Goal: Task Accomplishment & Management: Complete application form

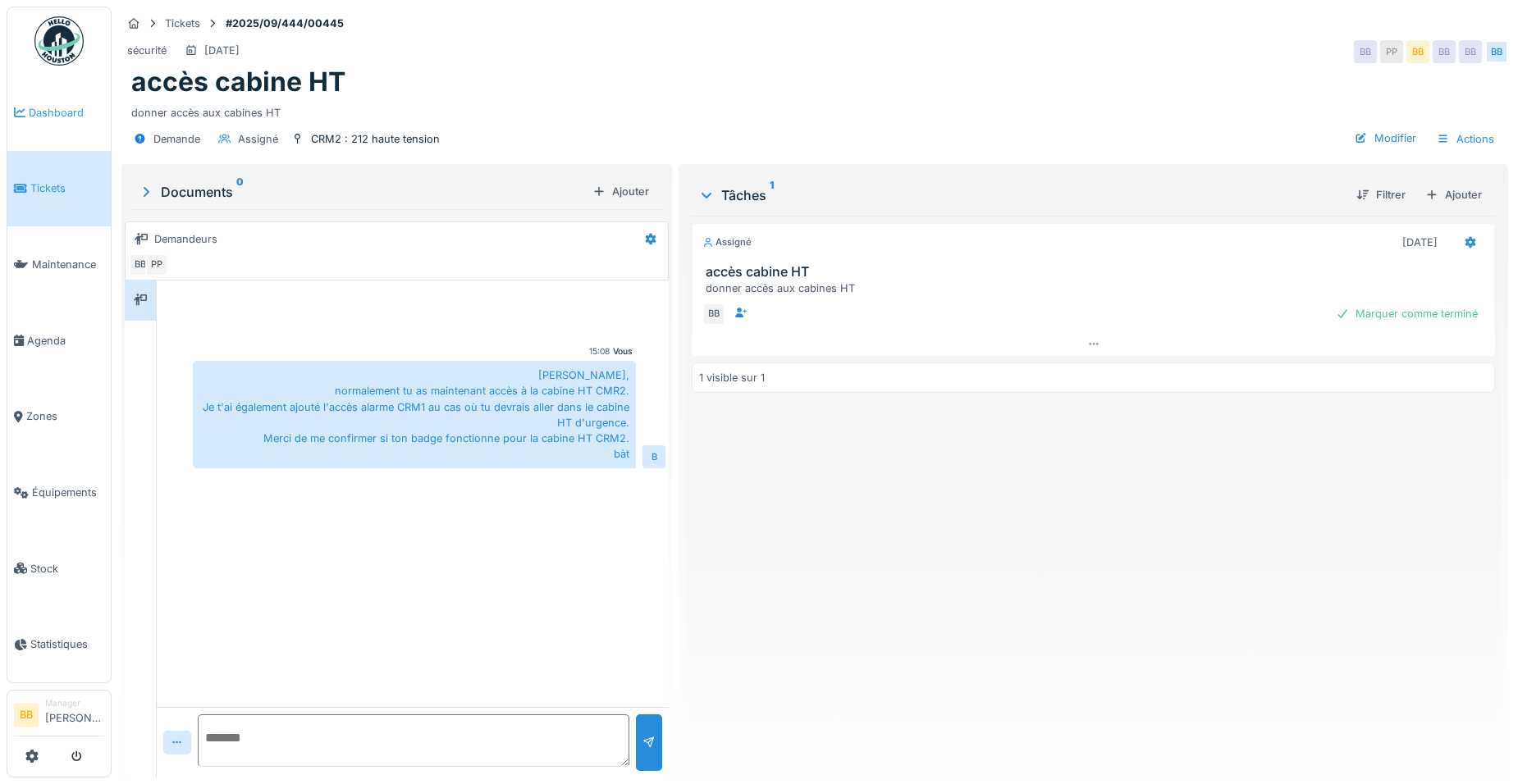
click at [43, 116] on span "Dashboard" at bounding box center [66, 112] width 75 height 16
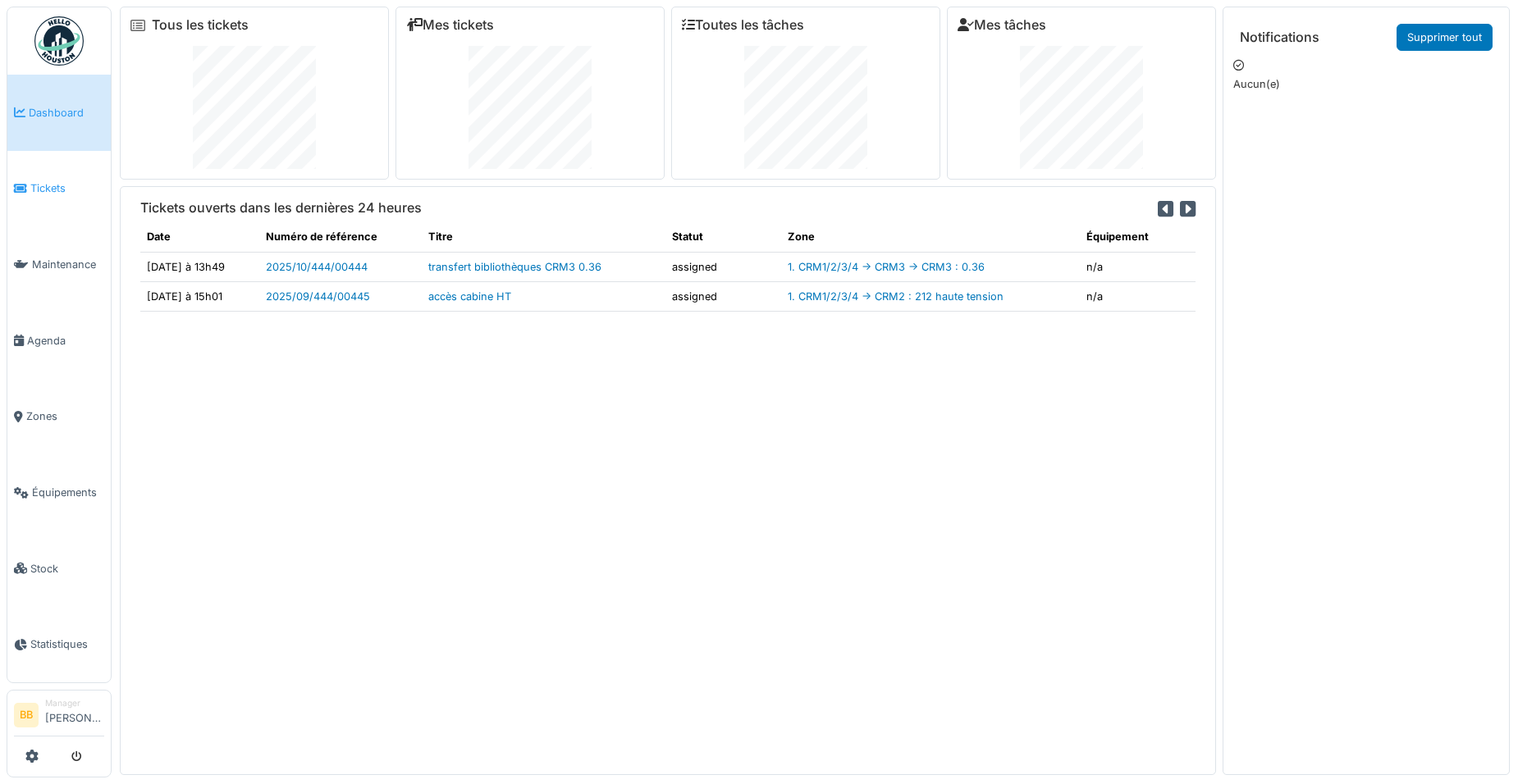
click at [36, 182] on span "Tickets" at bounding box center [67, 188] width 74 height 16
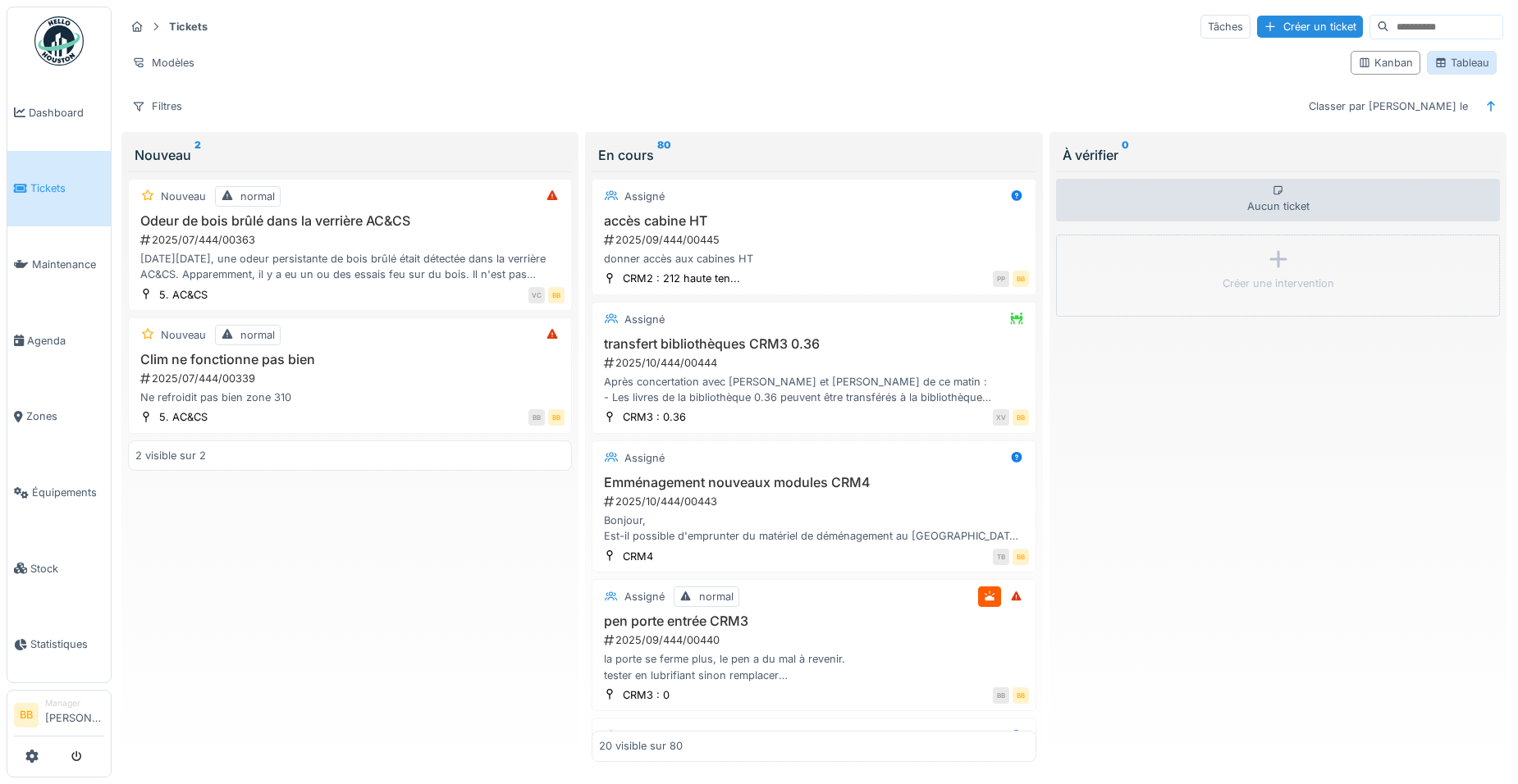
click at [1452, 67] on div "Tableau" at bounding box center [1462, 63] width 55 height 16
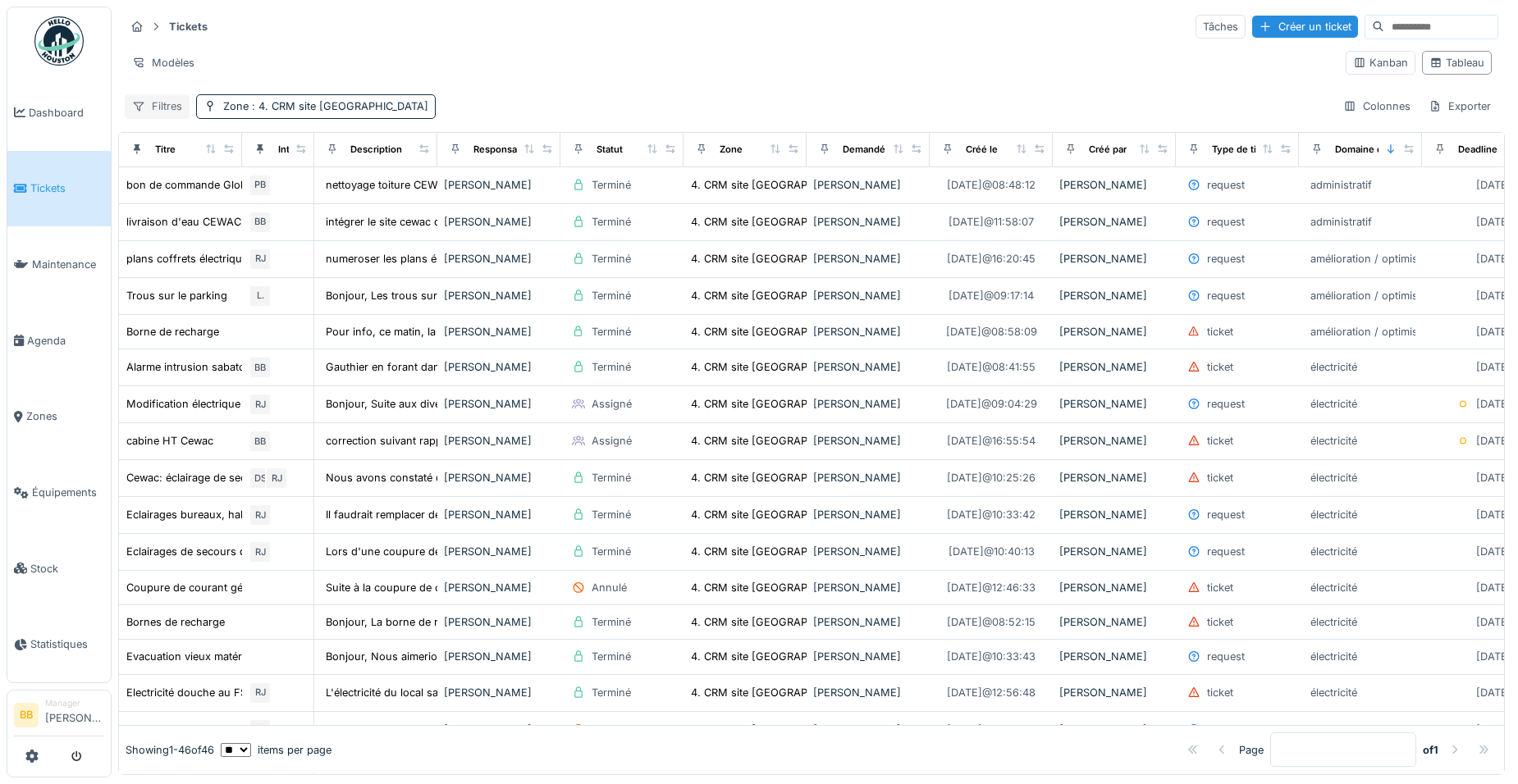
click at [175, 105] on div "Filtres" at bounding box center [157, 106] width 65 height 23
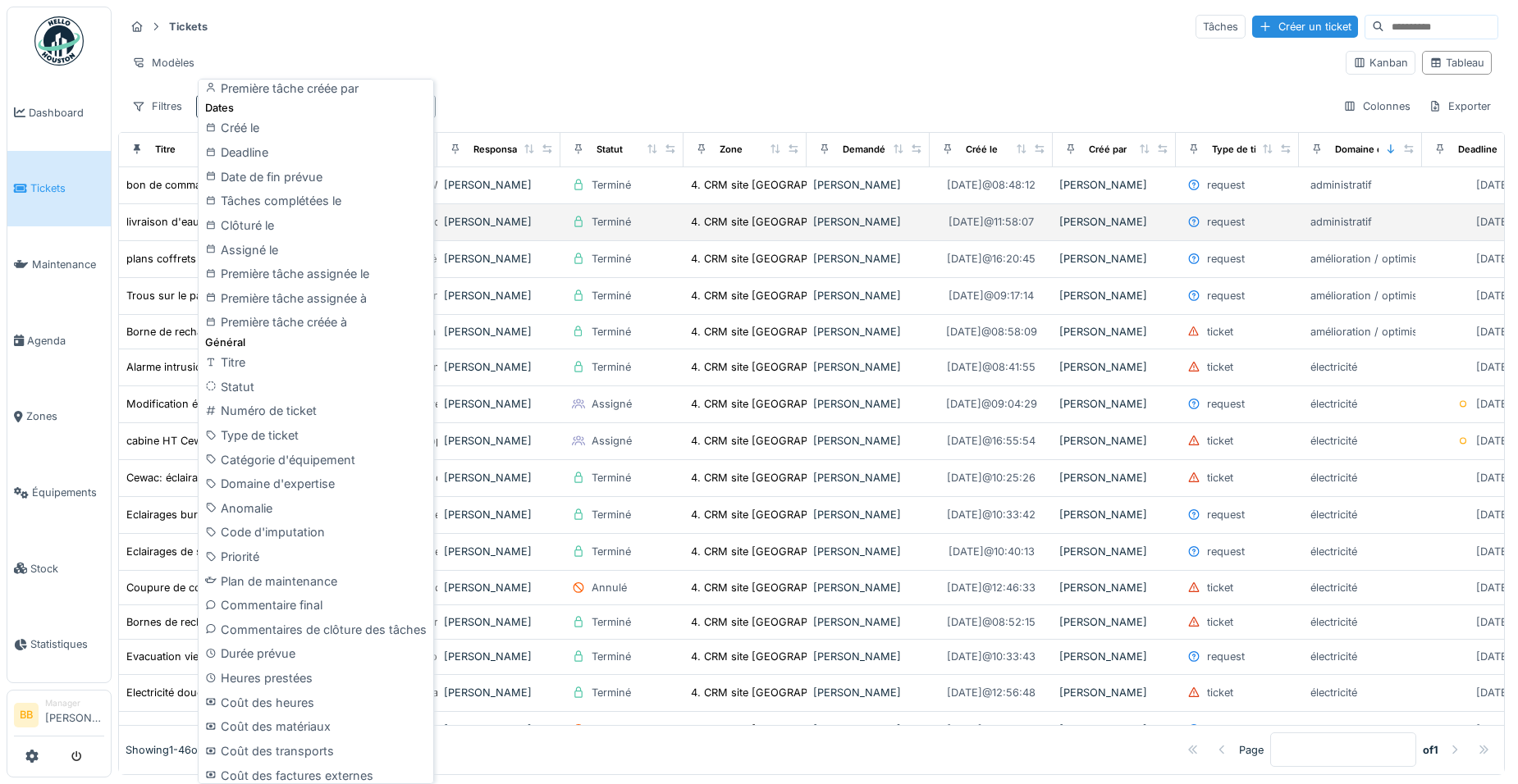
scroll to position [358, 0]
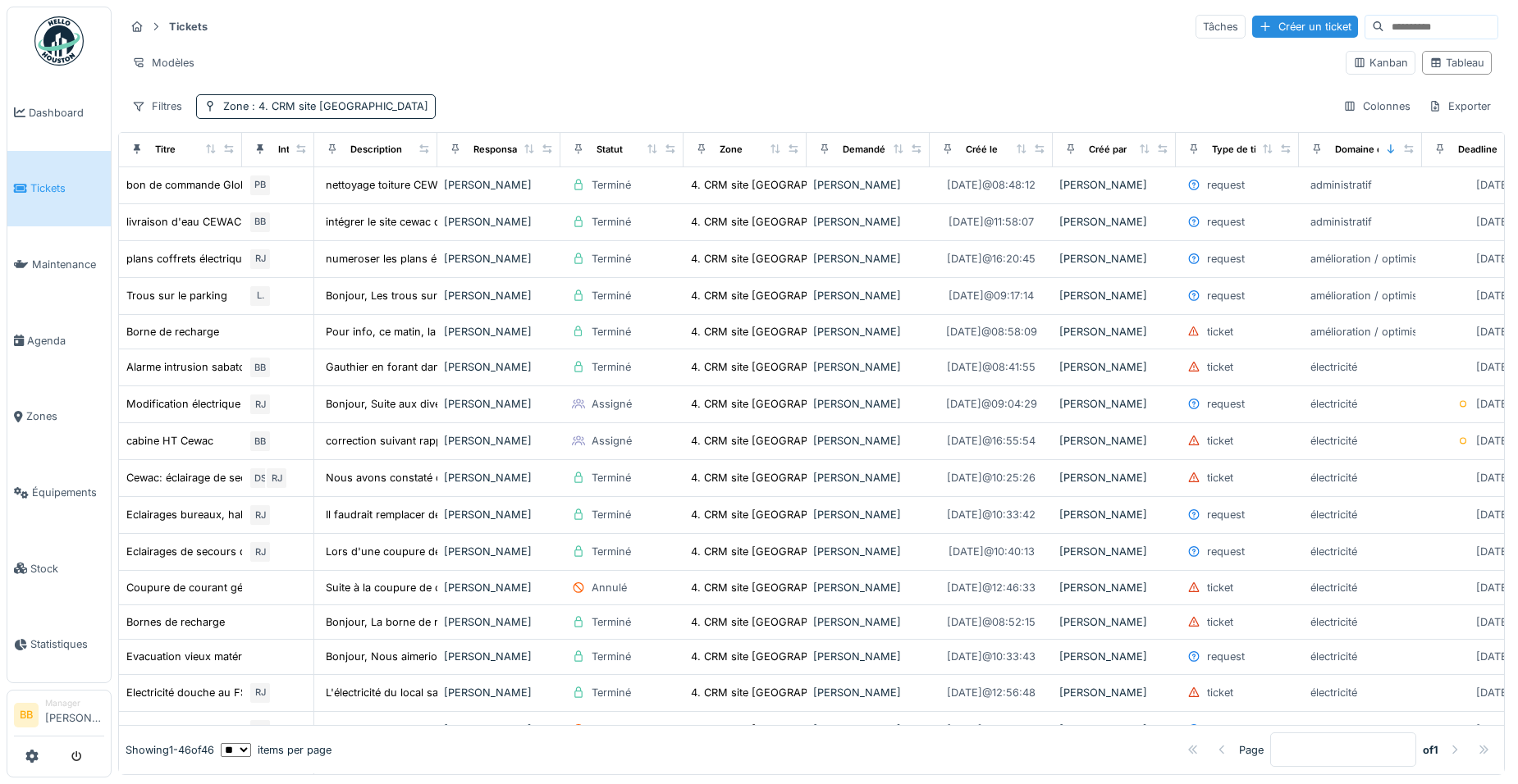
click at [618, 106] on div "Filtres Zone : 4. CRM site CEWAC Colonnes Exporter" at bounding box center [812, 106] width 1374 height 23
click at [339, 104] on span ": 4. CRM site CEWAC" at bounding box center [338, 106] width 179 height 13
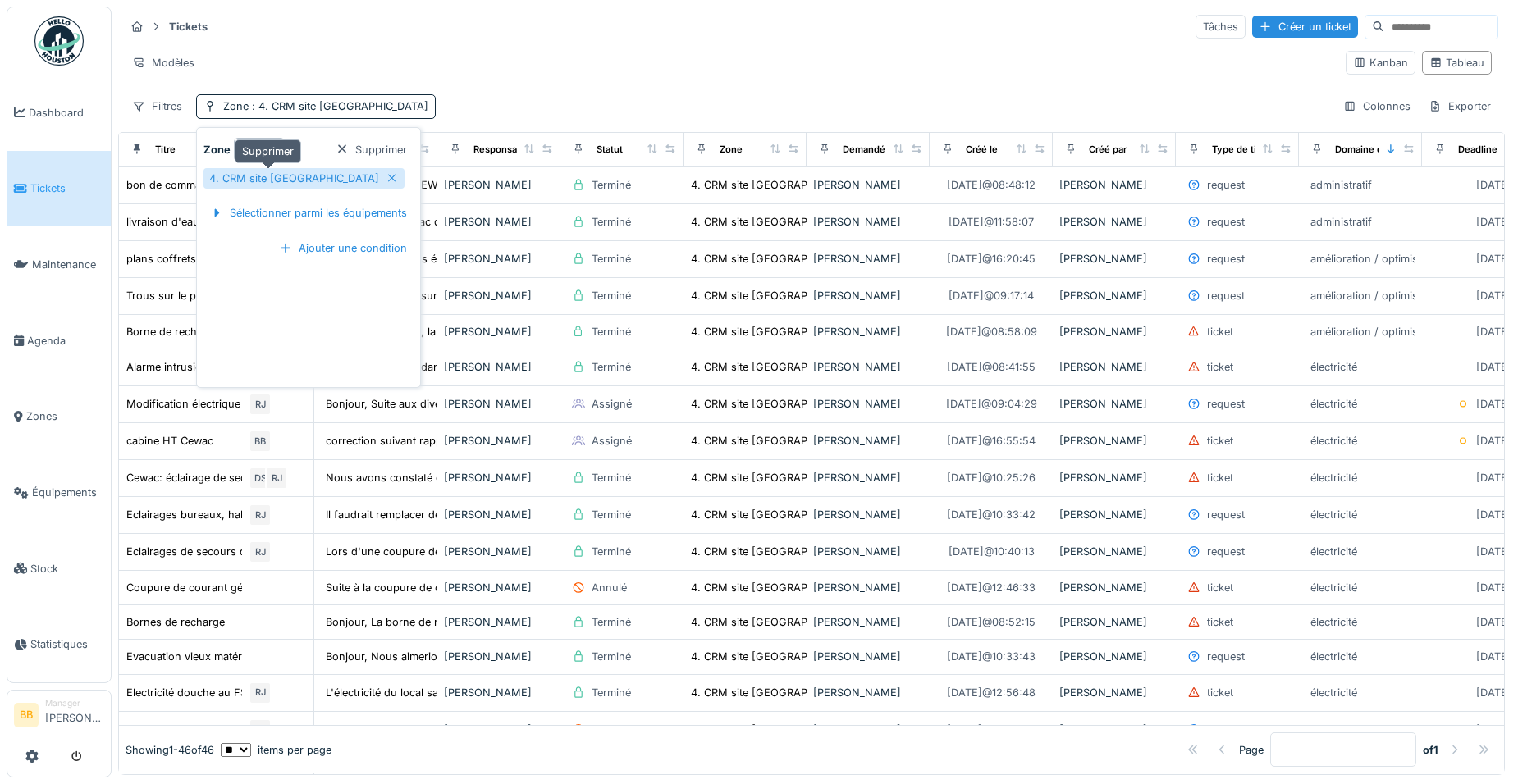
click at [386, 179] on icon at bounding box center [392, 178] width 13 height 11
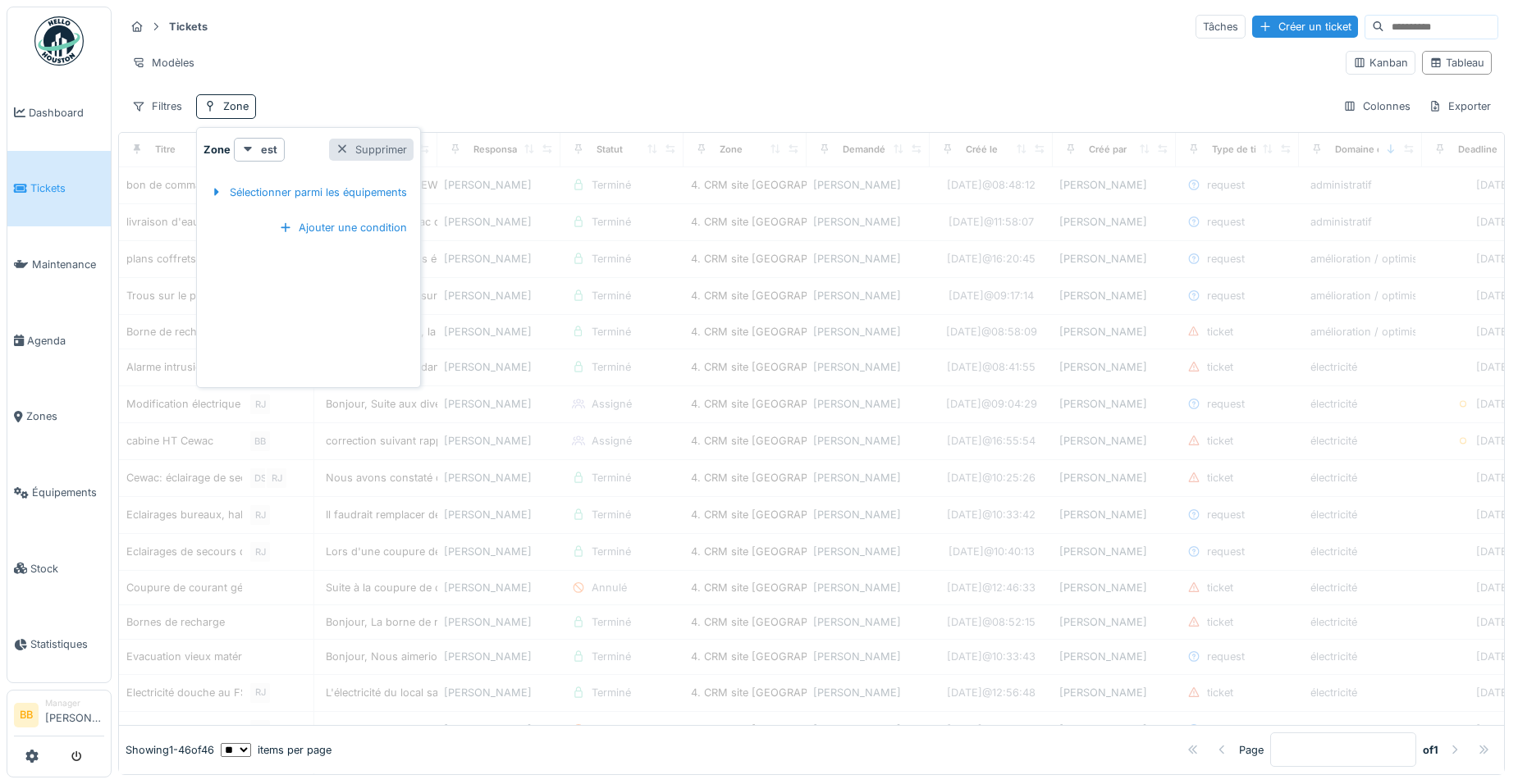
click at [378, 145] on div "Supprimer" at bounding box center [371, 149] width 85 height 22
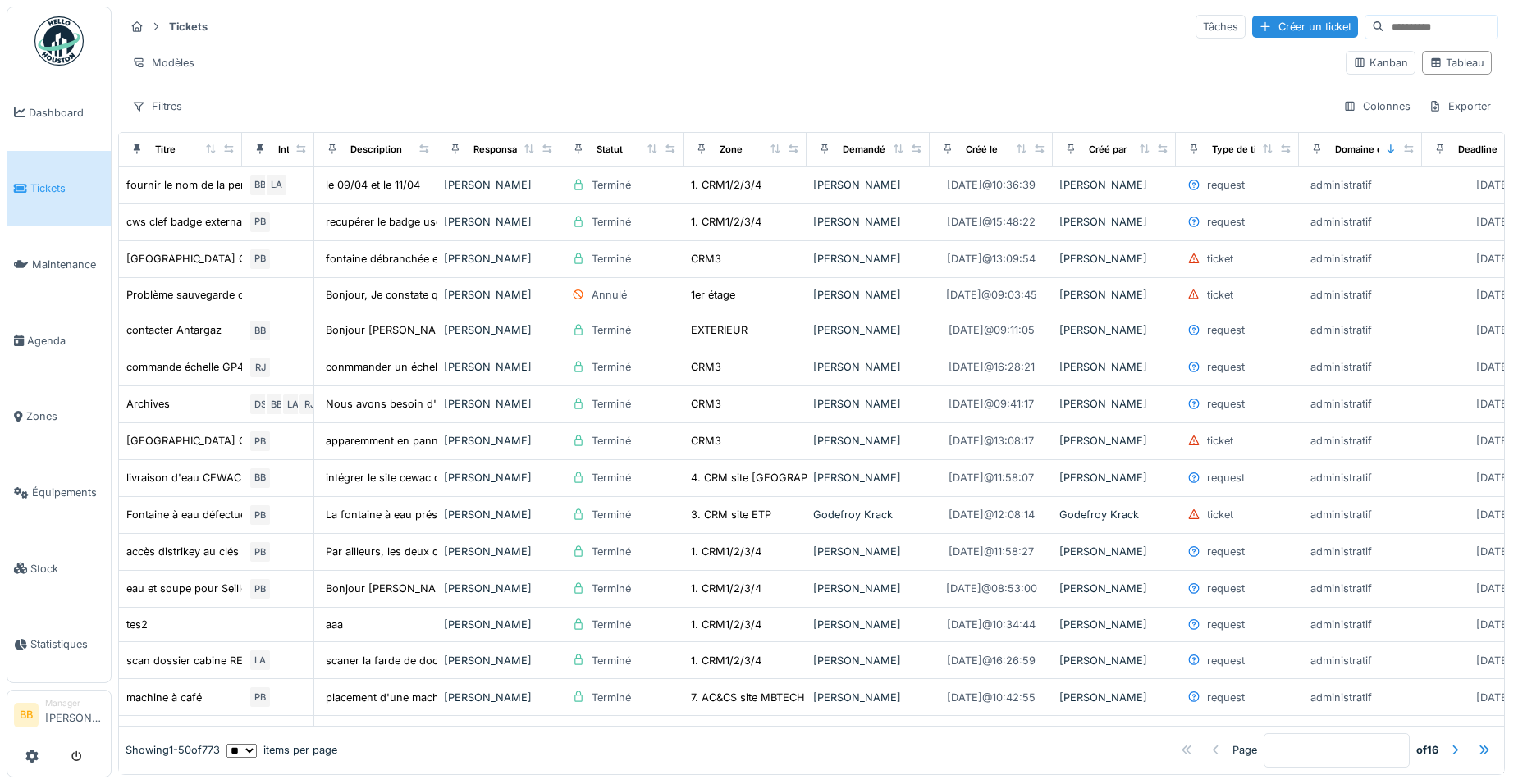
click at [419, 95] on div "Filtres Colonnes Exporter" at bounding box center [812, 106] width 1374 height 23
click at [1021, 147] on icon at bounding box center [1021, 148] width 9 height 9
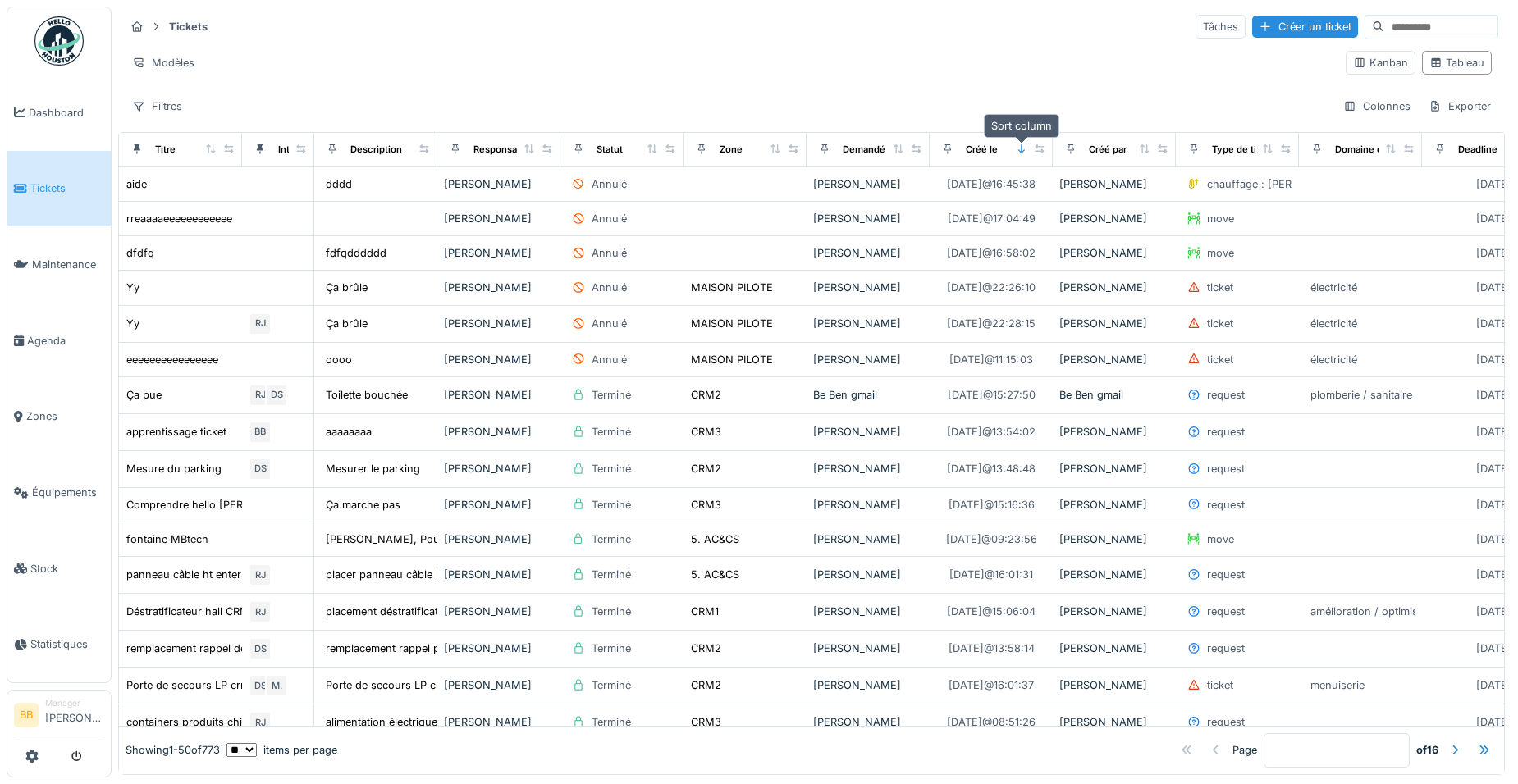
click at [1021, 147] on icon at bounding box center [1022, 148] width 12 height 9
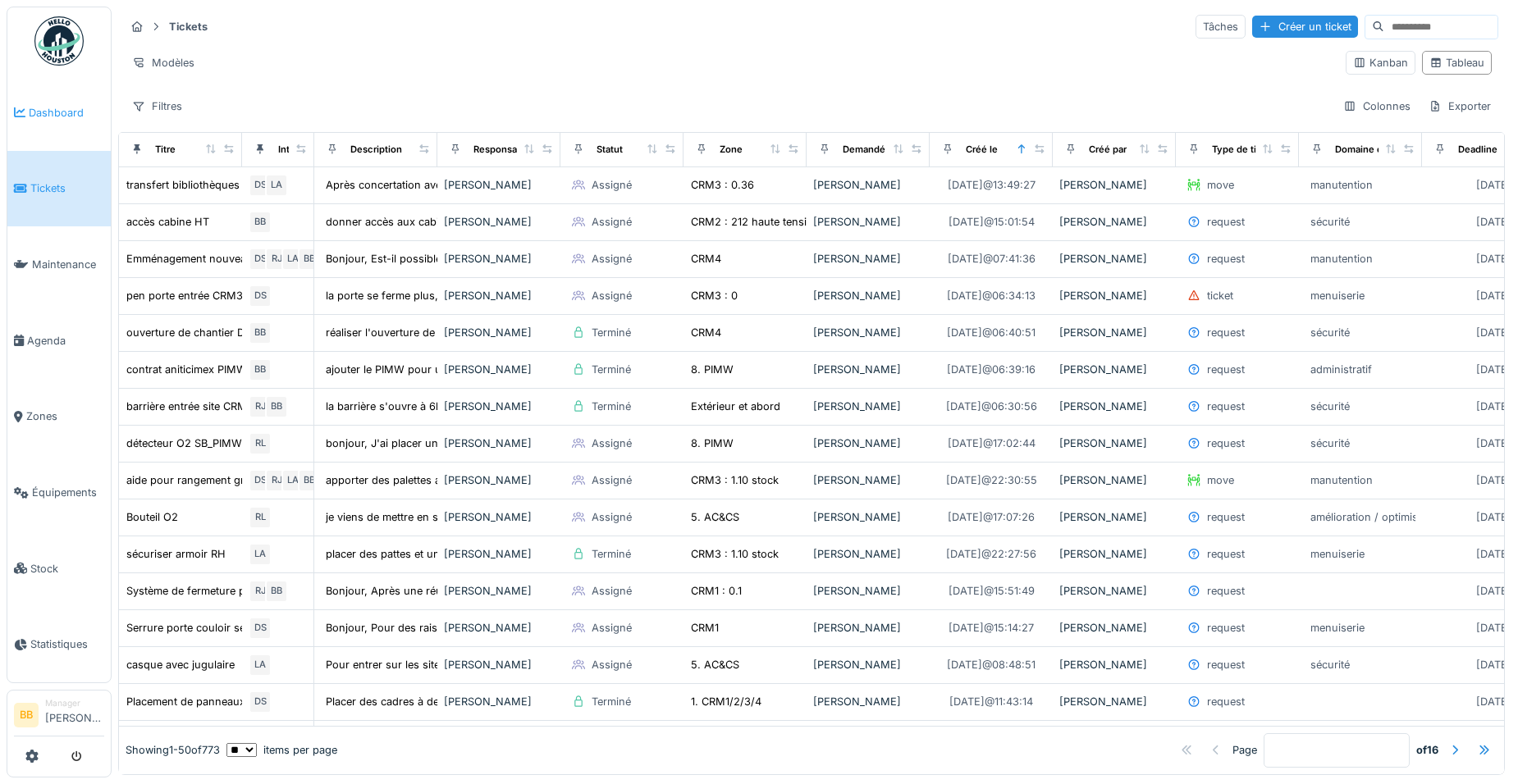
click at [40, 115] on span "Dashboard" at bounding box center [66, 112] width 75 height 16
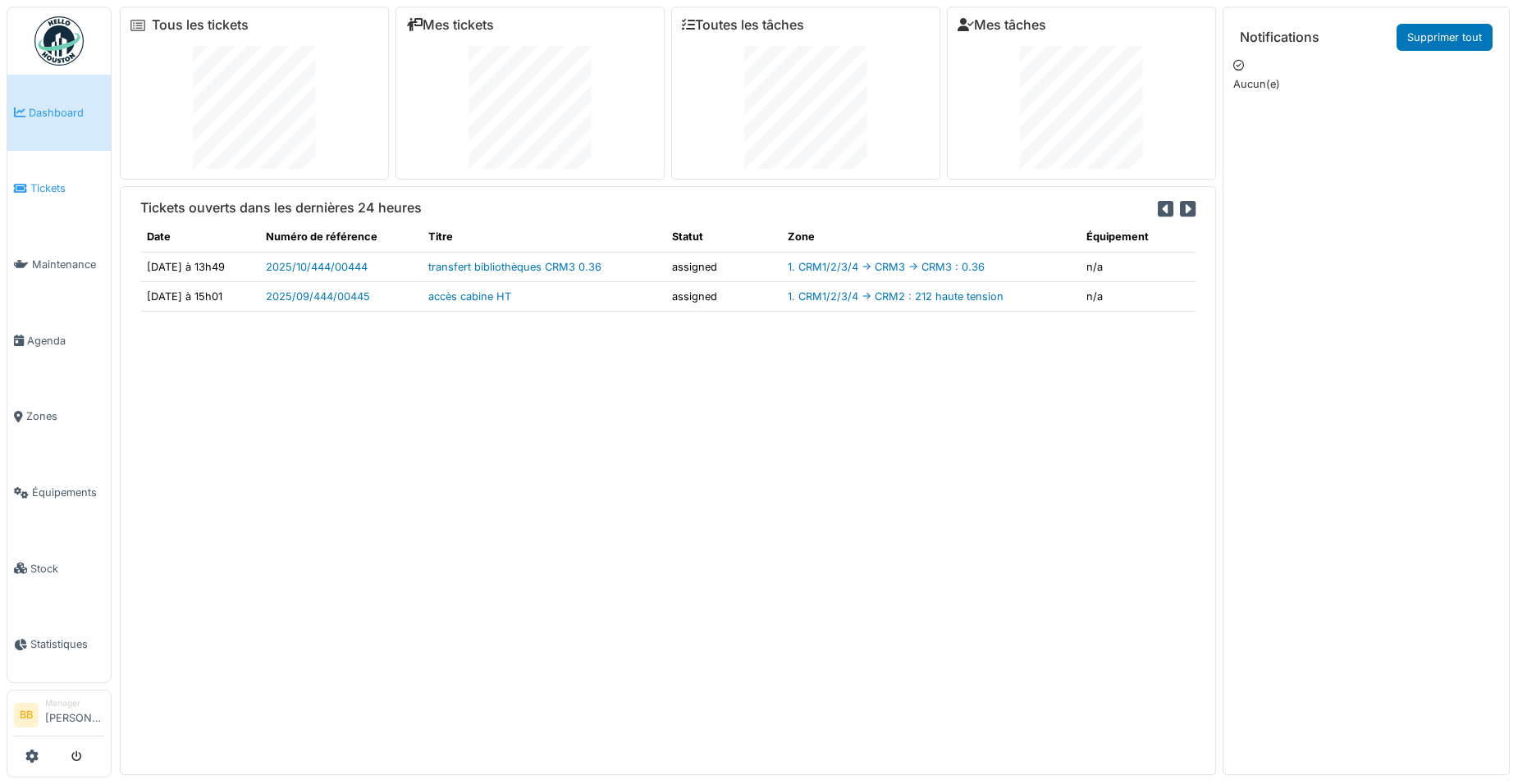
click at [46, 185] on span "Tickets" at bounding box center [67, 188] width 74 height 16
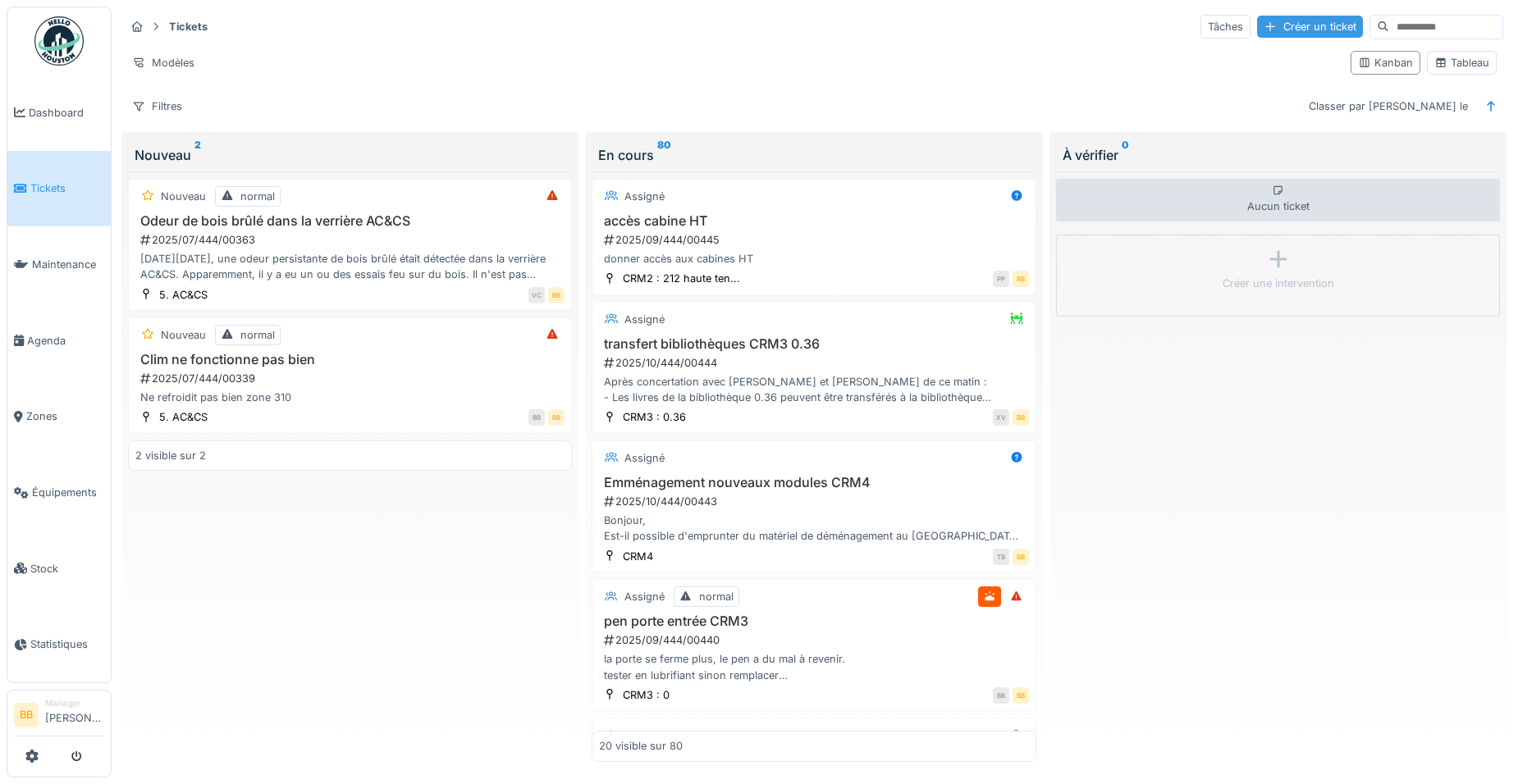
click at [1257, 29] on div "Créer un ticket" at bounding box center [1310, 27] width 106 height 22
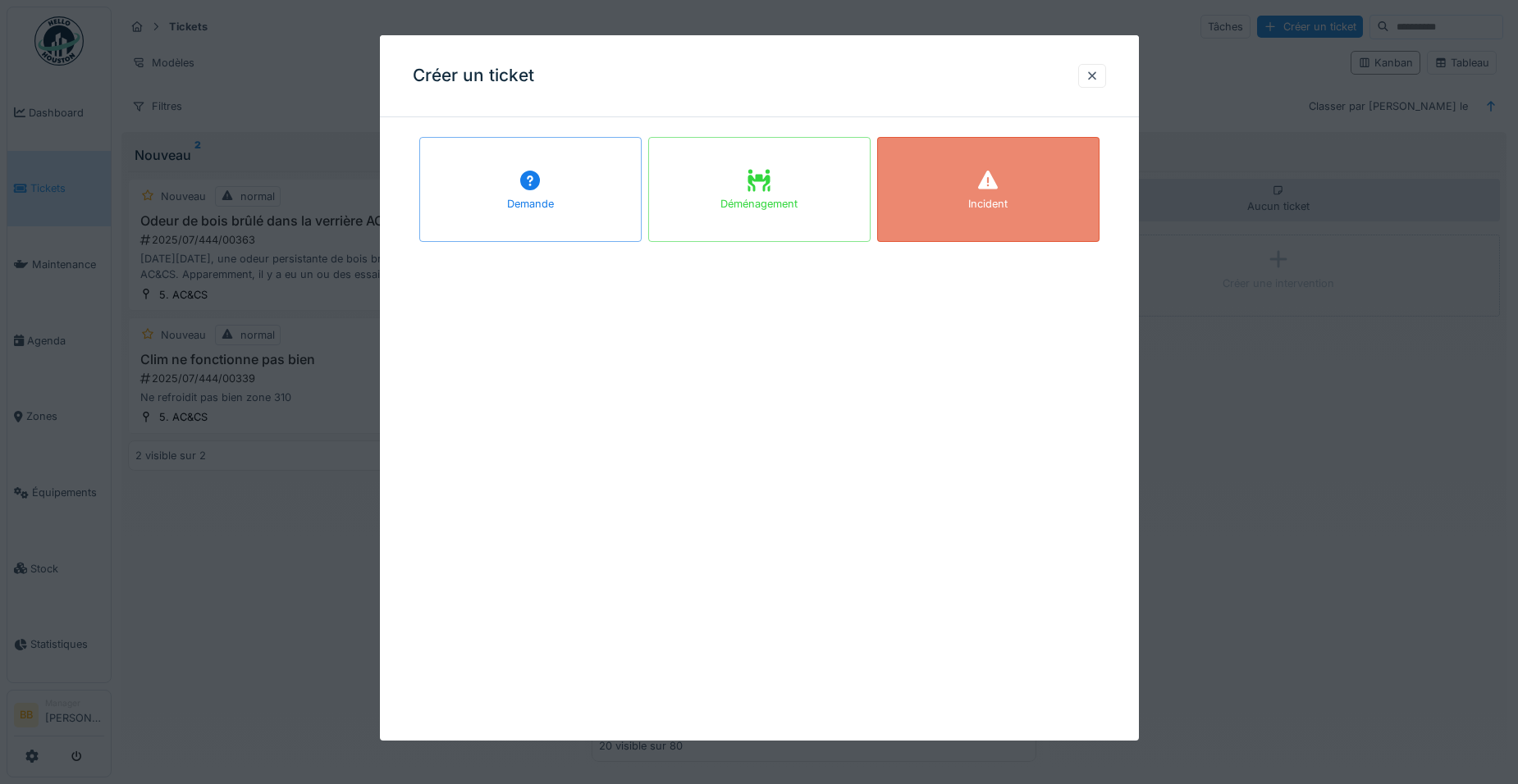
click at [986, 206] on div "Incident" at bounding box center [987, 204] width 39 height 16
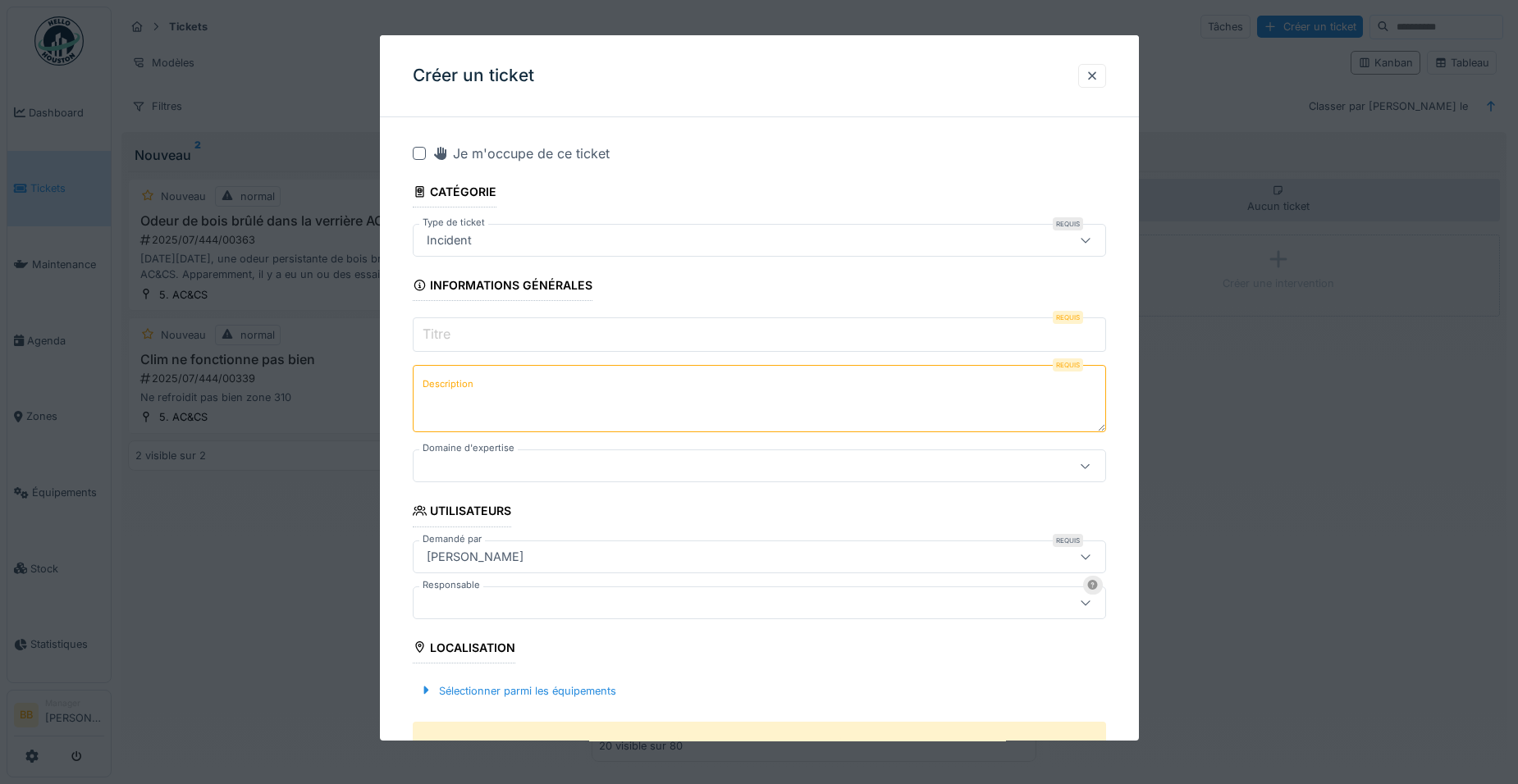
click at [667, 347] on input "Titre" at bounding box center [759, 335] width 694 height 34
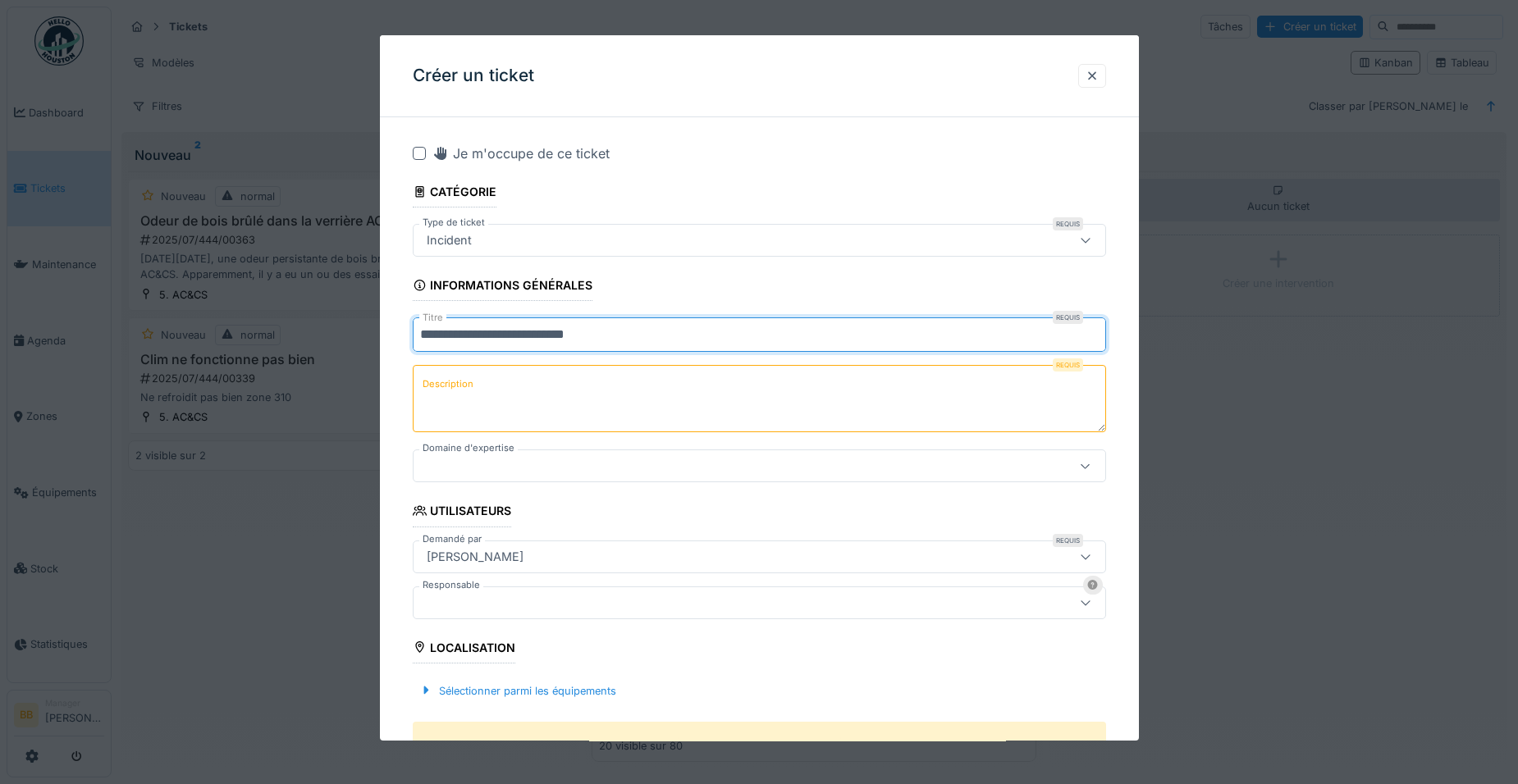
type input "**********"
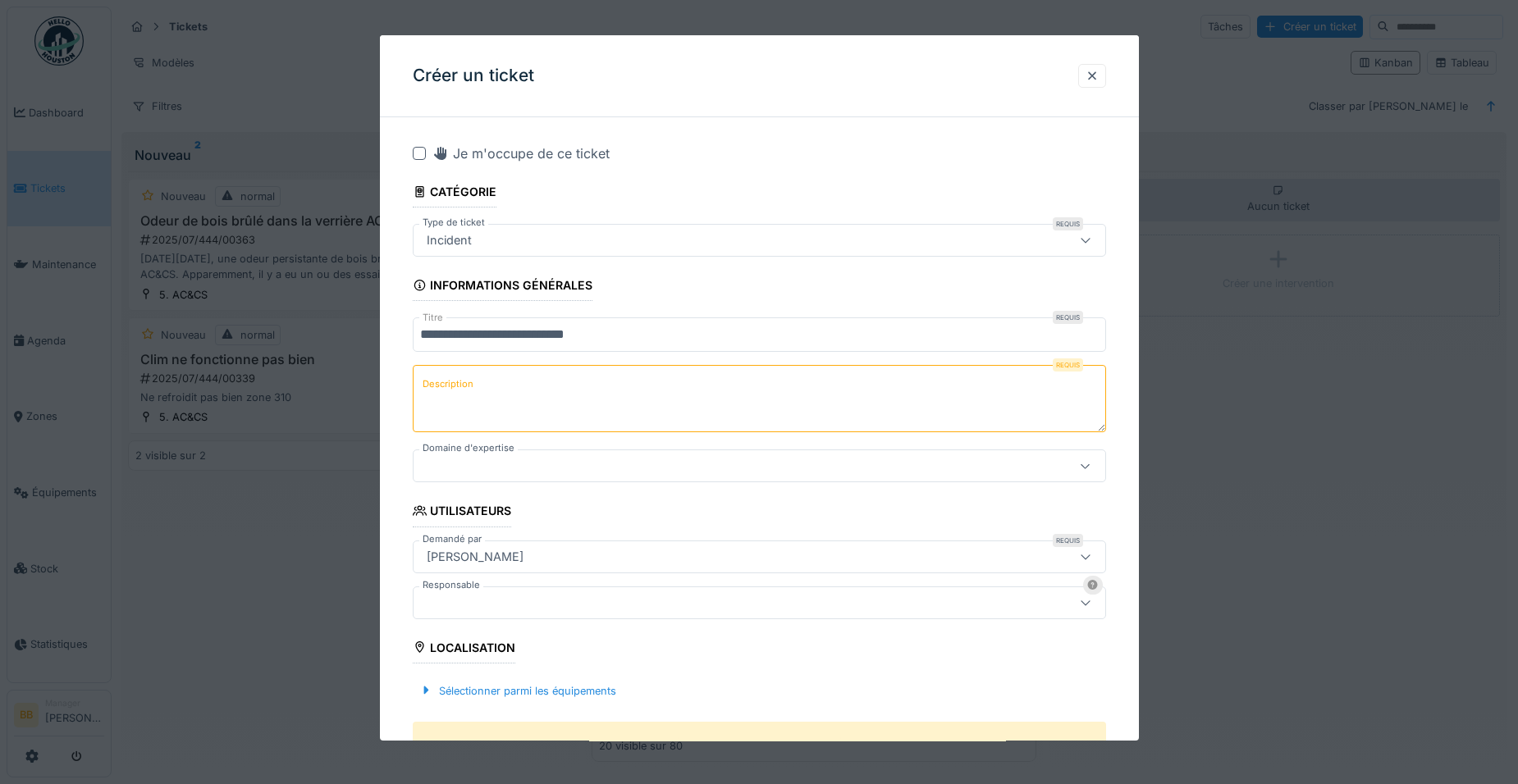
click at [643, 371] on textarea "Description" at bounding box center [759, 398] width 694 height 67
click at [462, 392] on label "Description" at bounding box center [448, 384] width 57 height 20
click at [462, 392] on textarea "Description" at bounding box center [759, 398] width 694 height 67
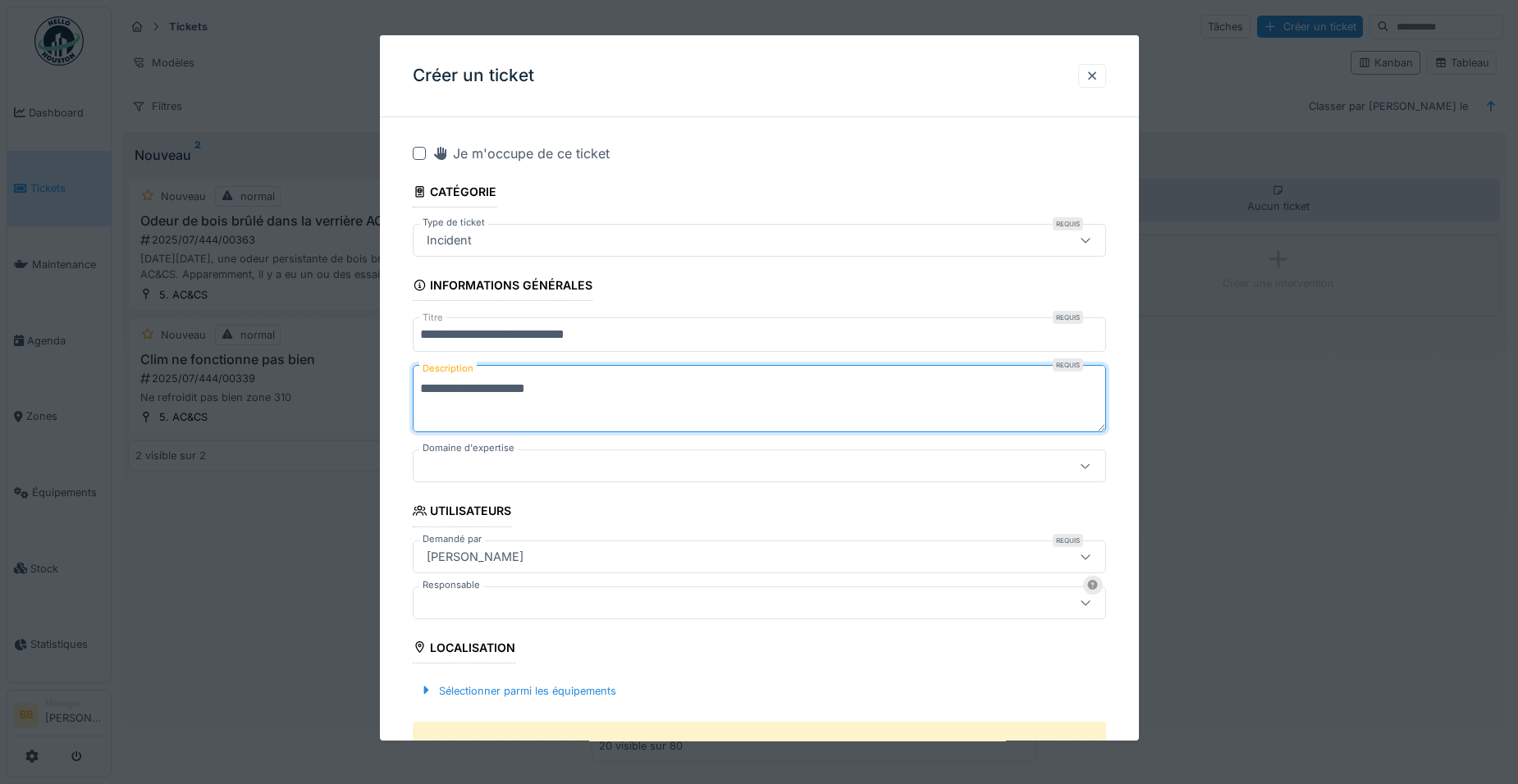
paste textarea "**********"
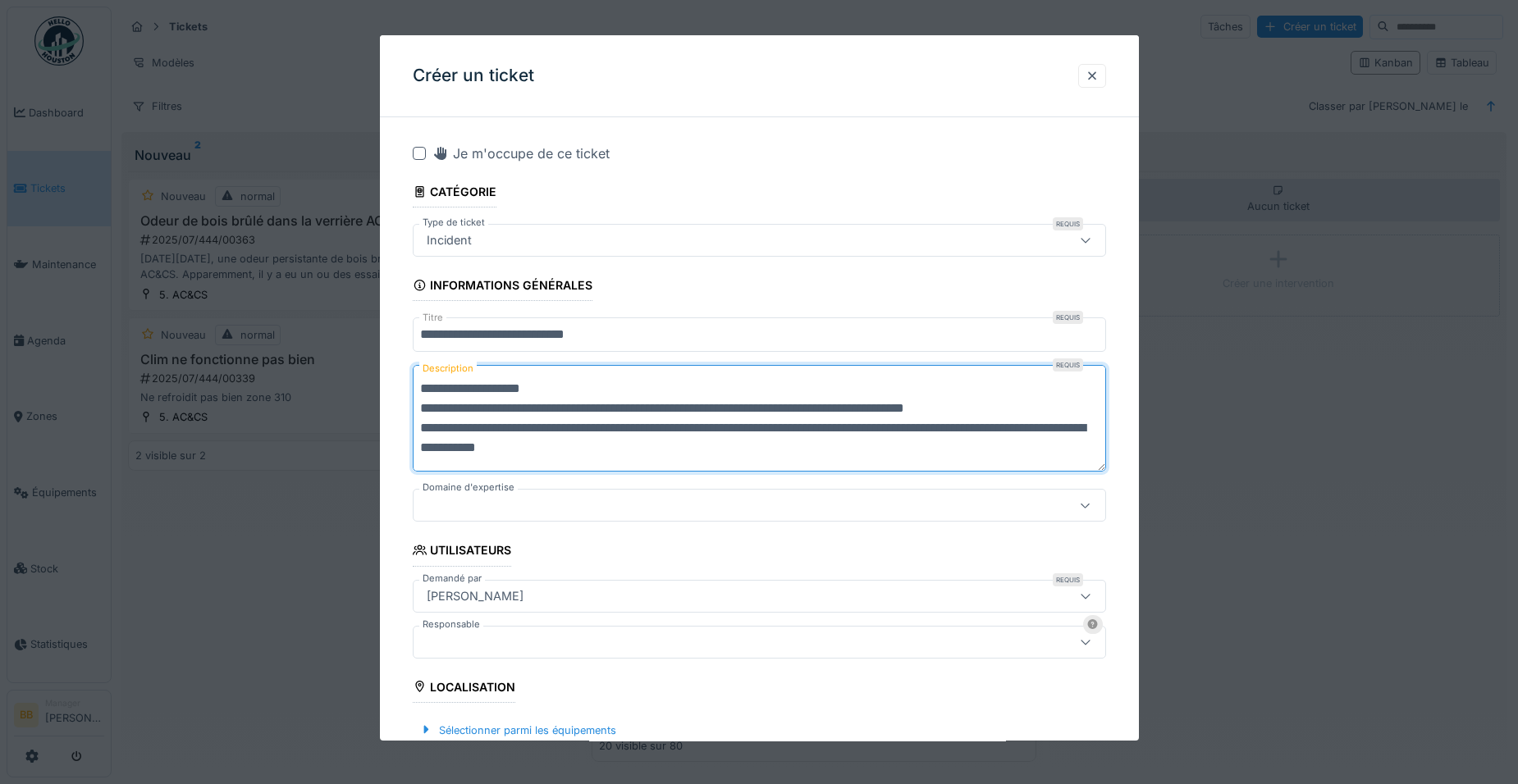
scroll to position [19, 0]
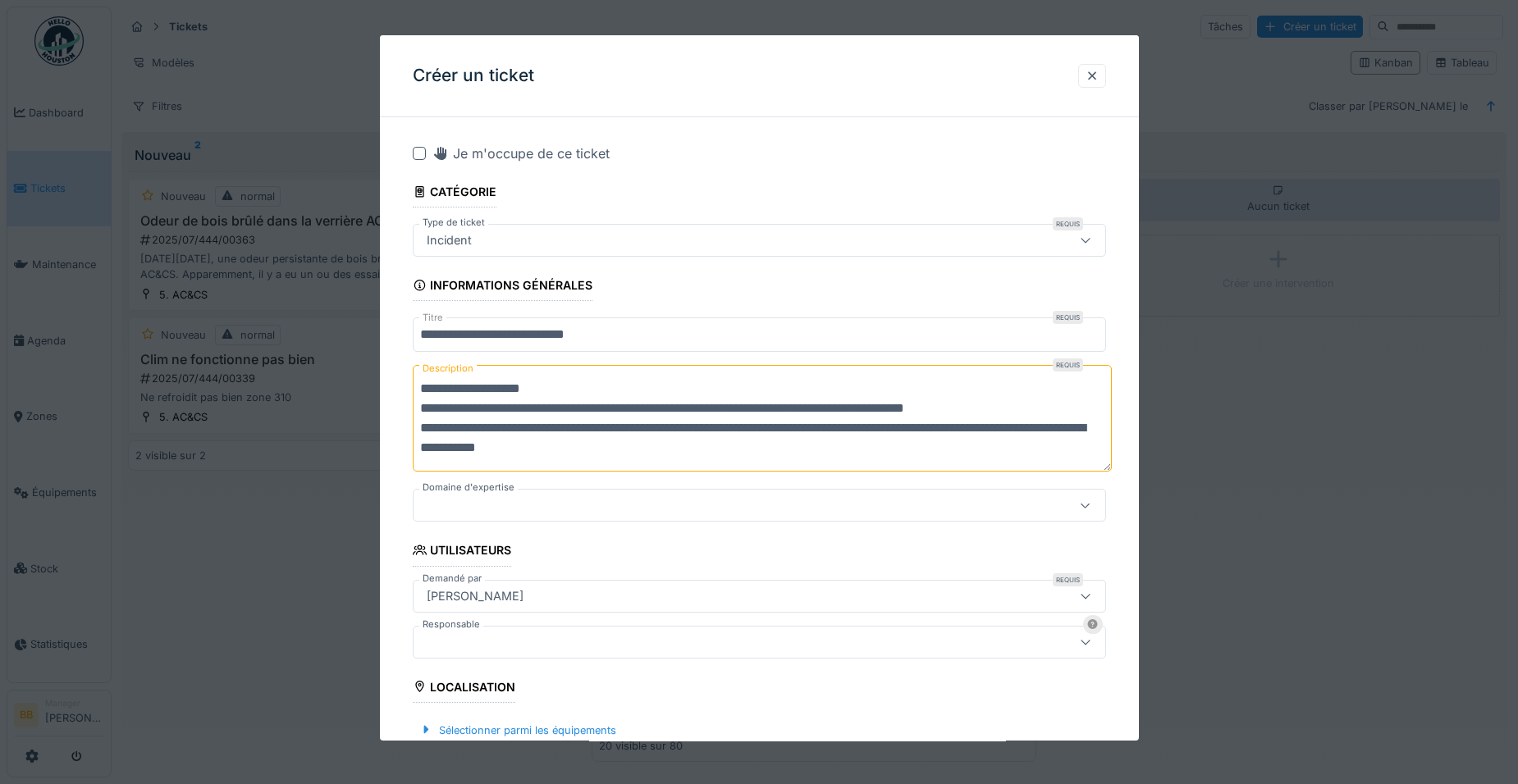
click at [476, 448] on textarea "**********" at bounding box center [762, 418] width 699 height 106
paste textarea "**********"
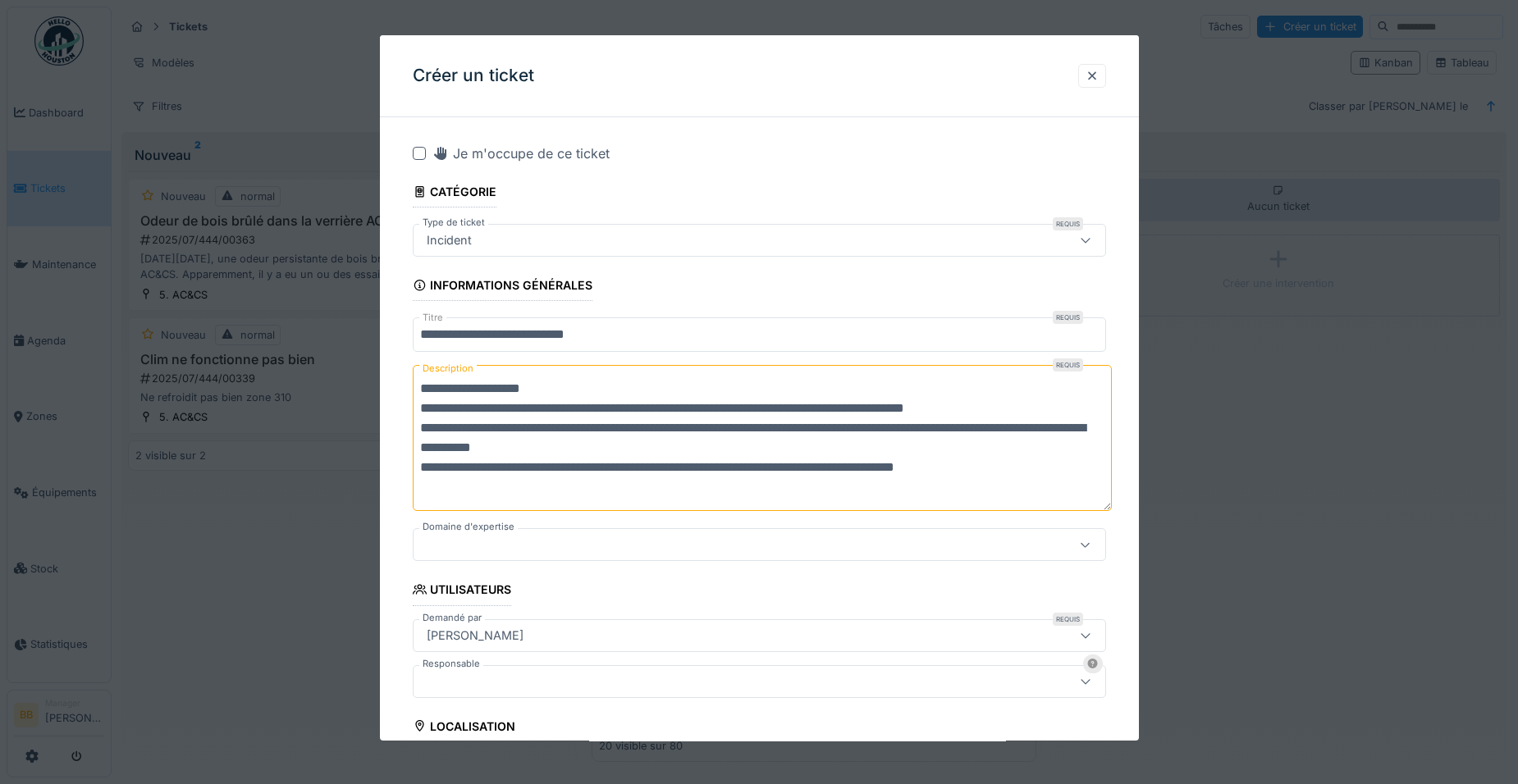
type textarea "**********"
click at [774, 537] on div at bounding box center [719, 545] width 597 height 18
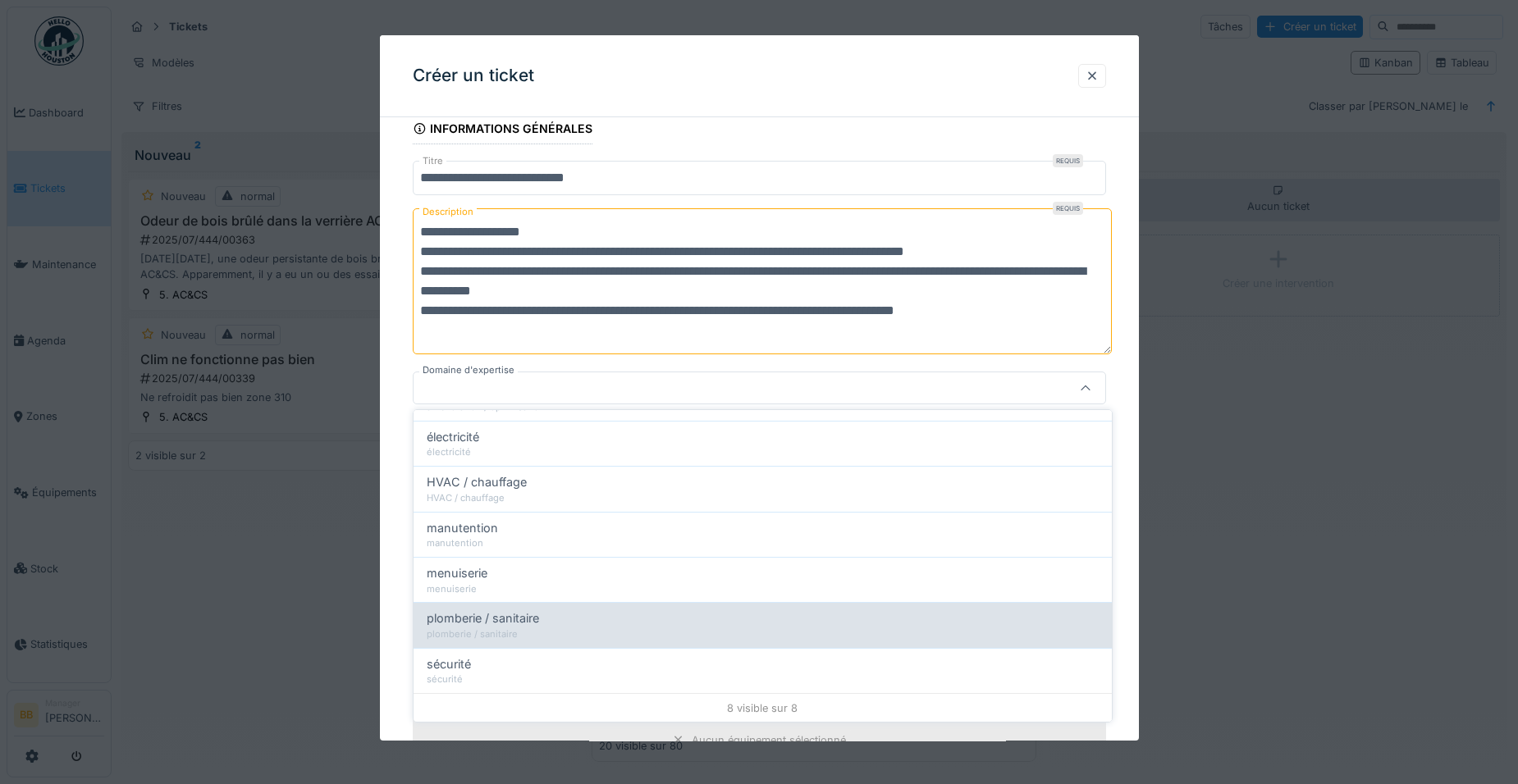
scroll to position [169, 0]
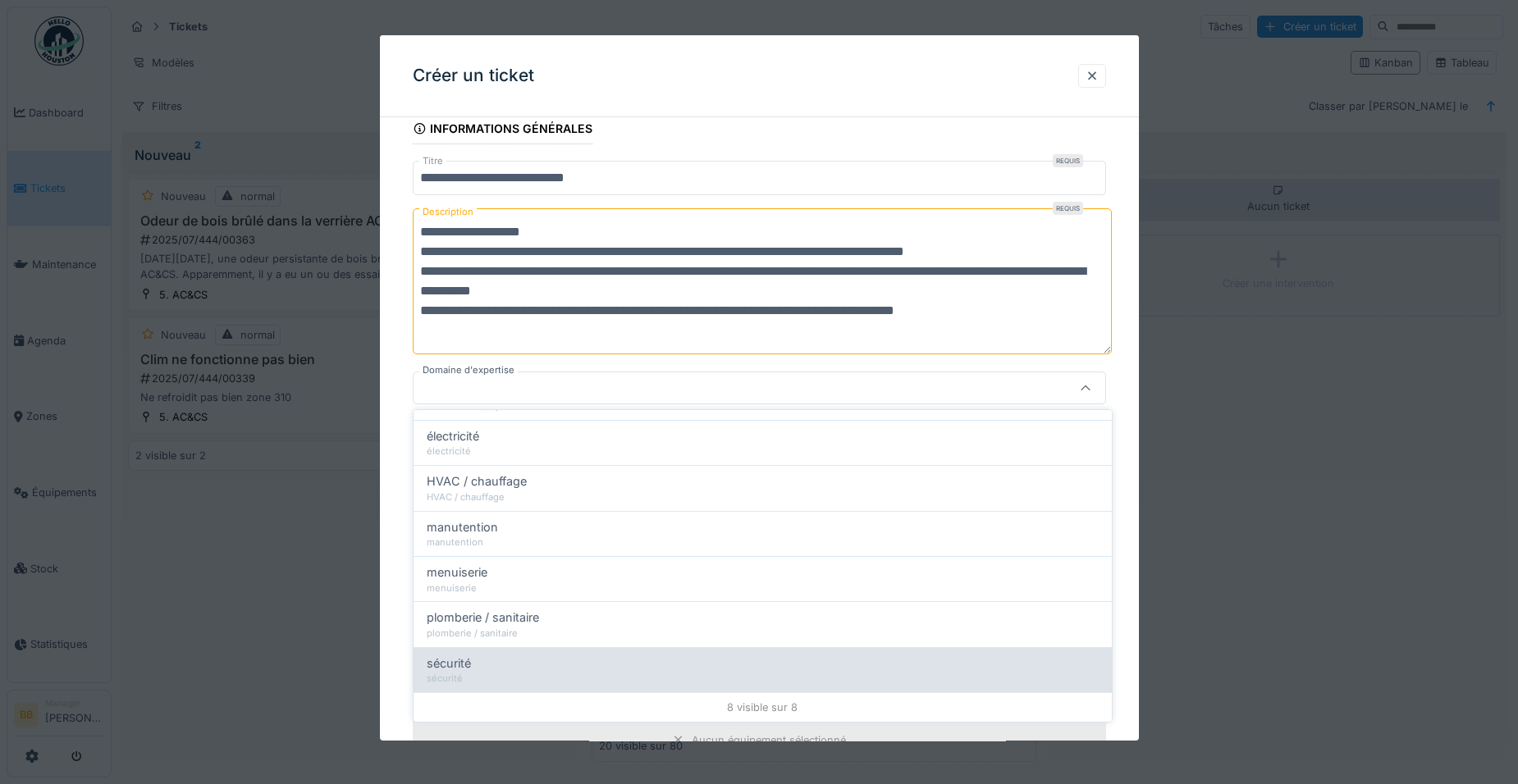
click at [547, 683] on div "sécurité" at bounding box center [762, 678] width 672 height 14
type input "****"
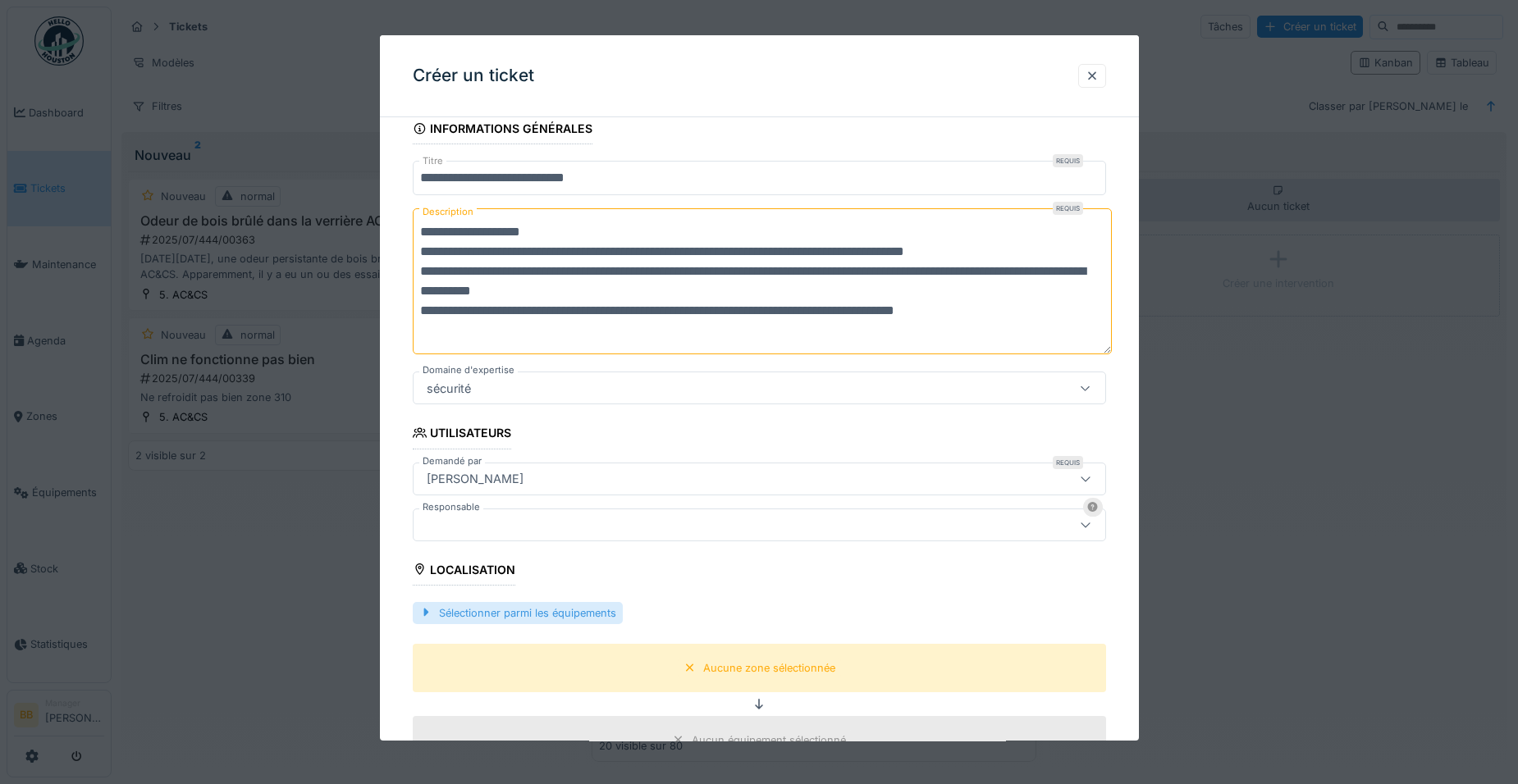
click at [528, 615] on div "Sélectionner parmi les équipements" at bounding box center [517, 613] width 210 height 22
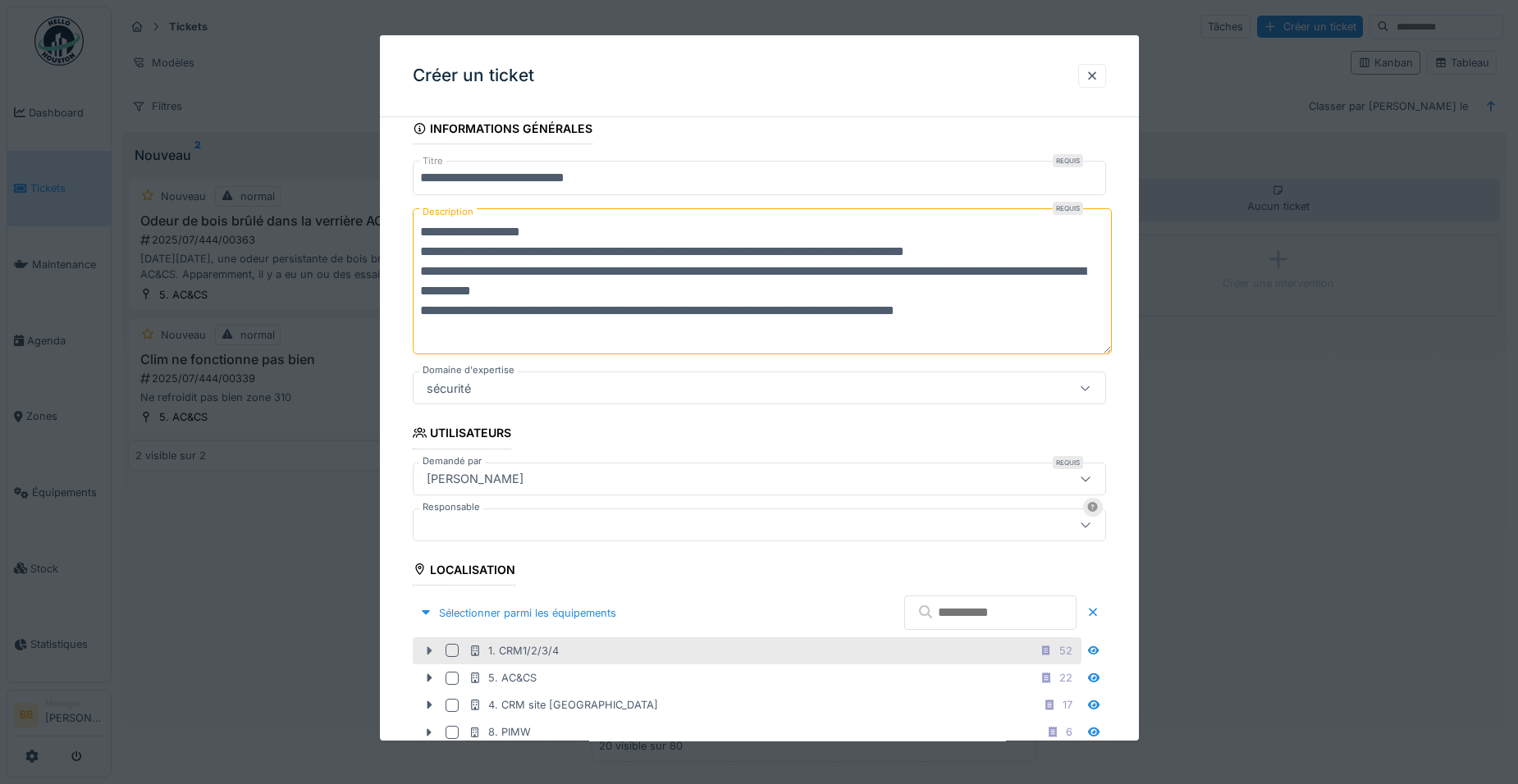
click at [424, 650] on icon at bounding box center [429, 651] width 13 height 11
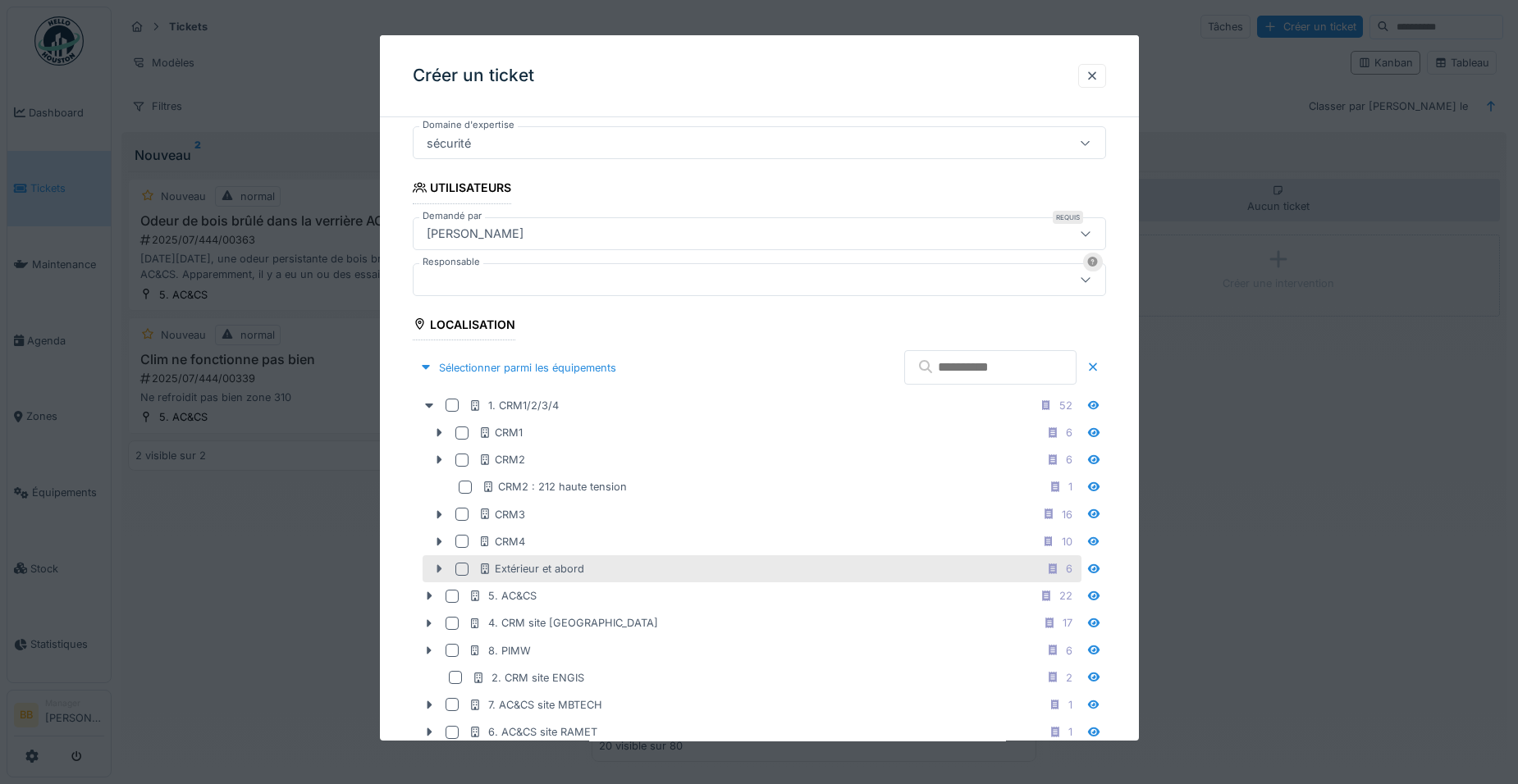
scroll to position [402, 0]
click at [465, 569] on div at bounding box center [462, 569] width 13 height 13
click at [438, 565] on icon at bounding box center [439, 569] width 5 height 8
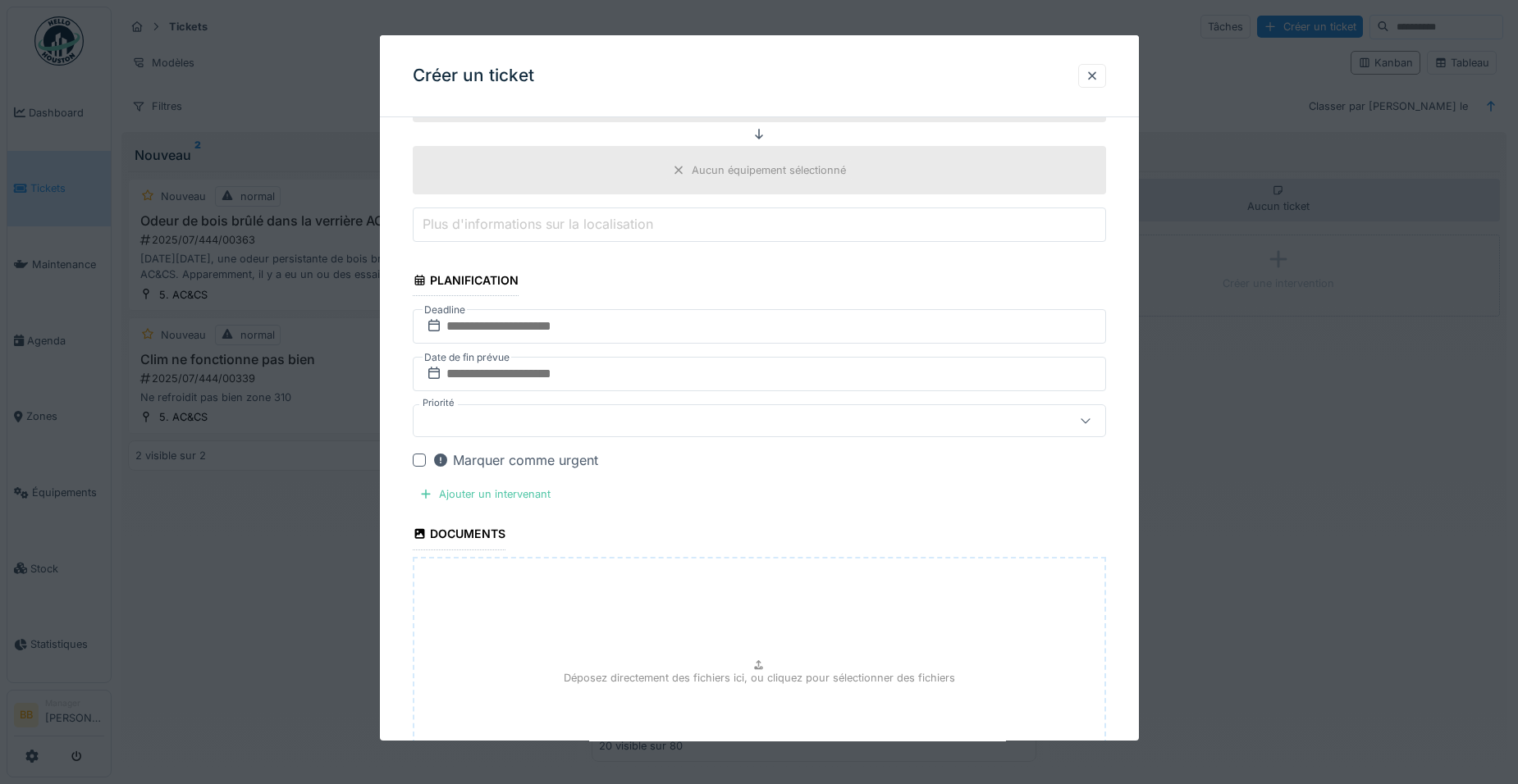
scroll to position [1223, 0]
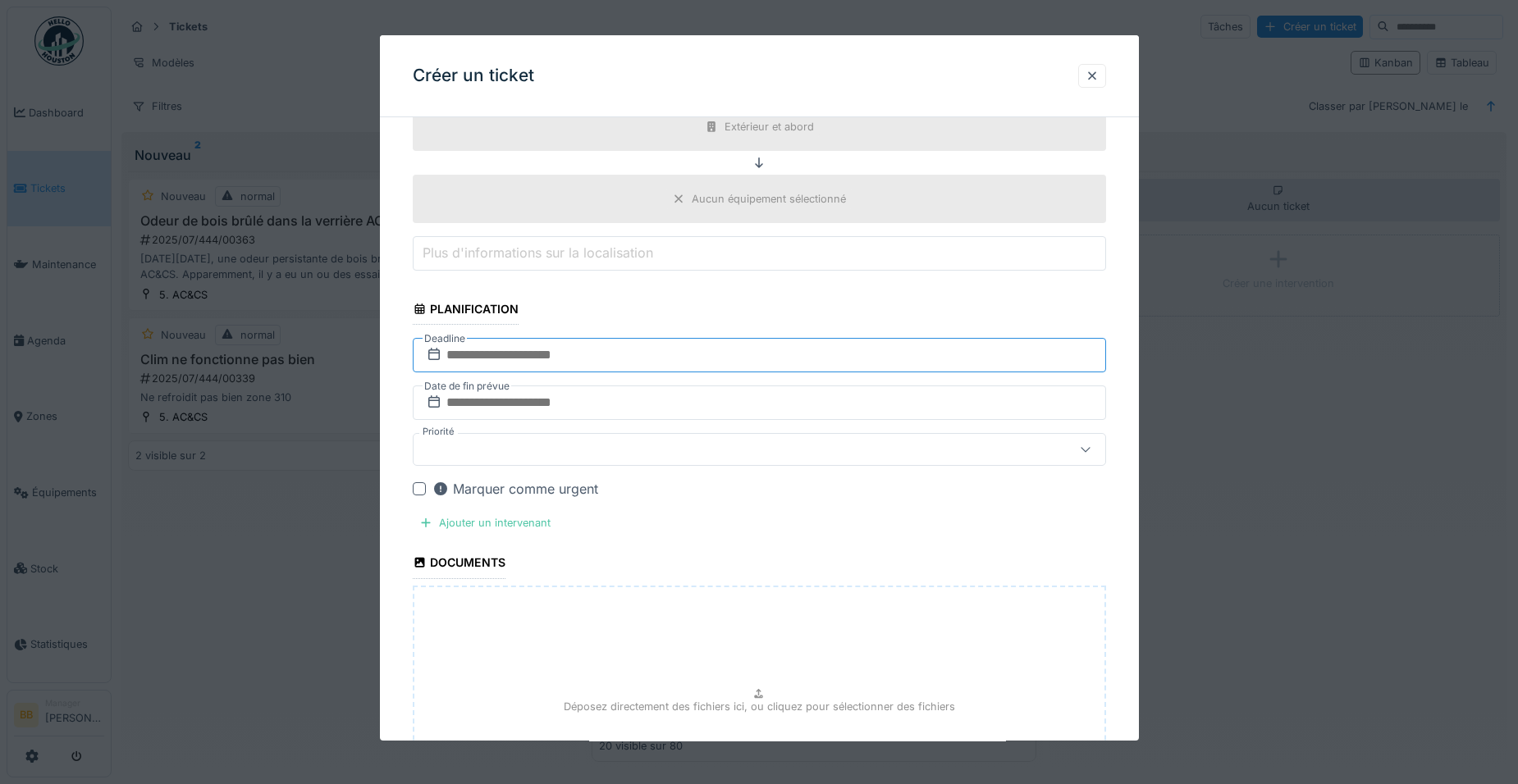
click at [564, 364] on input "text" at bounding box center [759, 355] width 694 height 34
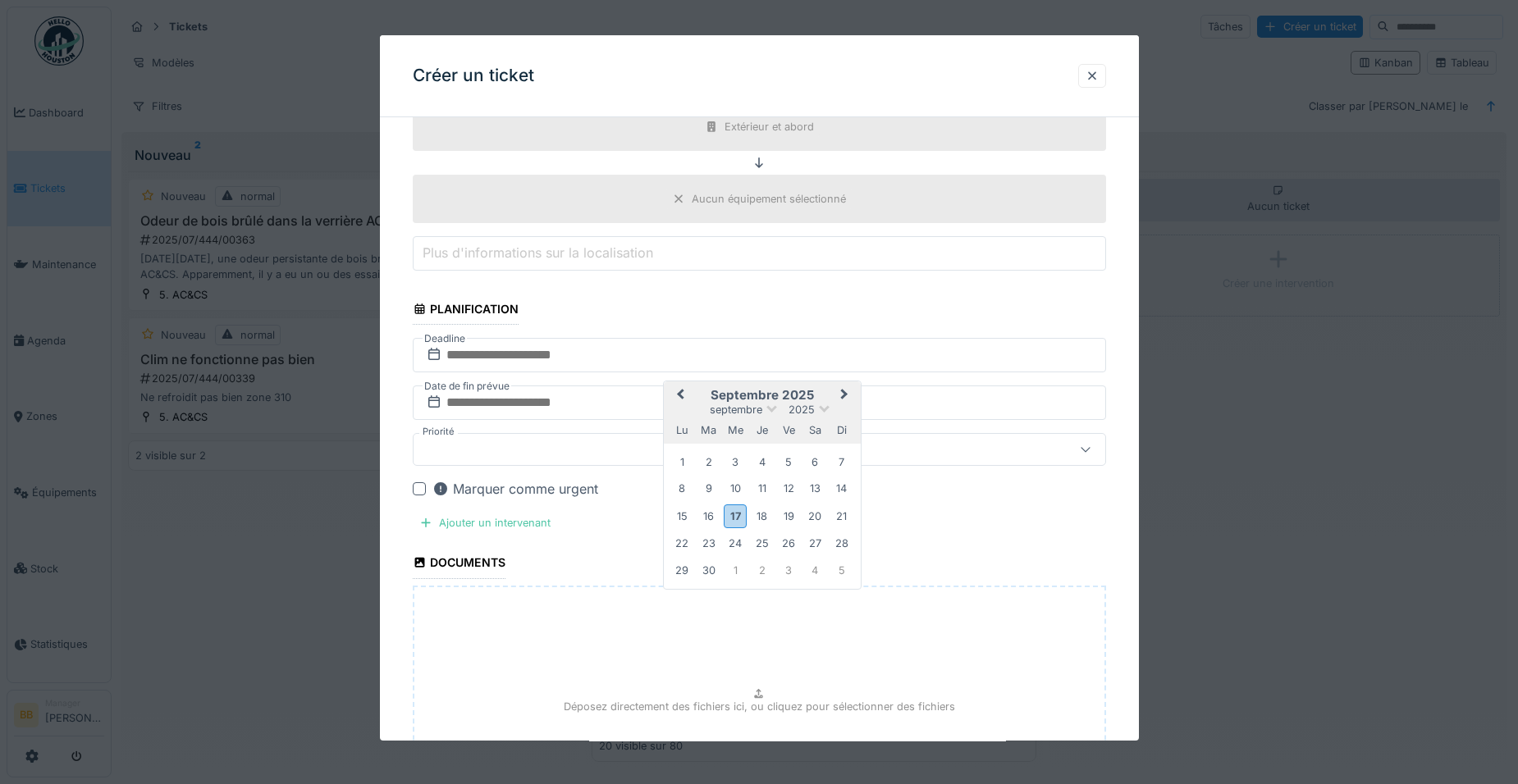
click at [848, 397] on button "Next Month" at bounding box center [845, 396] width 26 height 26
click at [787, 543] on div "24" at bounding box center [788, 542] width 22 height 22
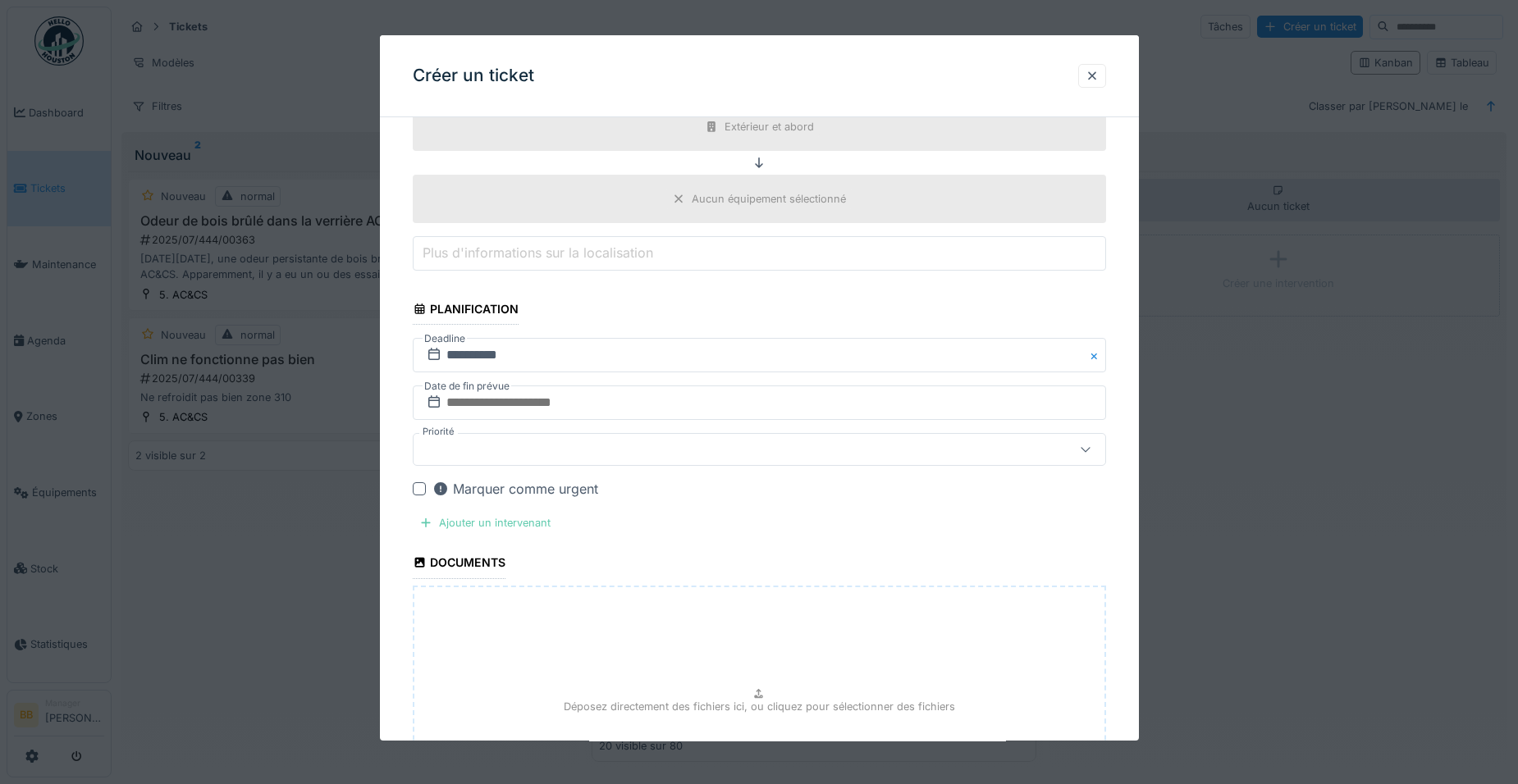
click at [517, 527] on div "Ajouter un intervenant" at bounding box center [485, 522] width 144 height 22
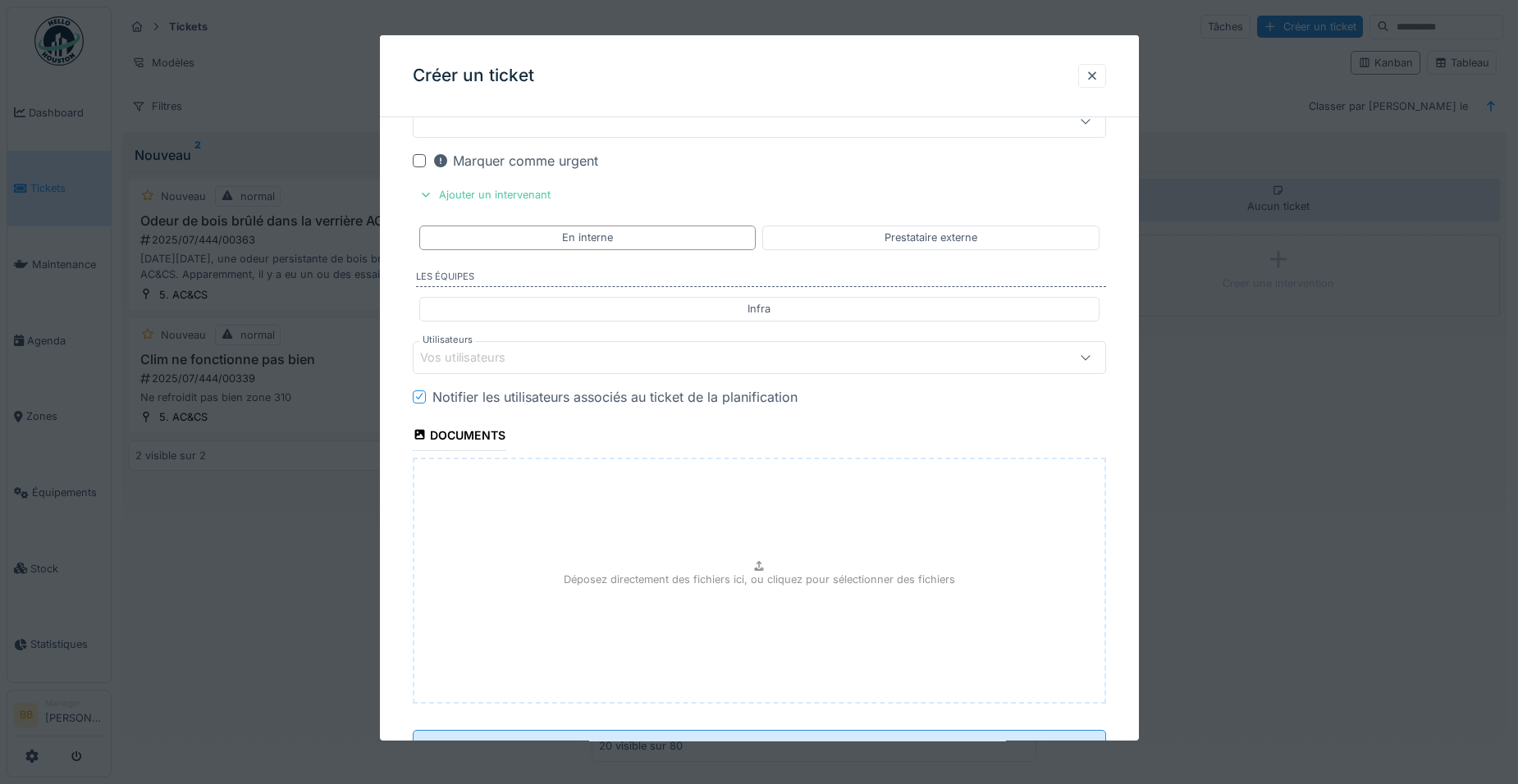
click at [511, 365] on div "Vos utilisateurs" at bounding box center [474, 358] width 108 height 18
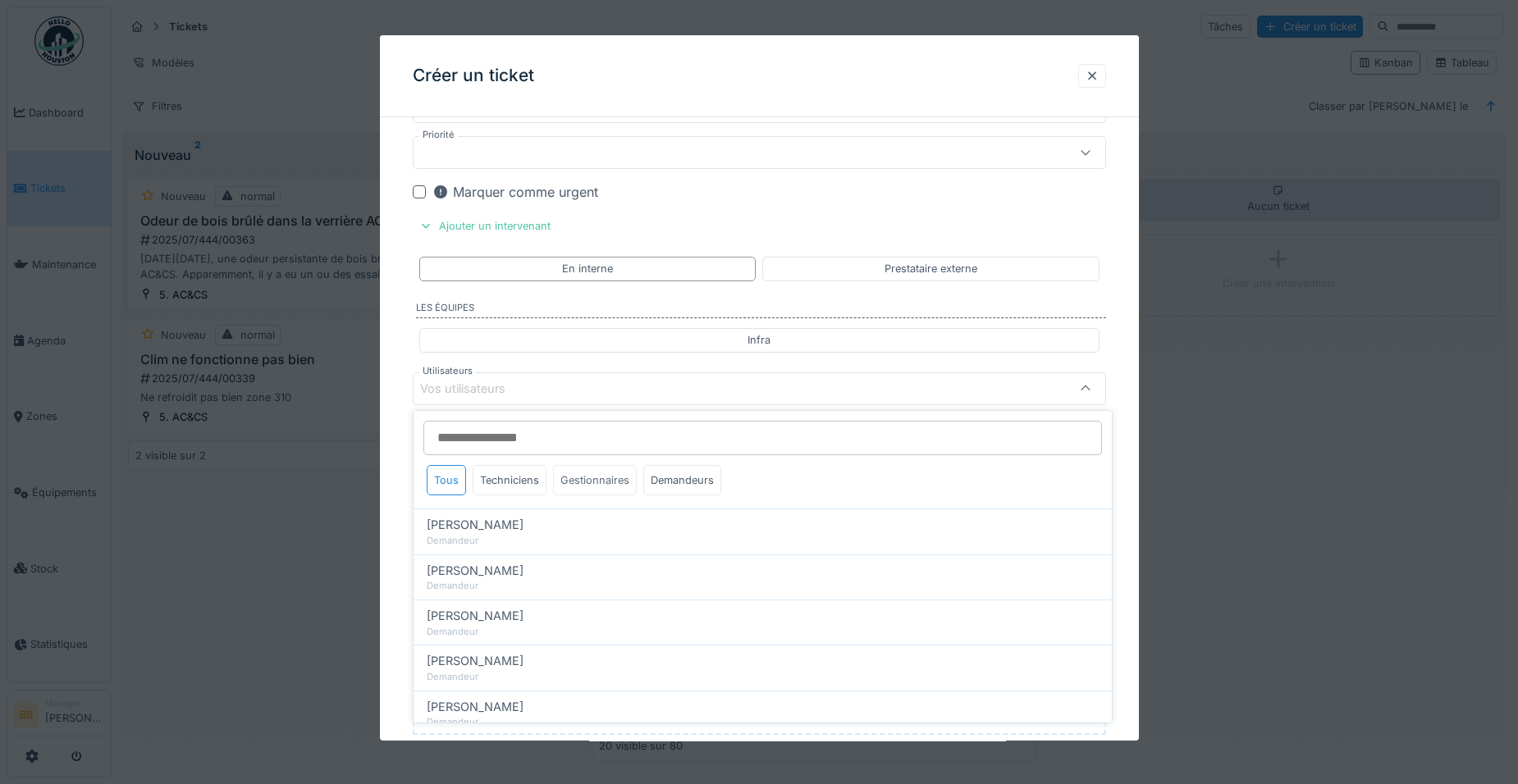
click at [564, 479] on div "Gestionnaires" at bounding box center [595, 480] width 84 height 30
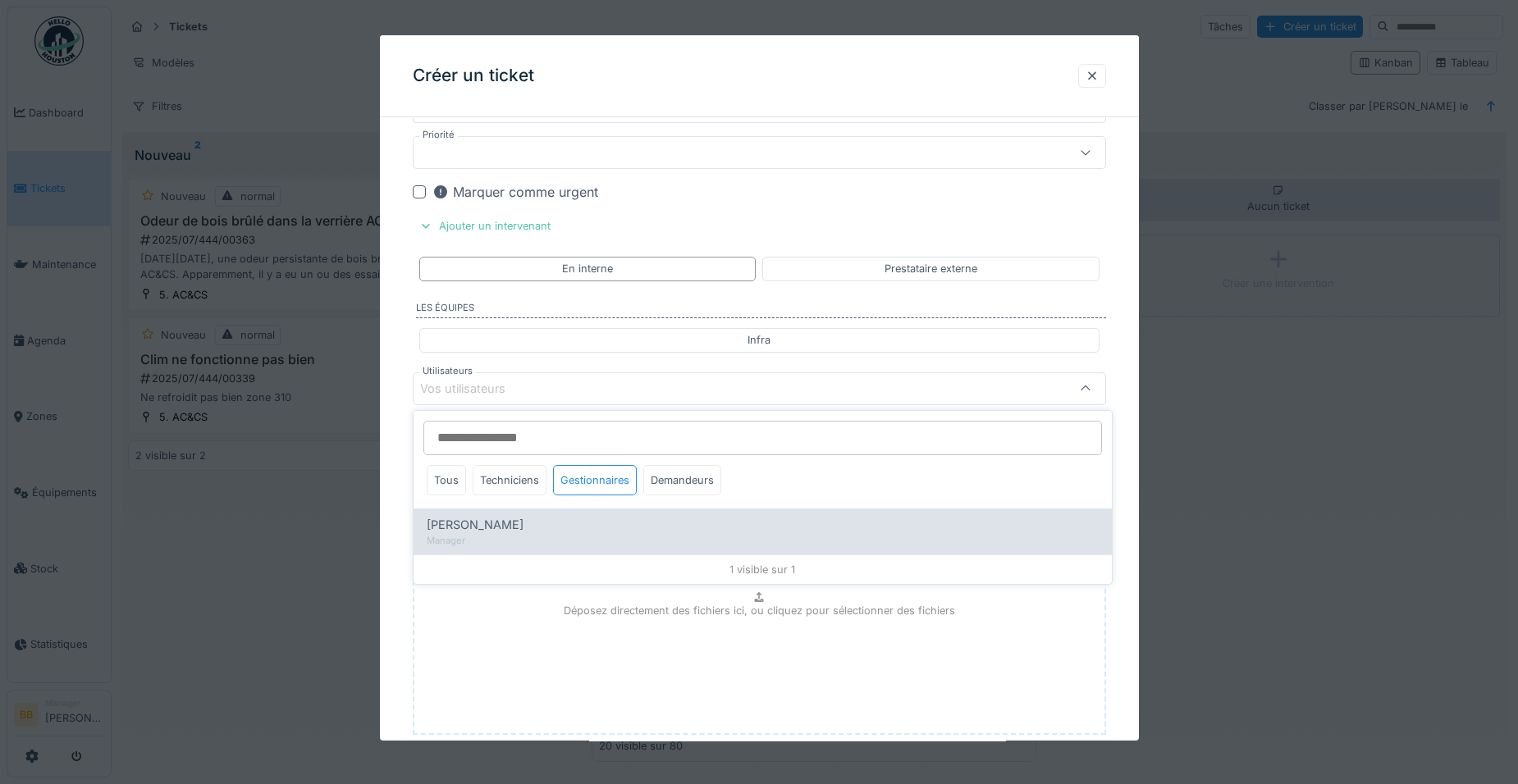
click at [545, 519] on div "[PERSON_NAME]" at bounding box center [762, 525] width 672 height 18
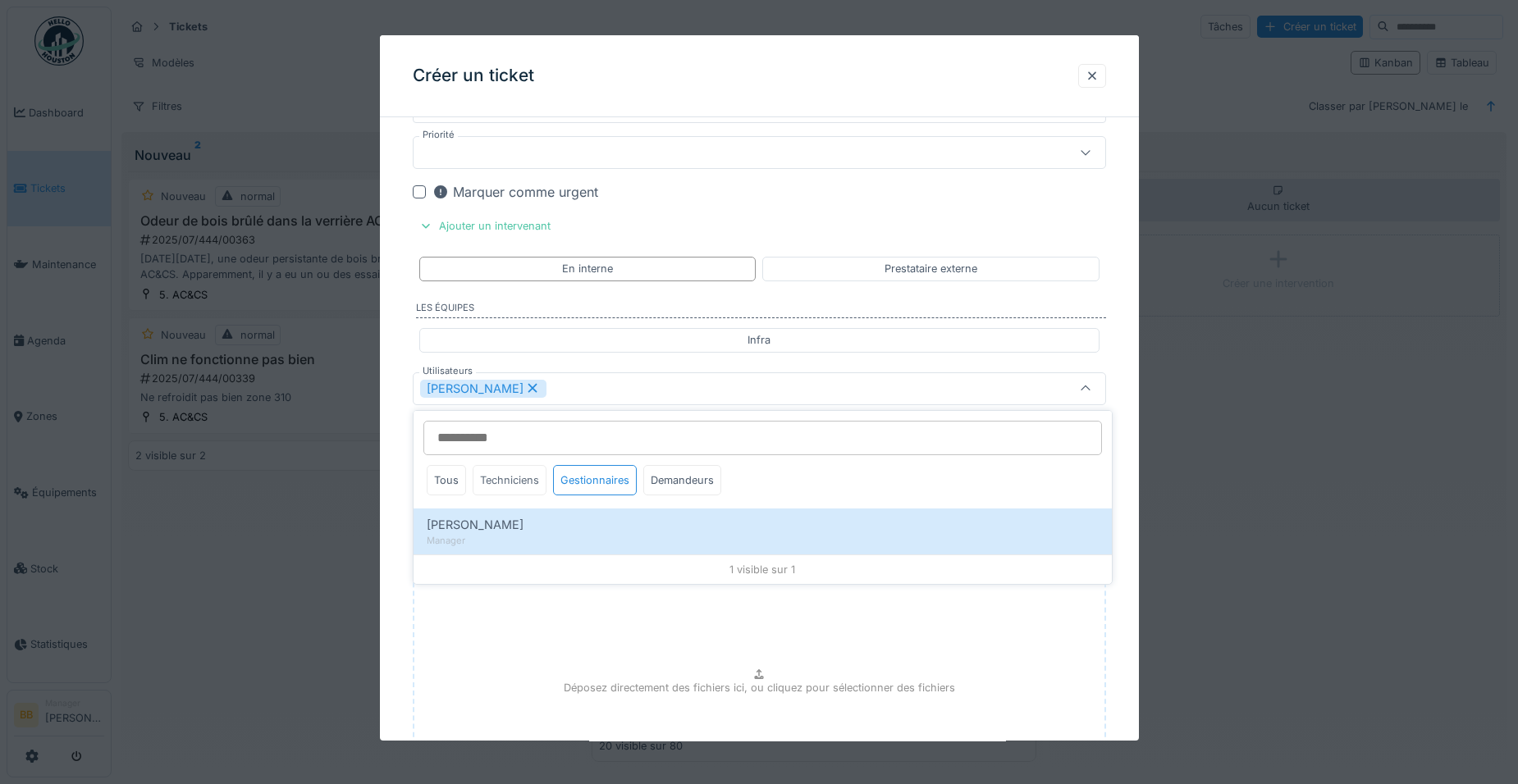
click at [526, 479] on div "Techniciens" at bounding box center [510, 480] width 74 height 30
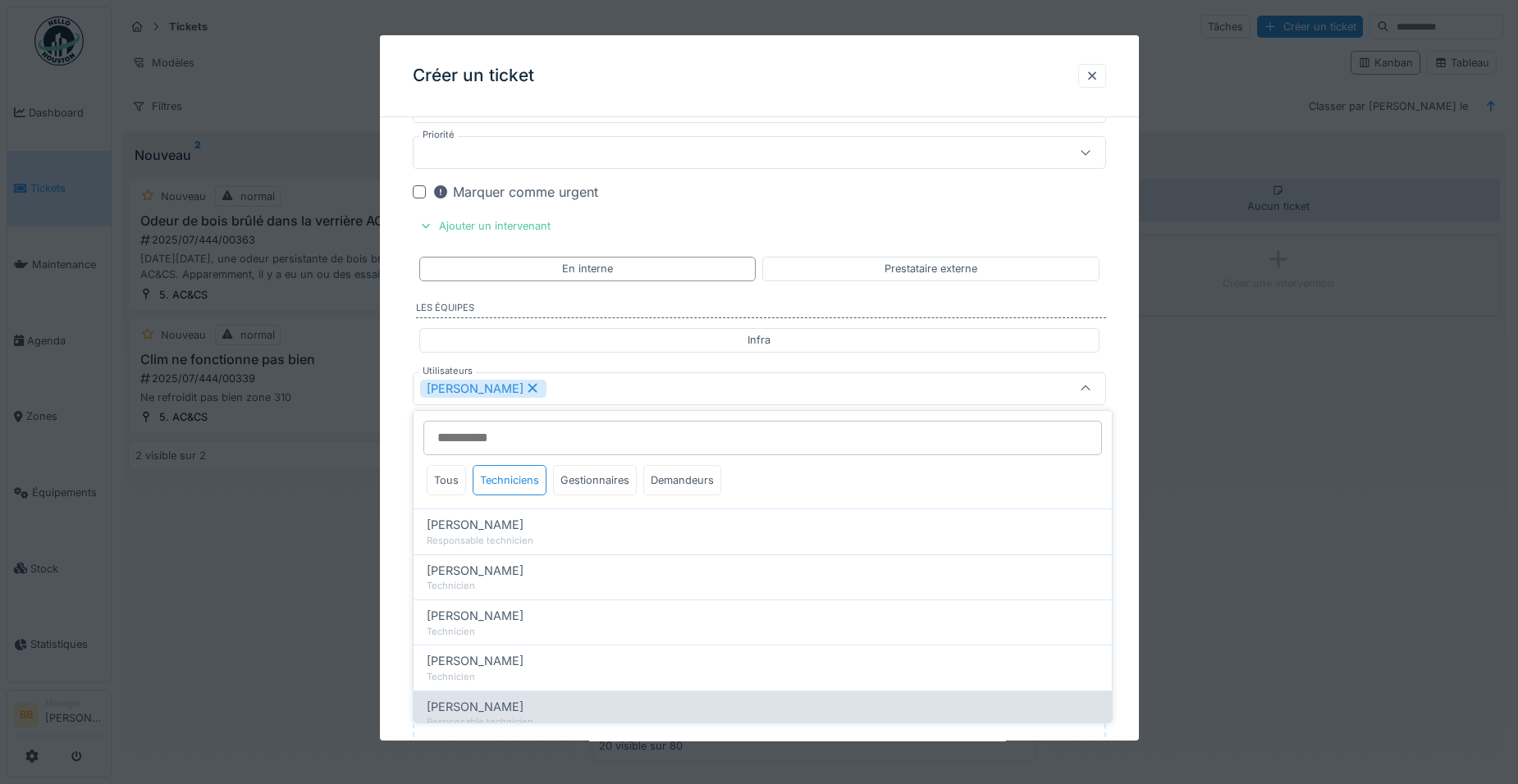
click at [491, 709] on span "Ronan Jurcaba" at bounding box center [475, 708] width 96 height 18
type input "**********"
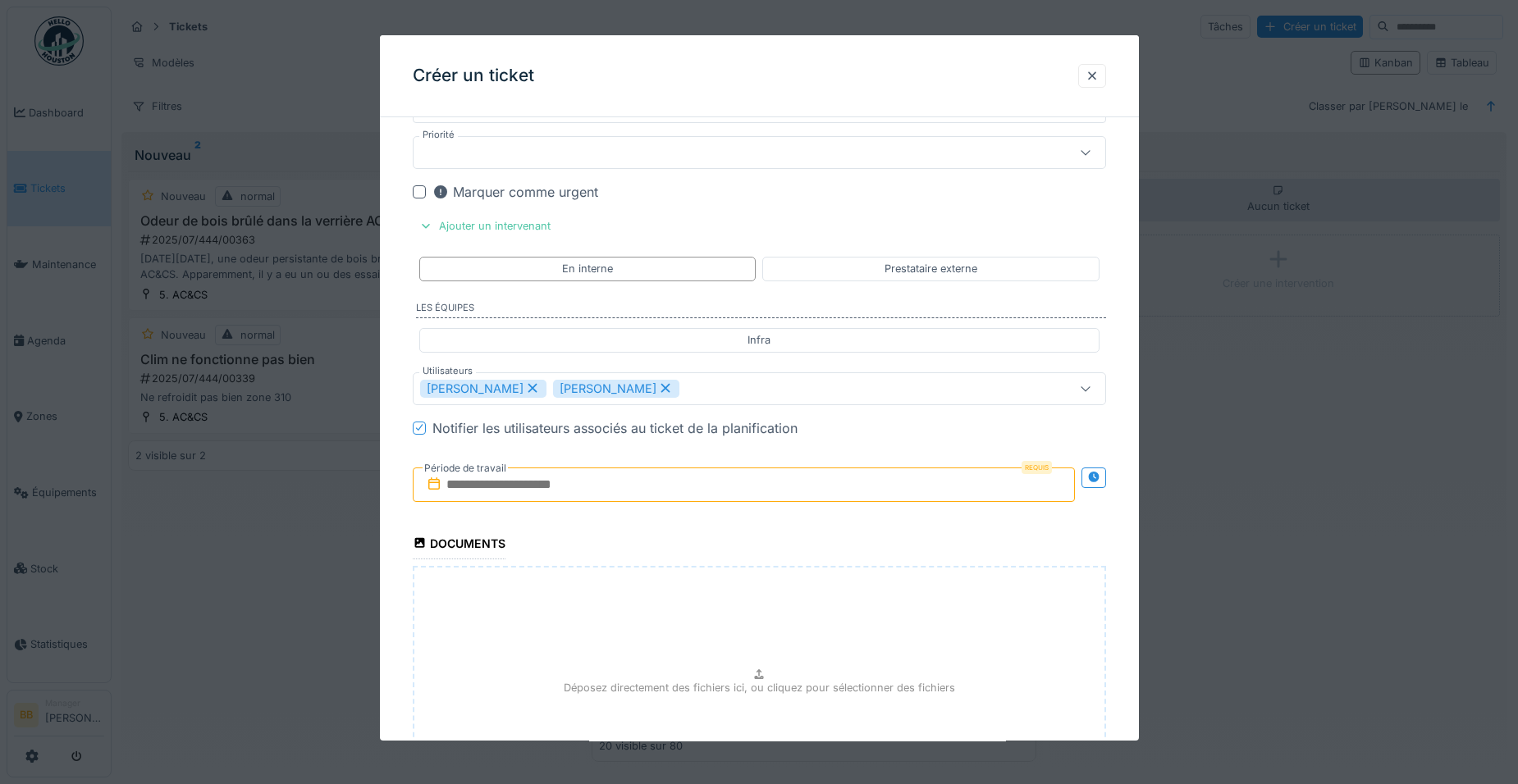
click at [792, 477] on input "text" at bounding box center [743, 485] width 662 height 34
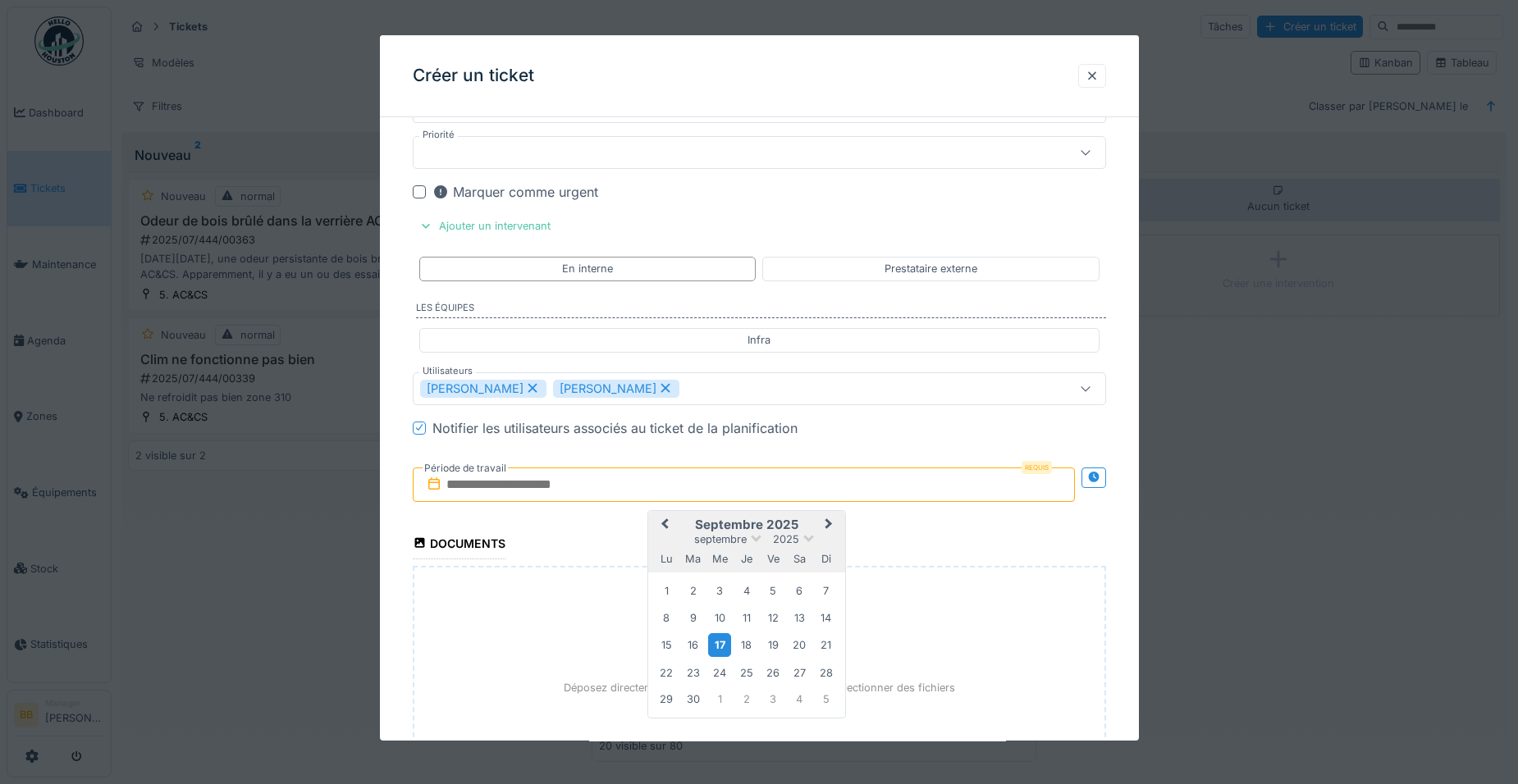
click at [724, 653] on div "17" at bounding box center [719, 645] width 22 height 23
click at [835, 522] on button "Next Month" at bounding box center [829, 525] width 26 height 26
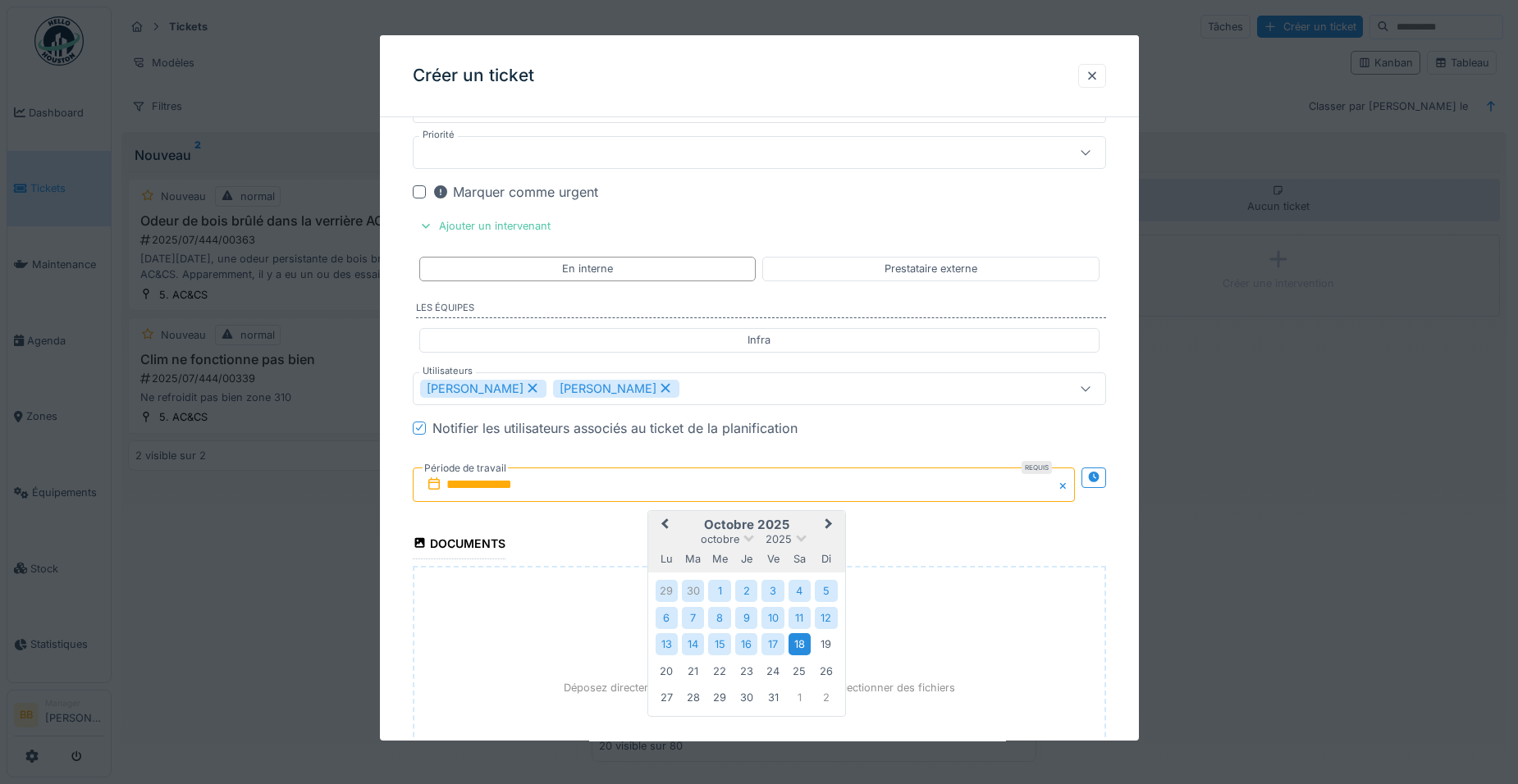
click at [793, 637] on div "18" at bounding box center [799, 644] width 22 height 22
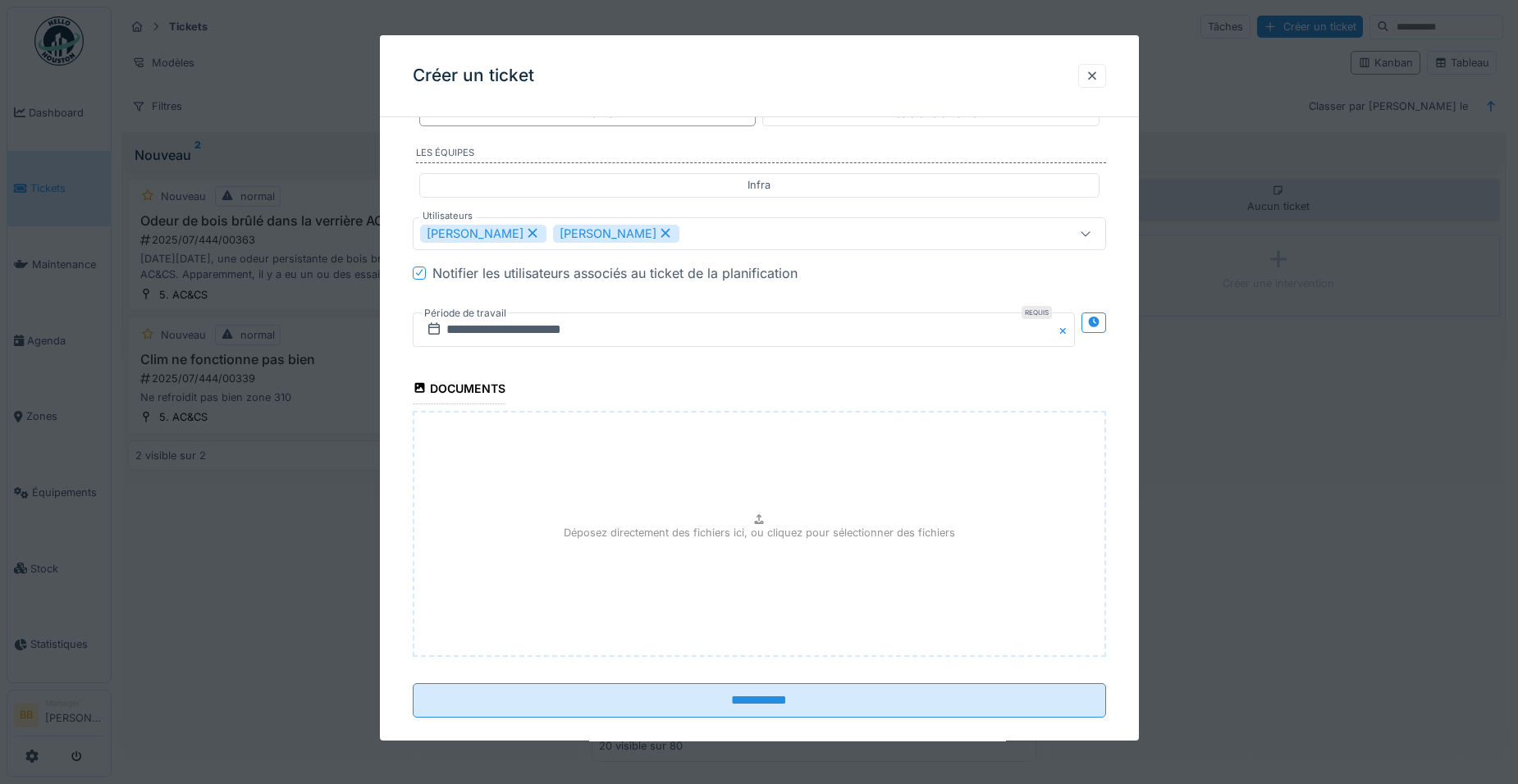
scroll to position [1698, 0]
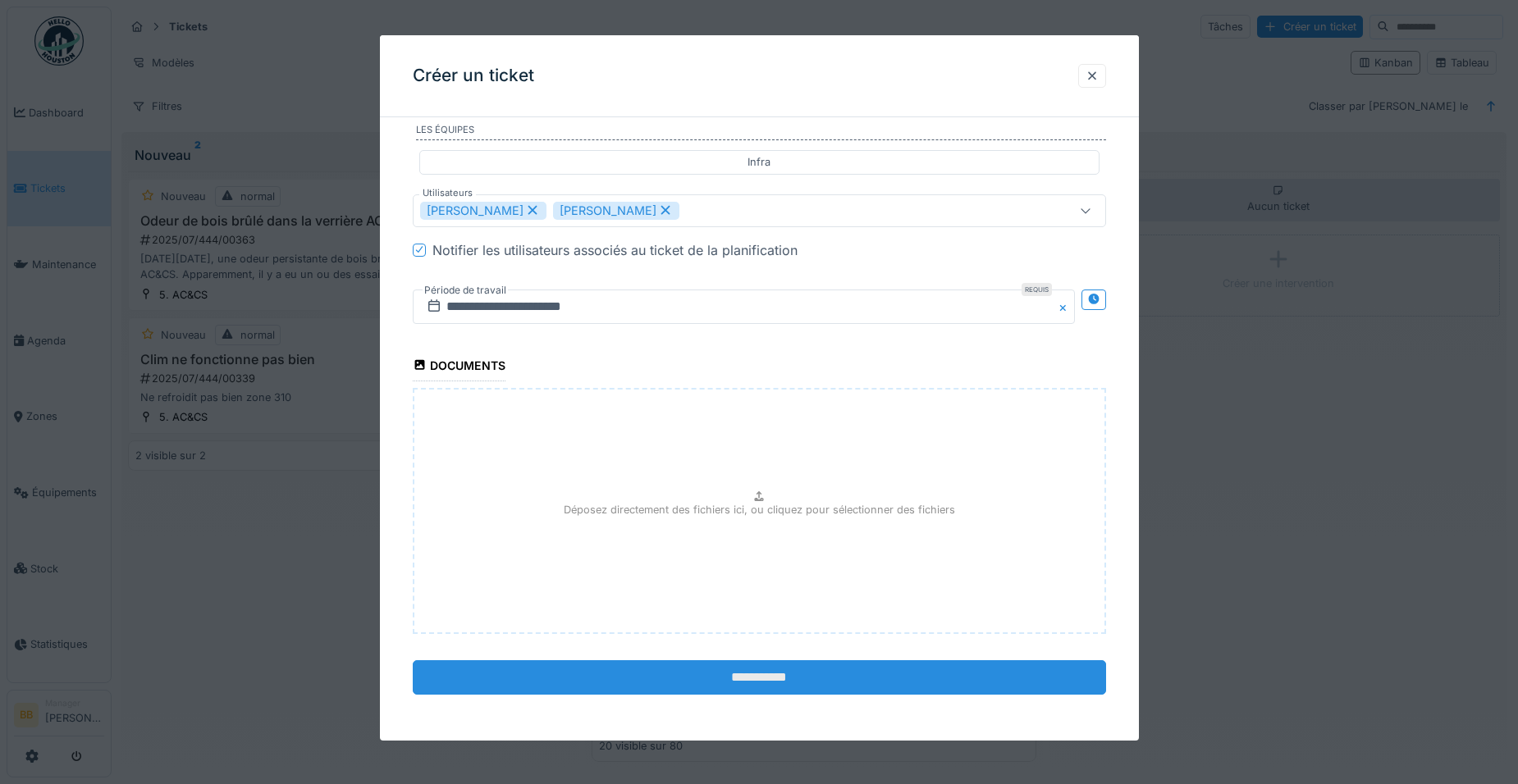
click at [786, 667] on input "**********" at bounding box center [759, 678] width 694 height 34
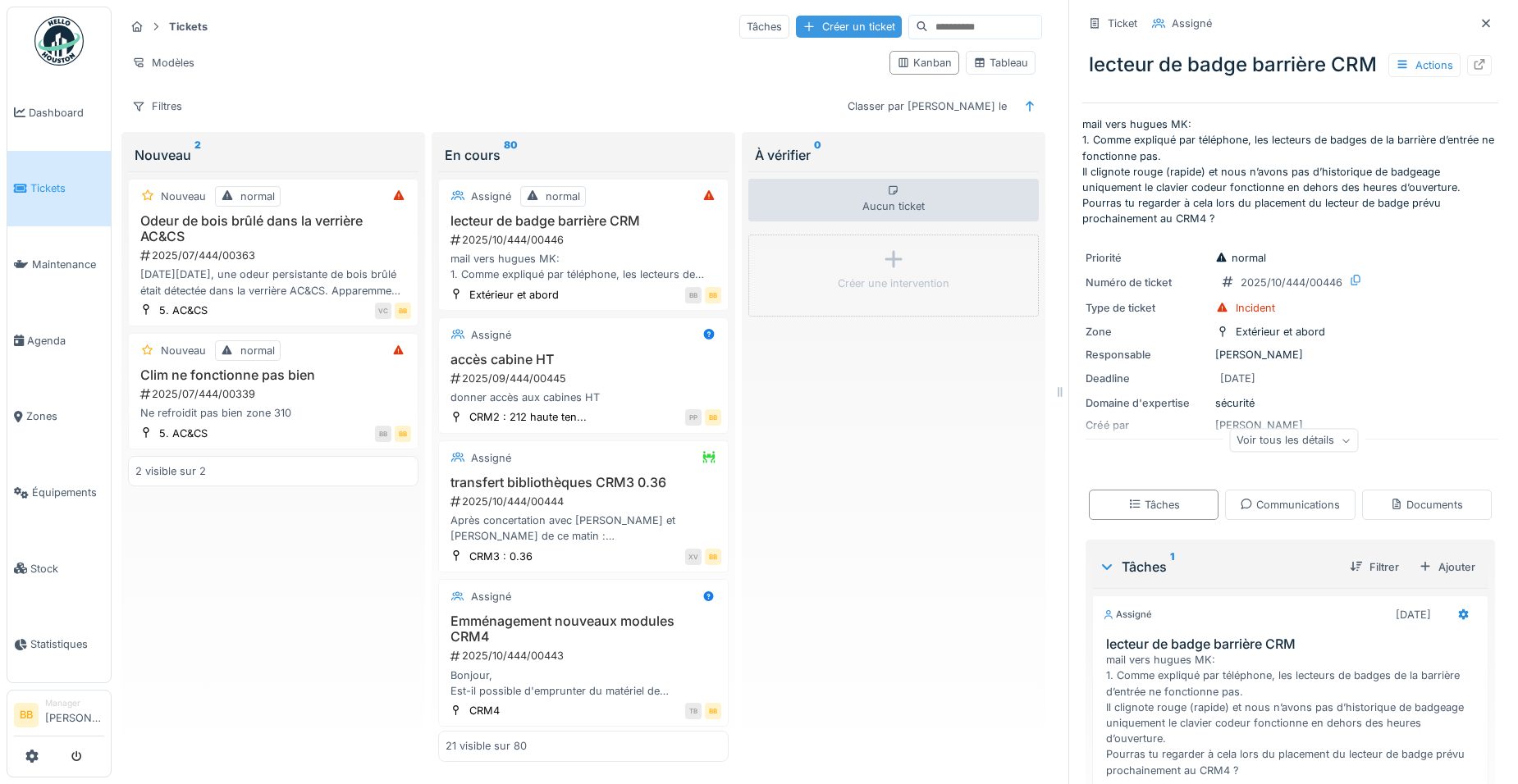
click at [813, 26] on div "Créer un ticket" at bounding box center [849, 27] width 106 height 22
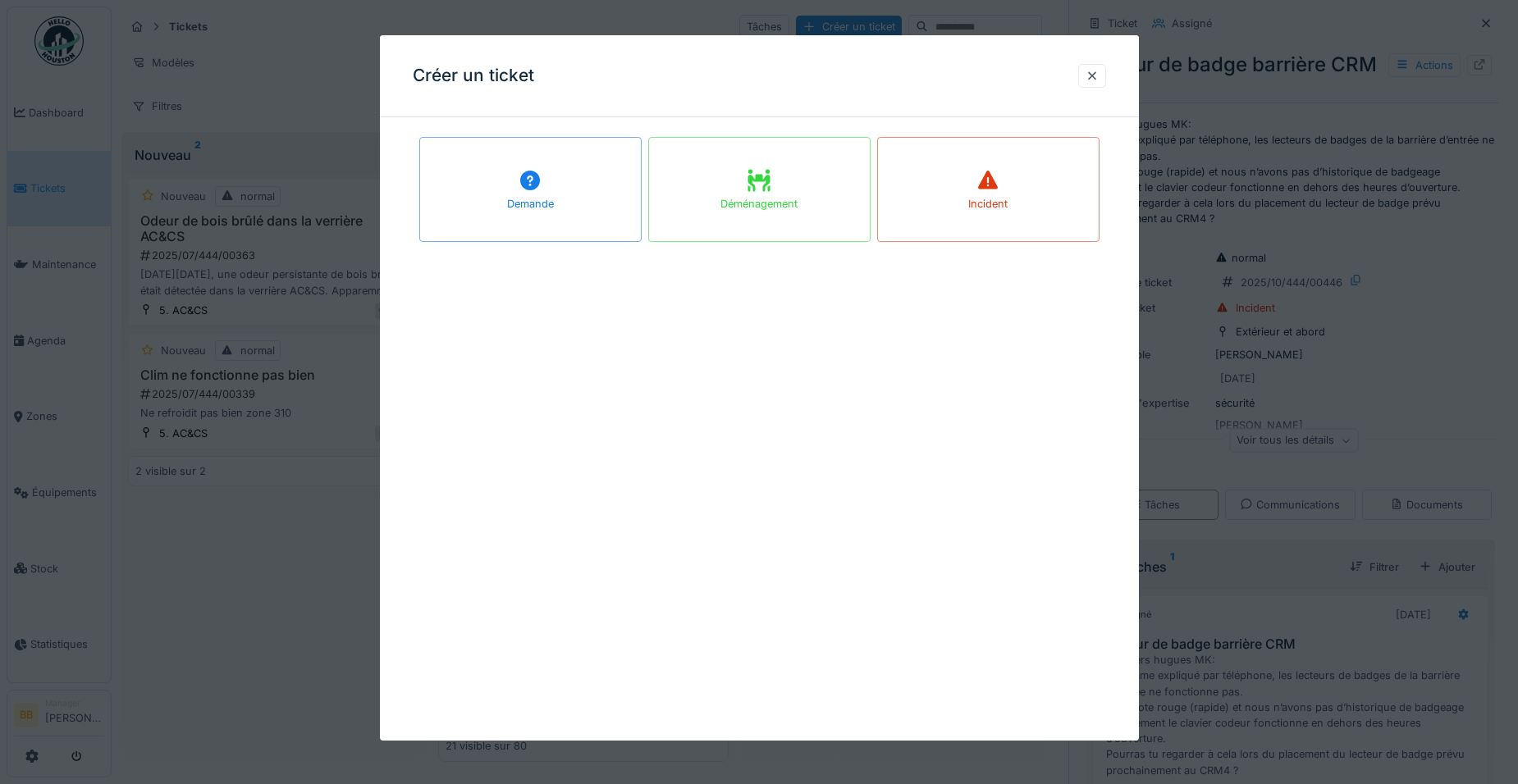
click at [902, 195] on div "Incident" at bounding box center [988, 189] width 222 height 105
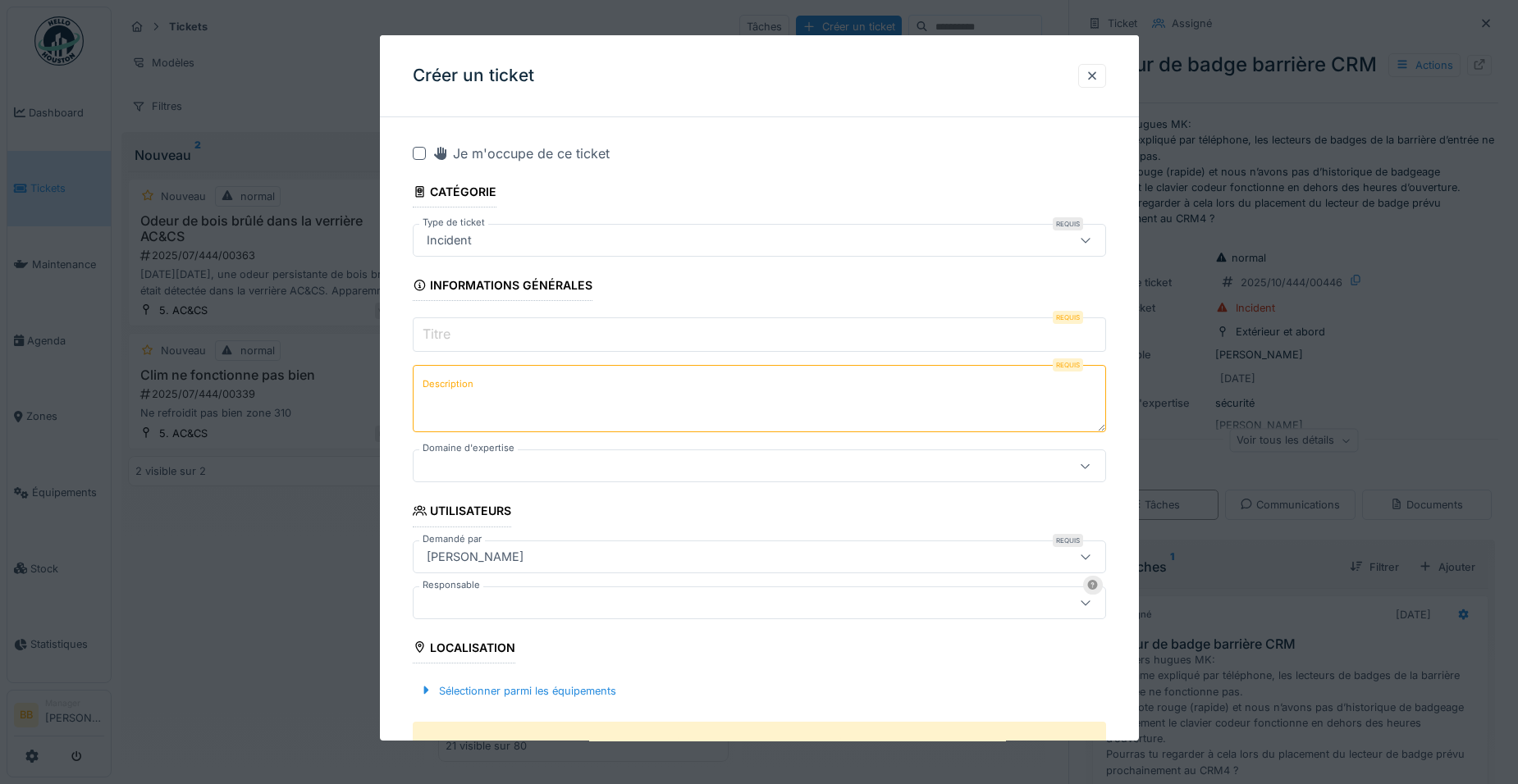
click at [469, 339] on input "Titre" at bounding box center [759, 335] width 694 height 34
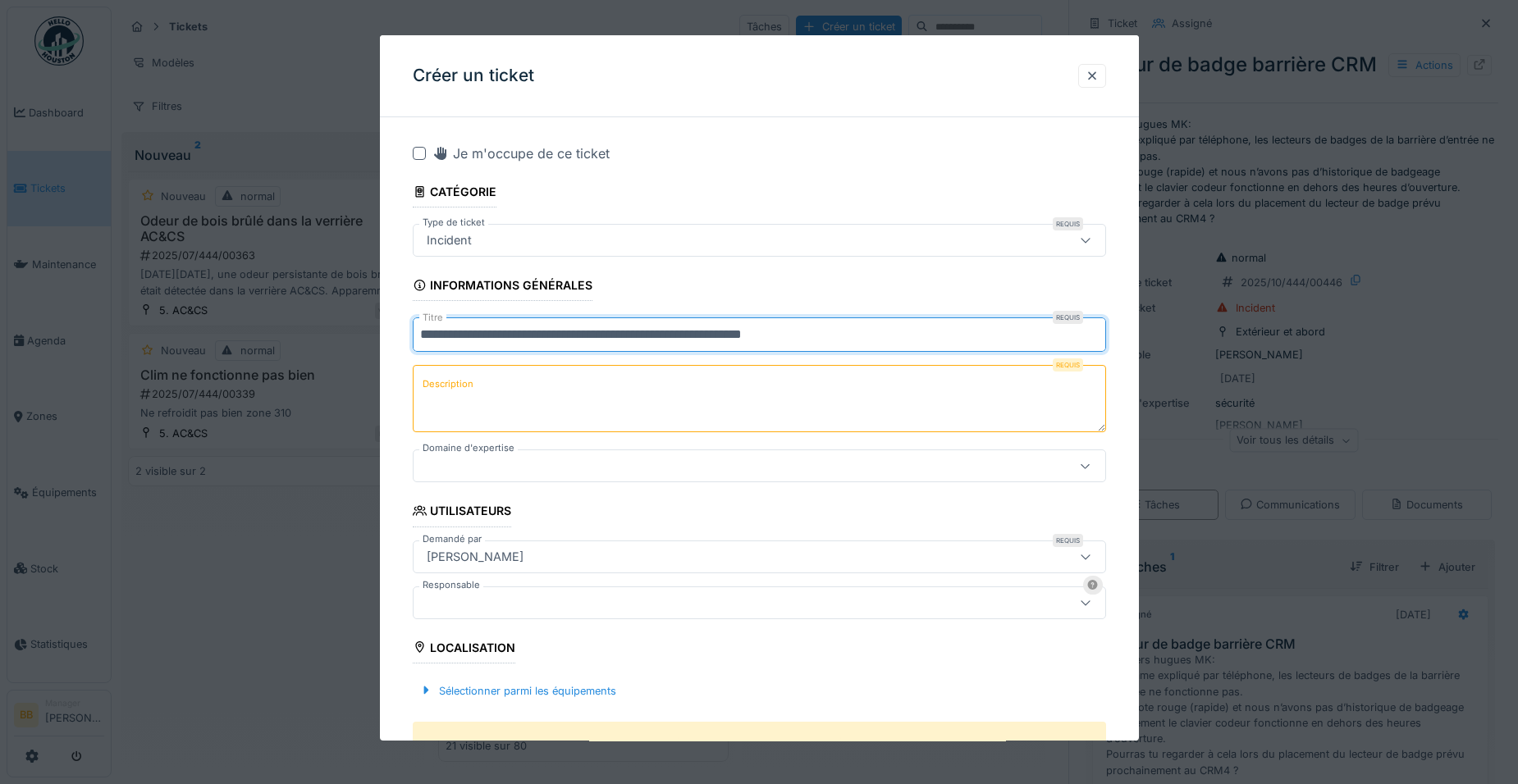
type input "**********"
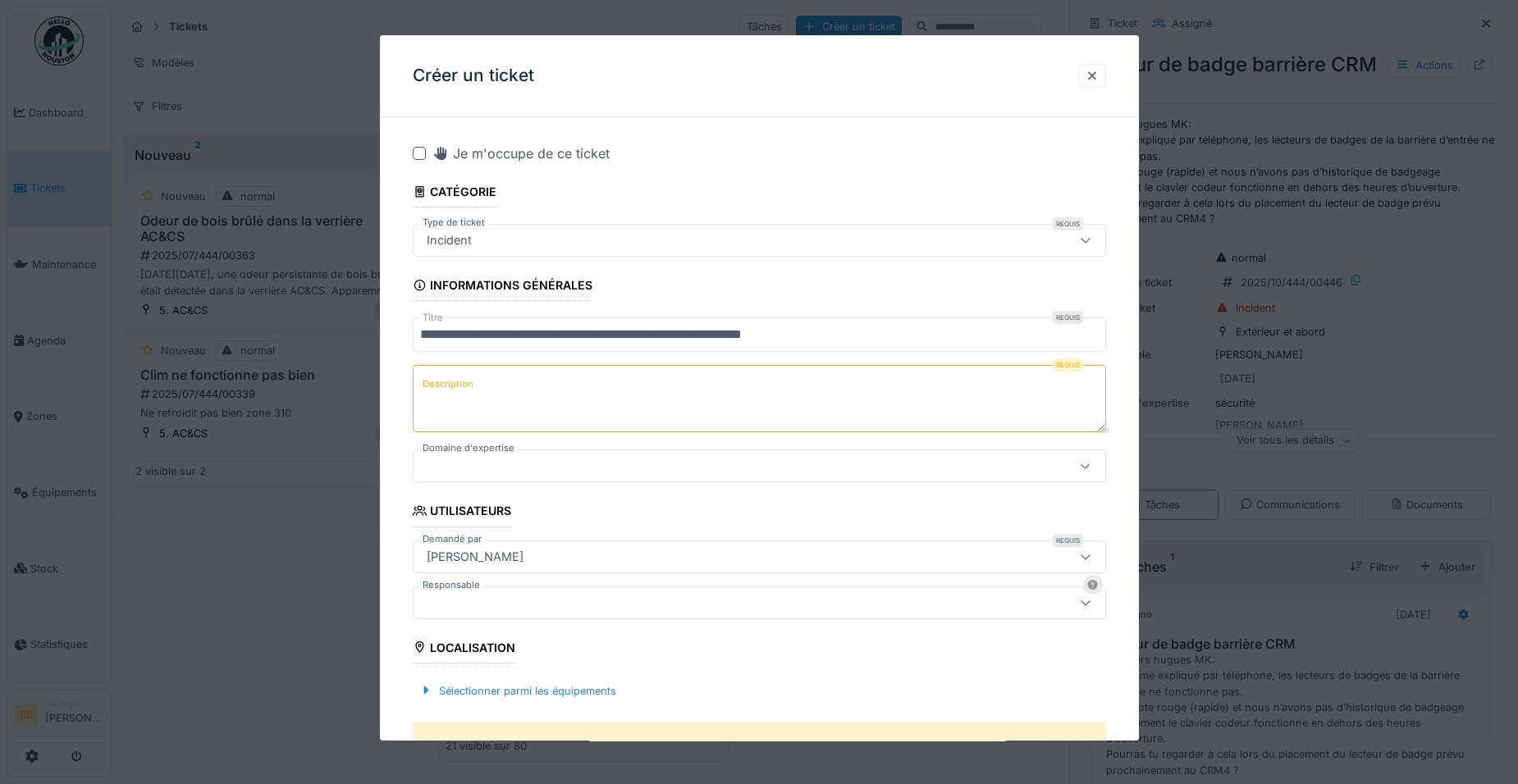
click at [529, 377] on textarea "Description" at bounding box center [759, 398] width 694 height 67
click at [476, 401] on textarea "Description" at bounding box center [759, 398] width 694 height 67
paste textarea "**********"
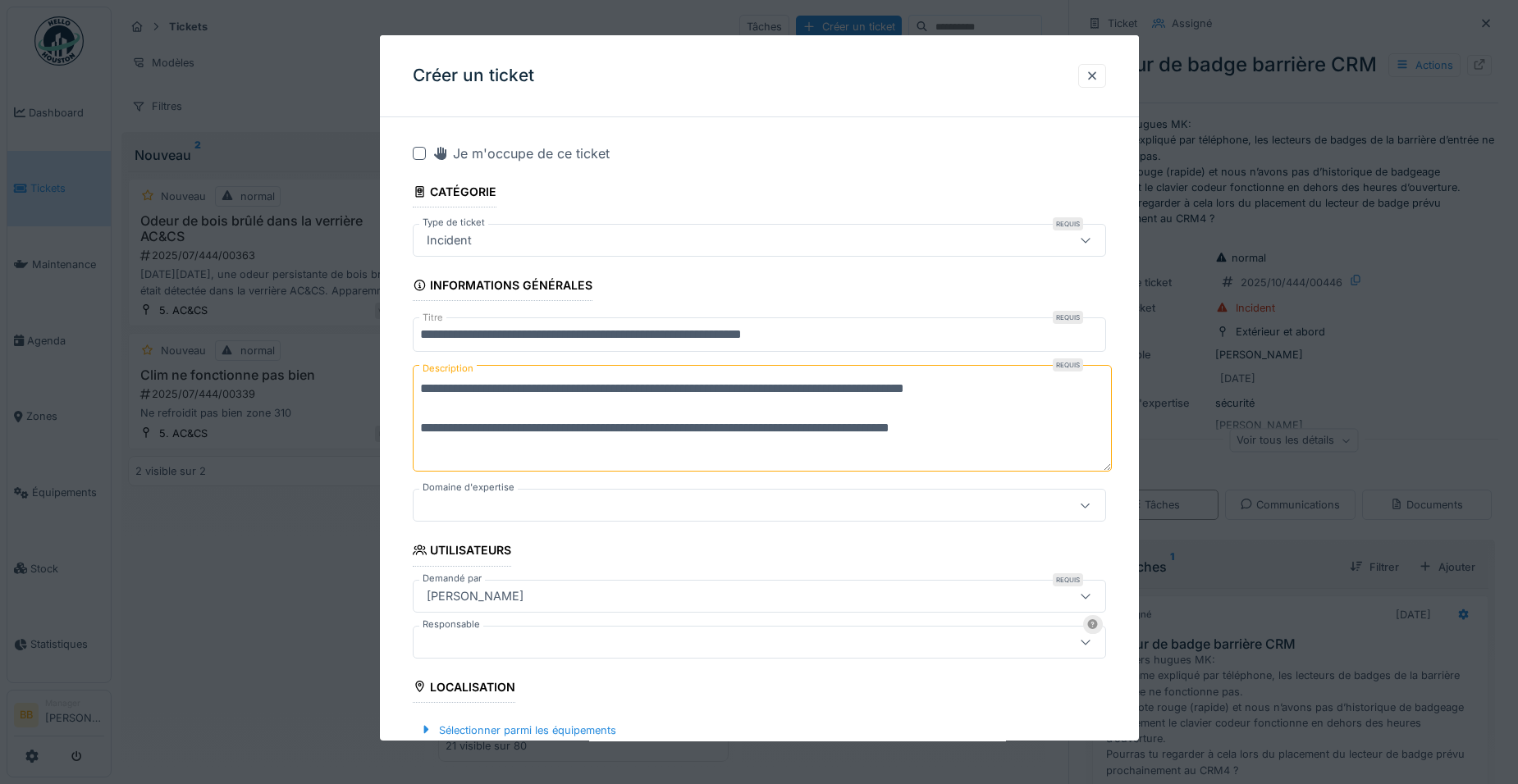
type textarea "**********"
click at [476, 495] on label "Domaine d'expertise" at bounding box center [468, 487] width 98 height 14
click at [484, 501] on div at bounding box center [719, 506] width 597 height 18
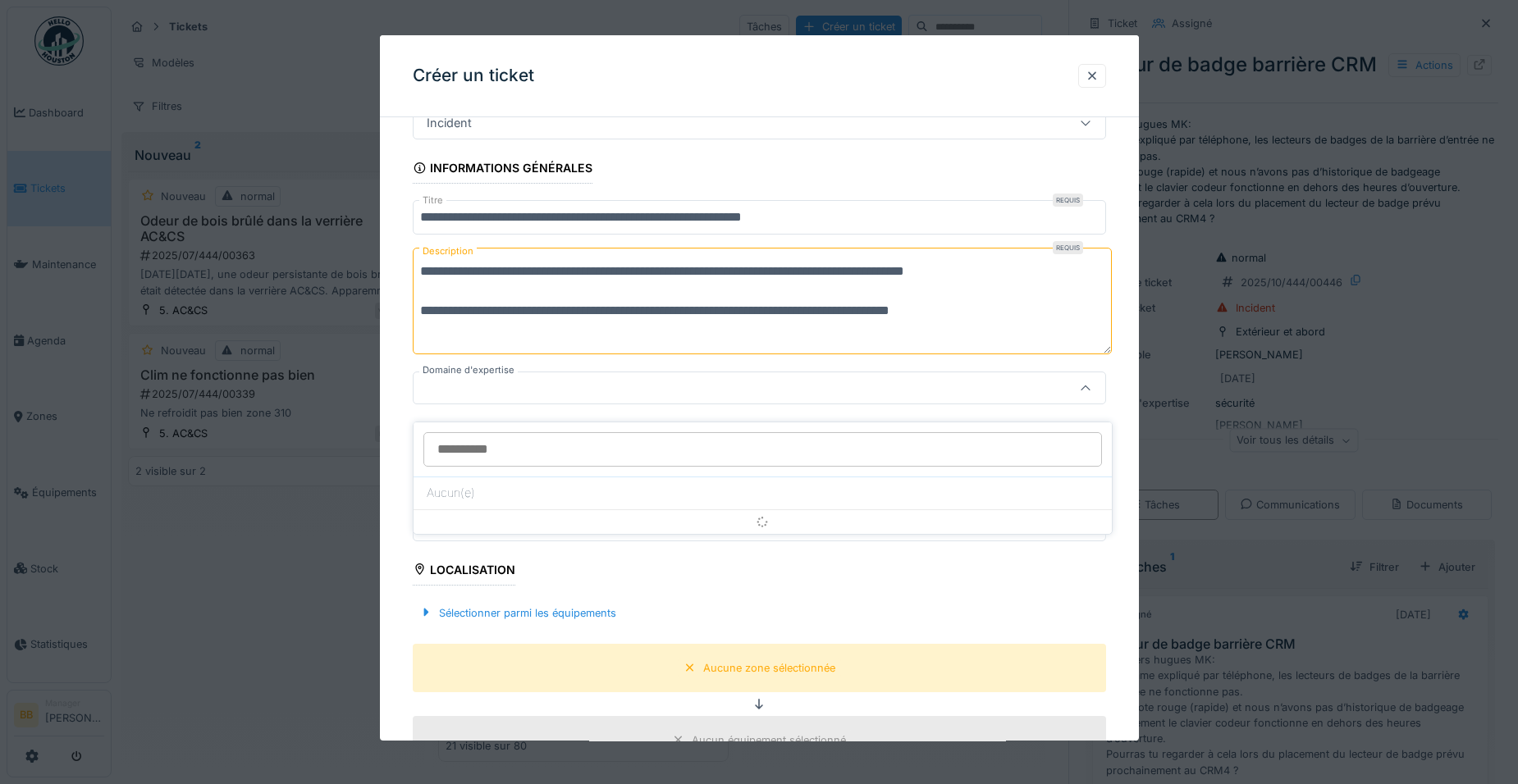
scroll to position [13, 0]
click at [541, 387] on div at bounding box center [719, 388] width 597 height 18
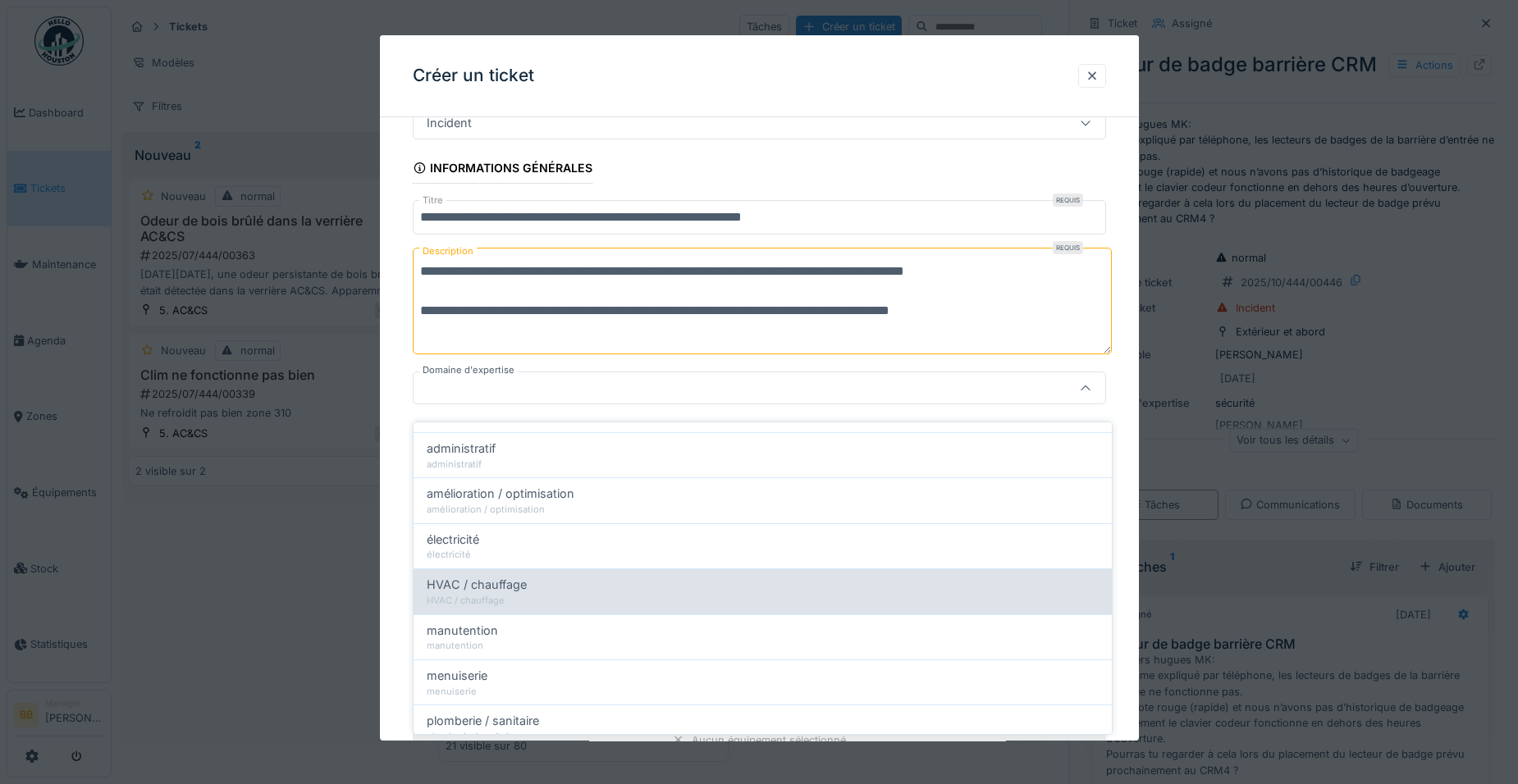
scroll to position [164, 0]
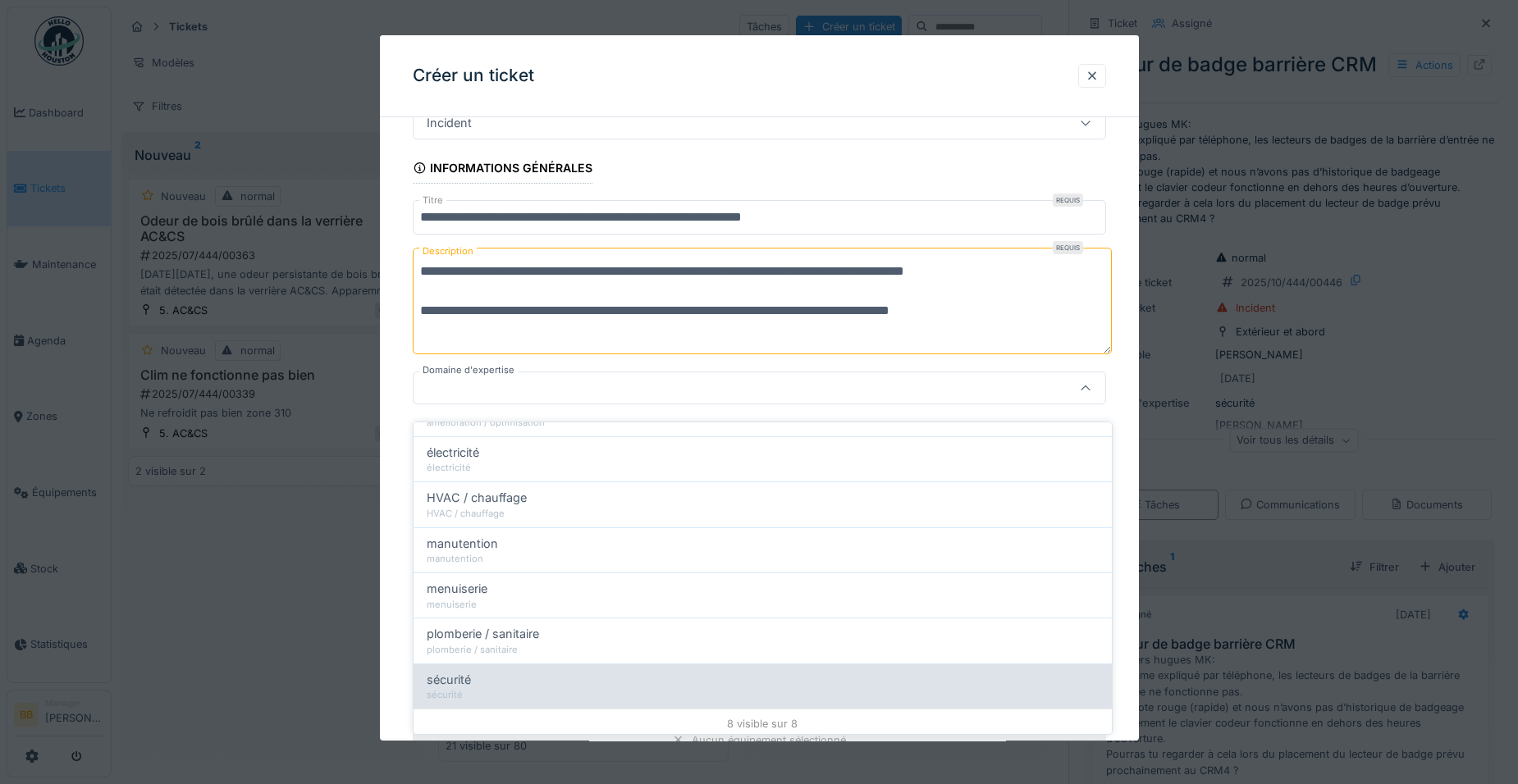
click at [652, 671] on div "sécurité" at bounding box center [762, 680] width 672 height 18
type input "****"
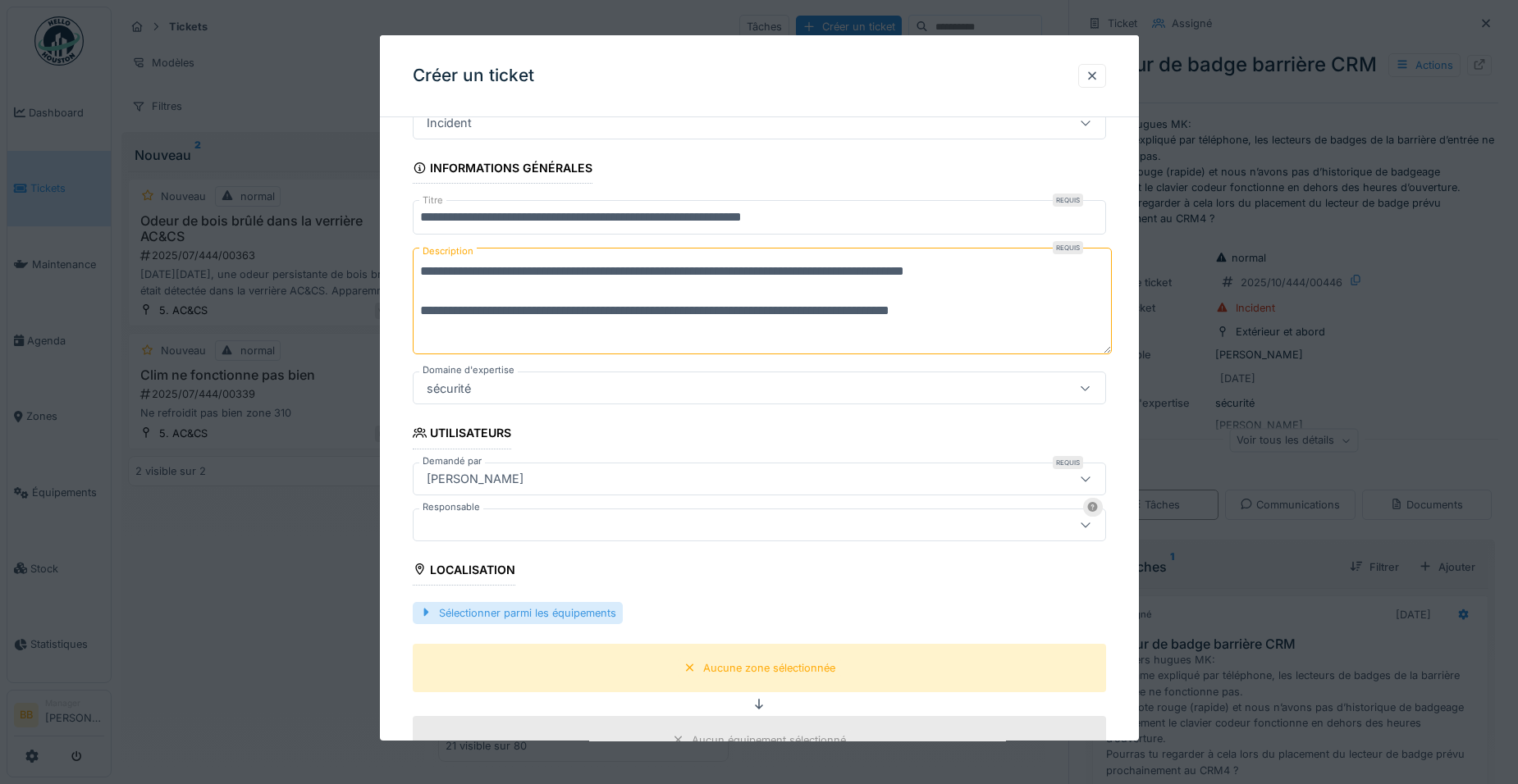
click at [465, 610] on div "Sélectionner parmi les équipements" at bounding box center [517, 613] width 210 height 22
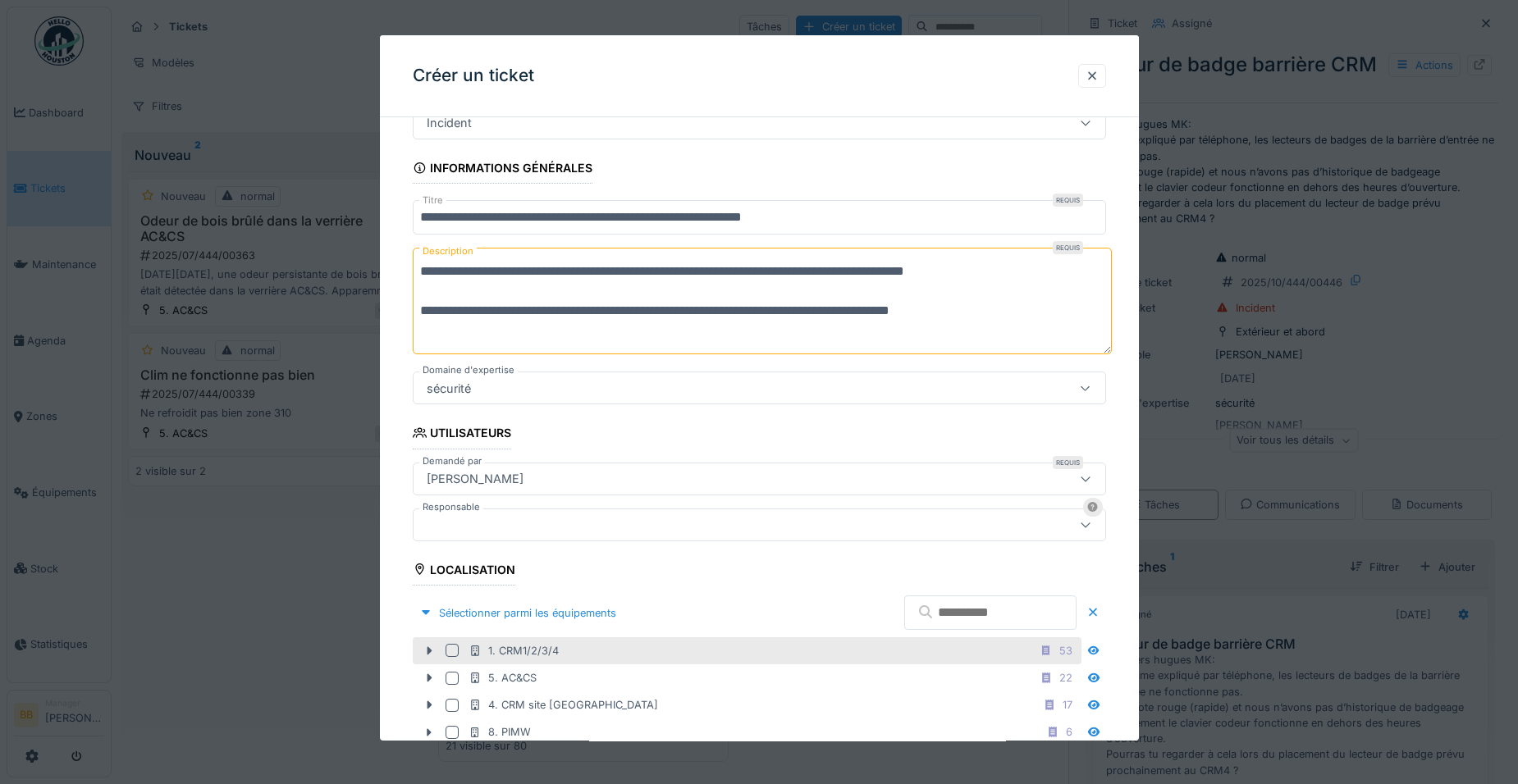
click at [451, 650] on div at bounding box center [452, 651] width 13 height 13
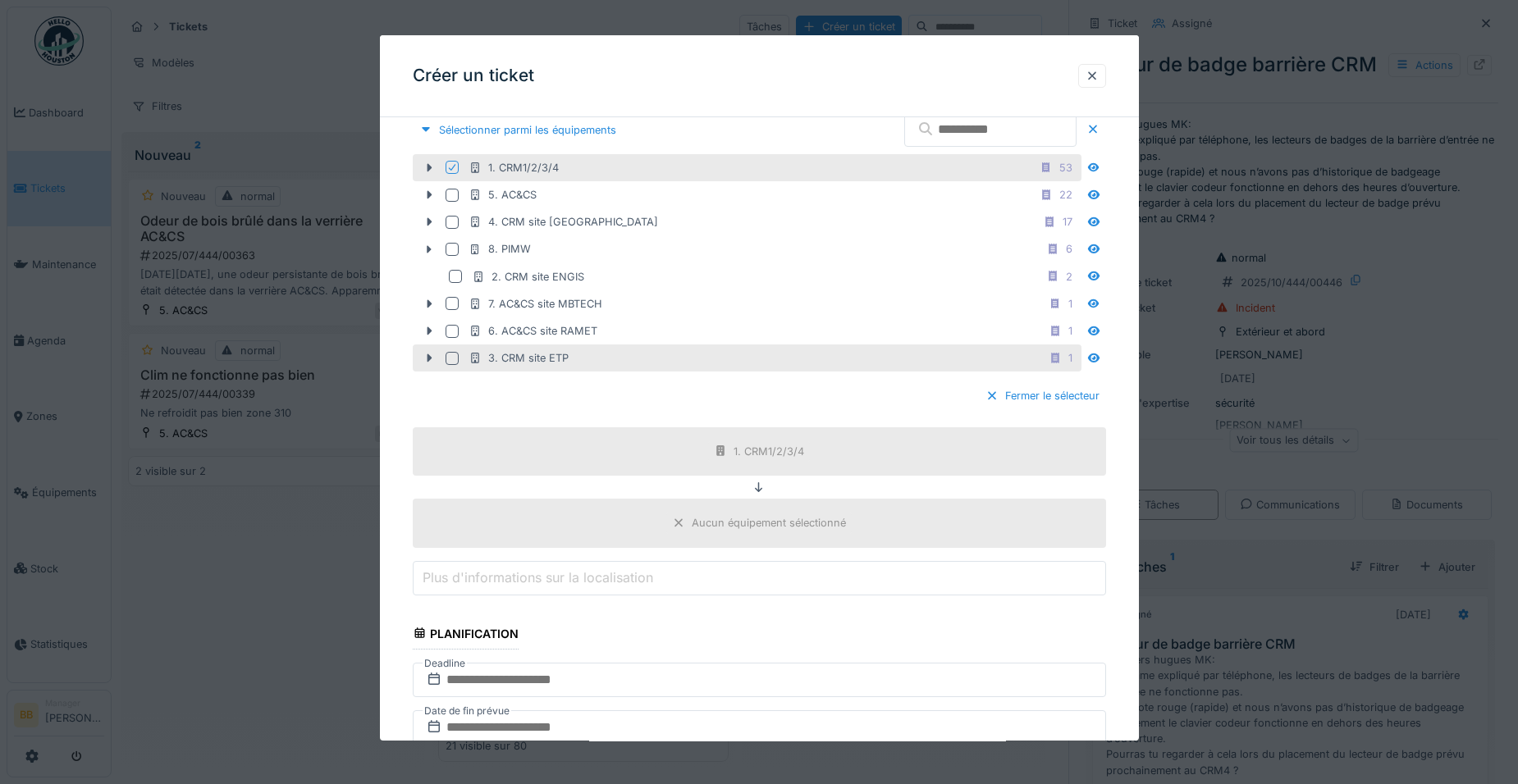
scroll to position [610, 0]
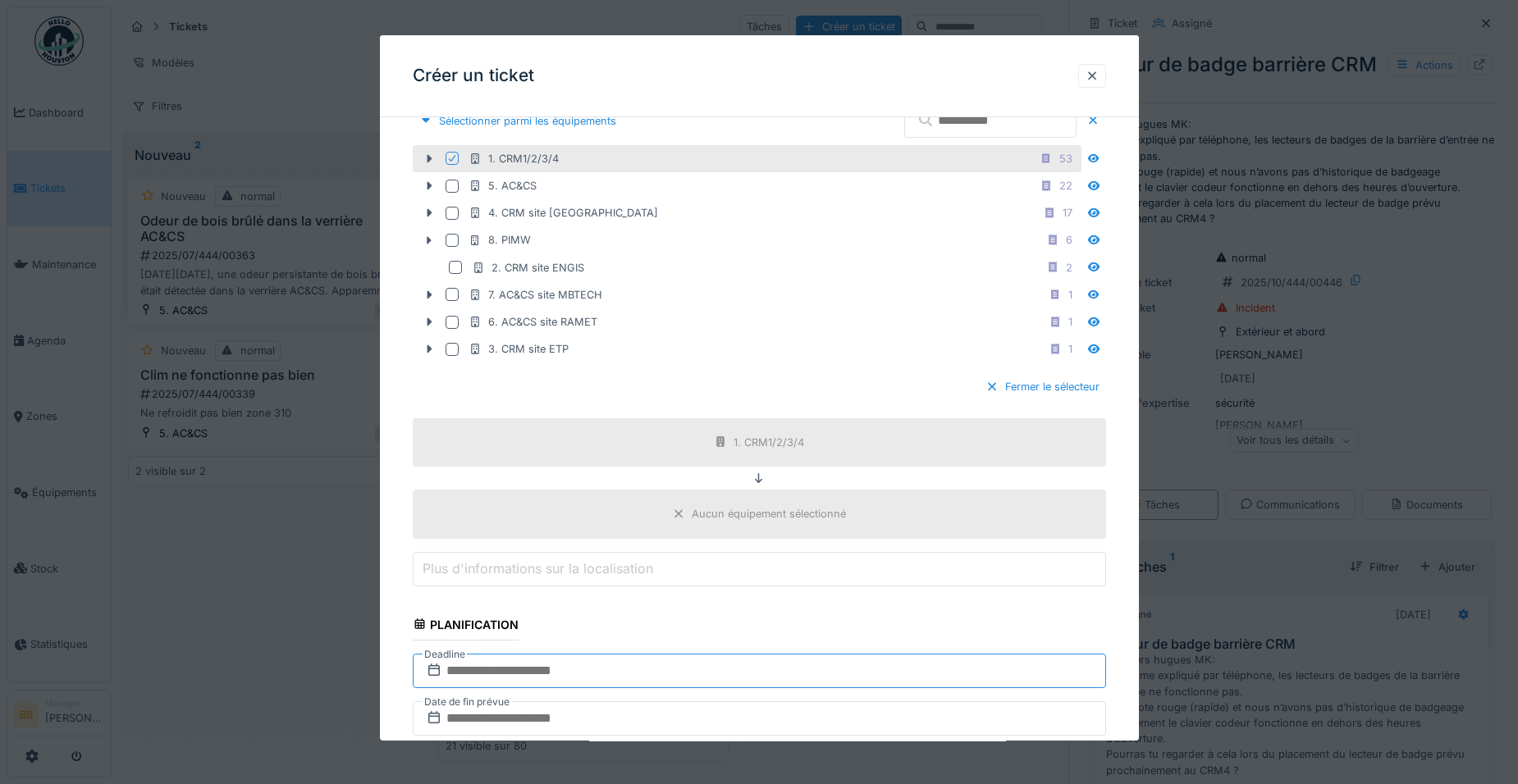
click at [552, 671] on input "text" at bounding box center [759, 671] width 694 height 34
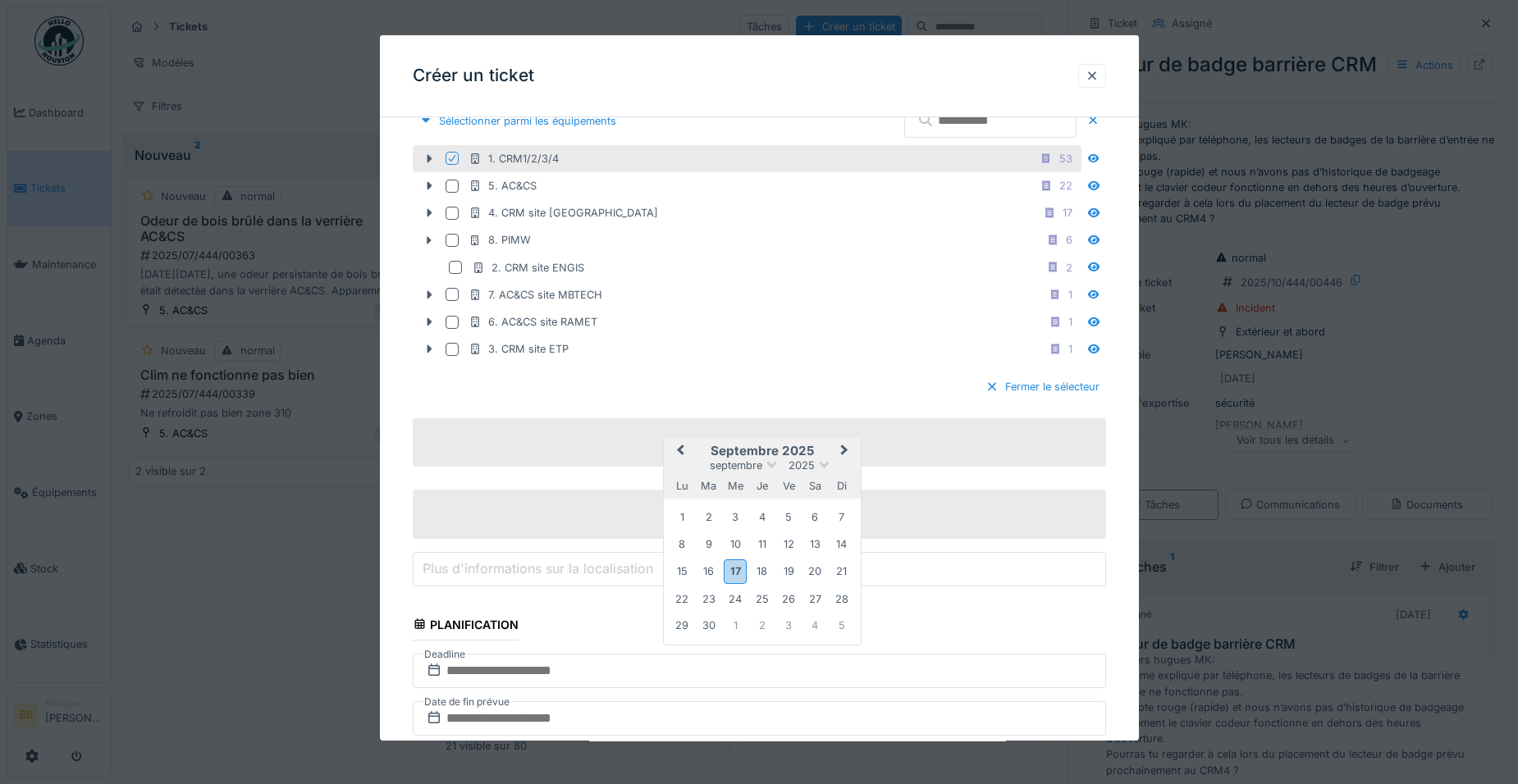
click at [845, 451] on span "Next Month" at bounding box center [845, 450] width 0 height 19
click at [795, 632] on div "31" at bounding box center [788, 626] width 22 height 22
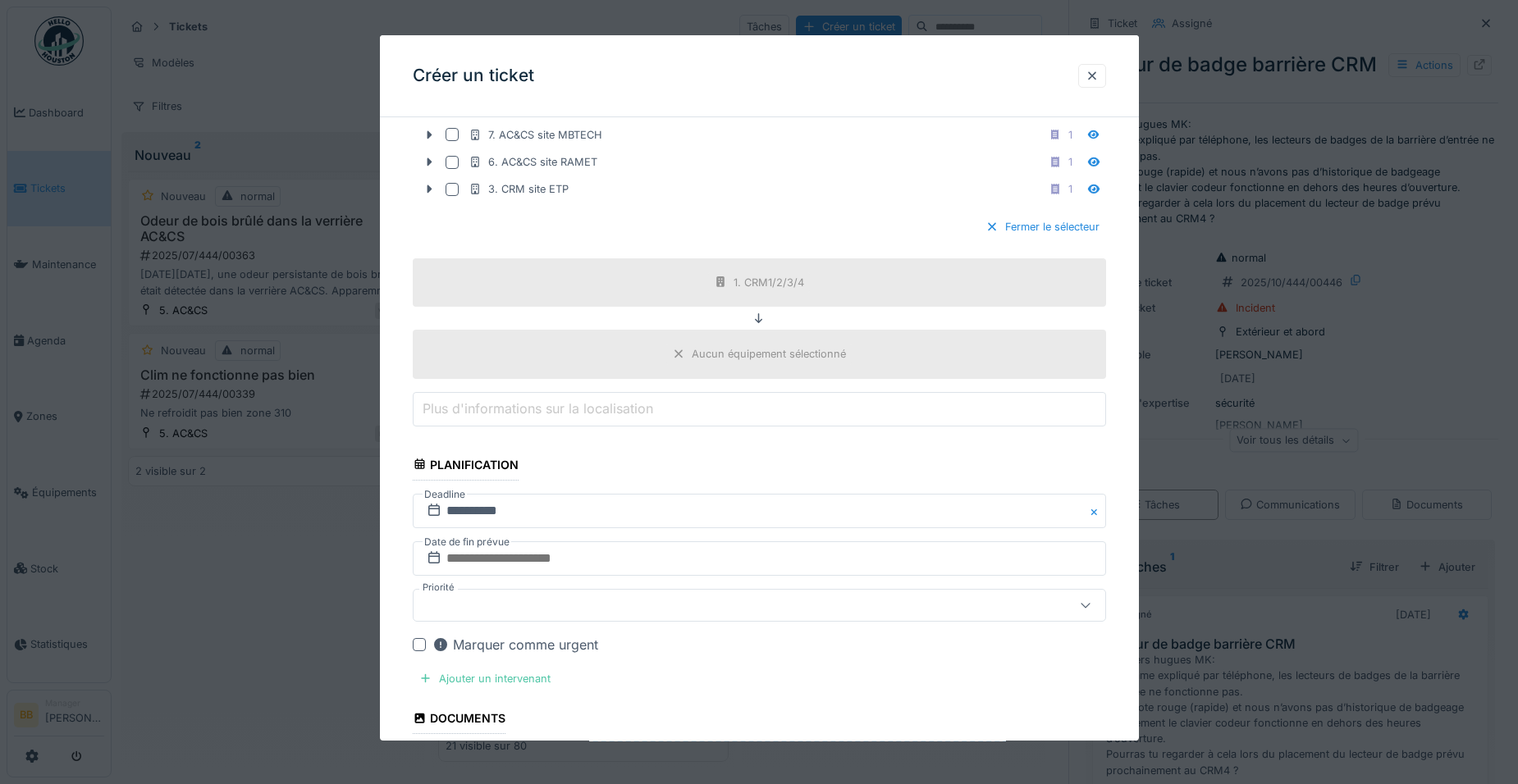
scroll to position [774, 0]
click at [512, 678] on div "Ajouter un intervenant" at bounding box center [485, 674] width 144 height 22
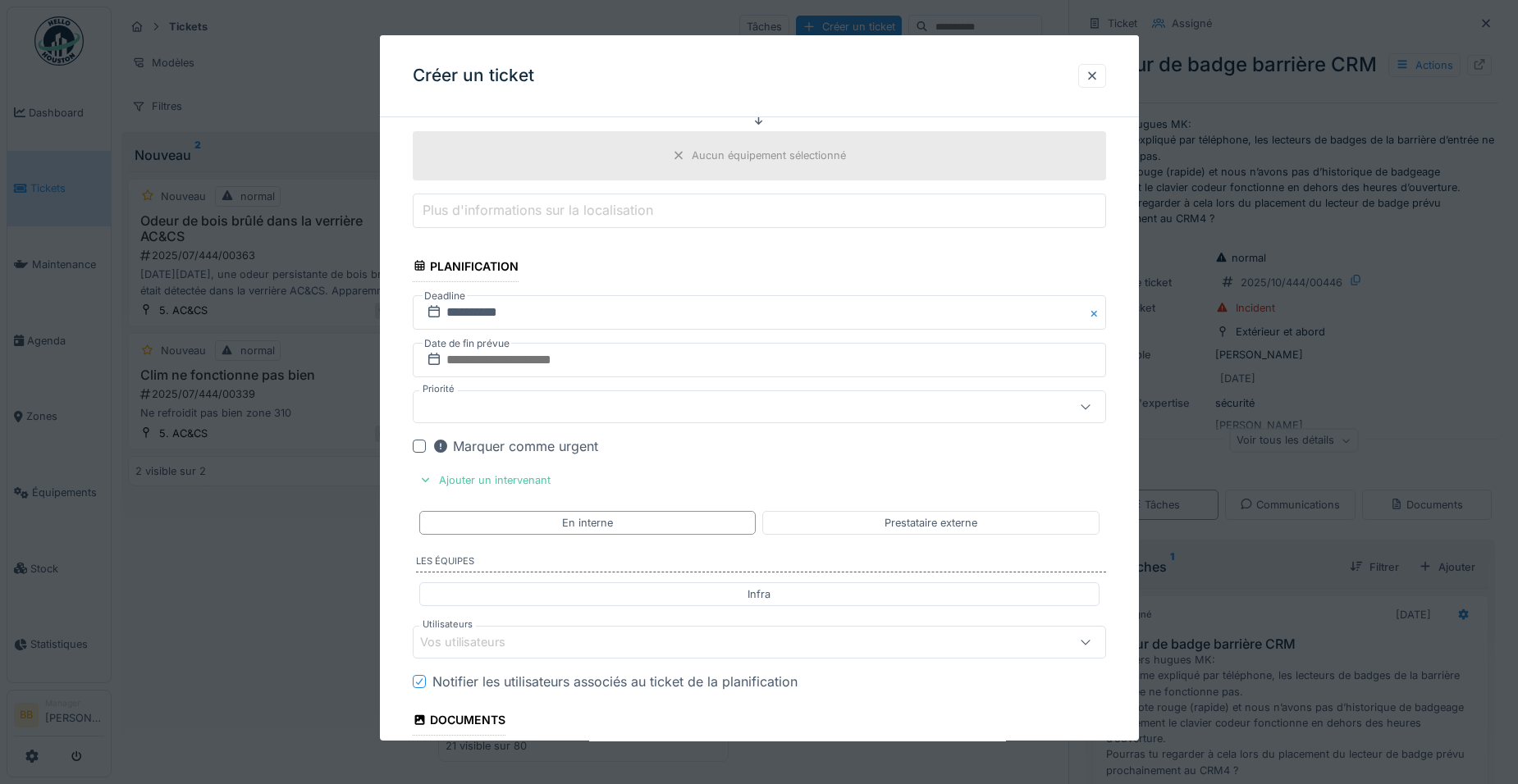
scroll to position [1020, 0]
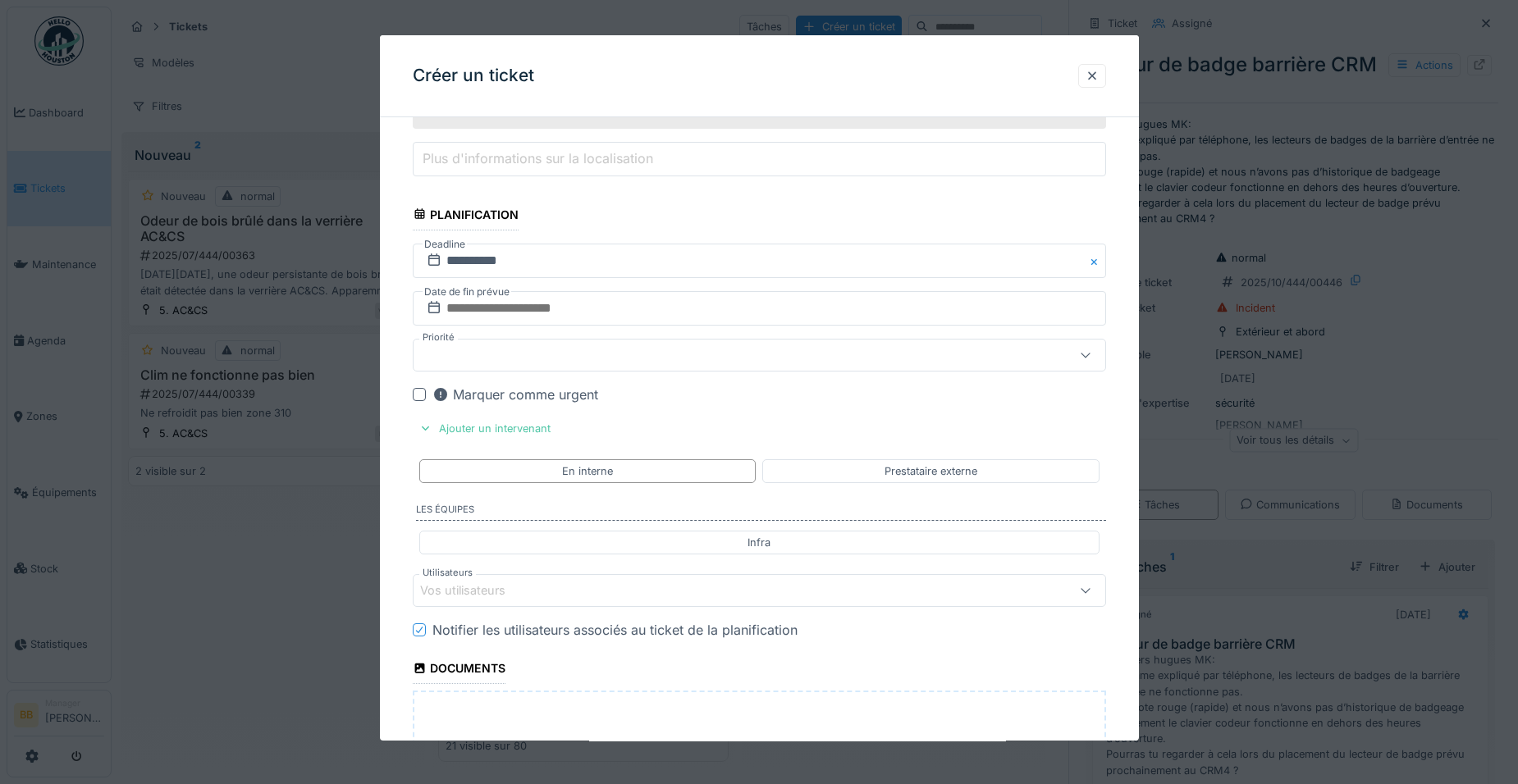
click at [479, 583] on div "Vos utilisateurs" at bounding box center [474, 591] width 108 height 18
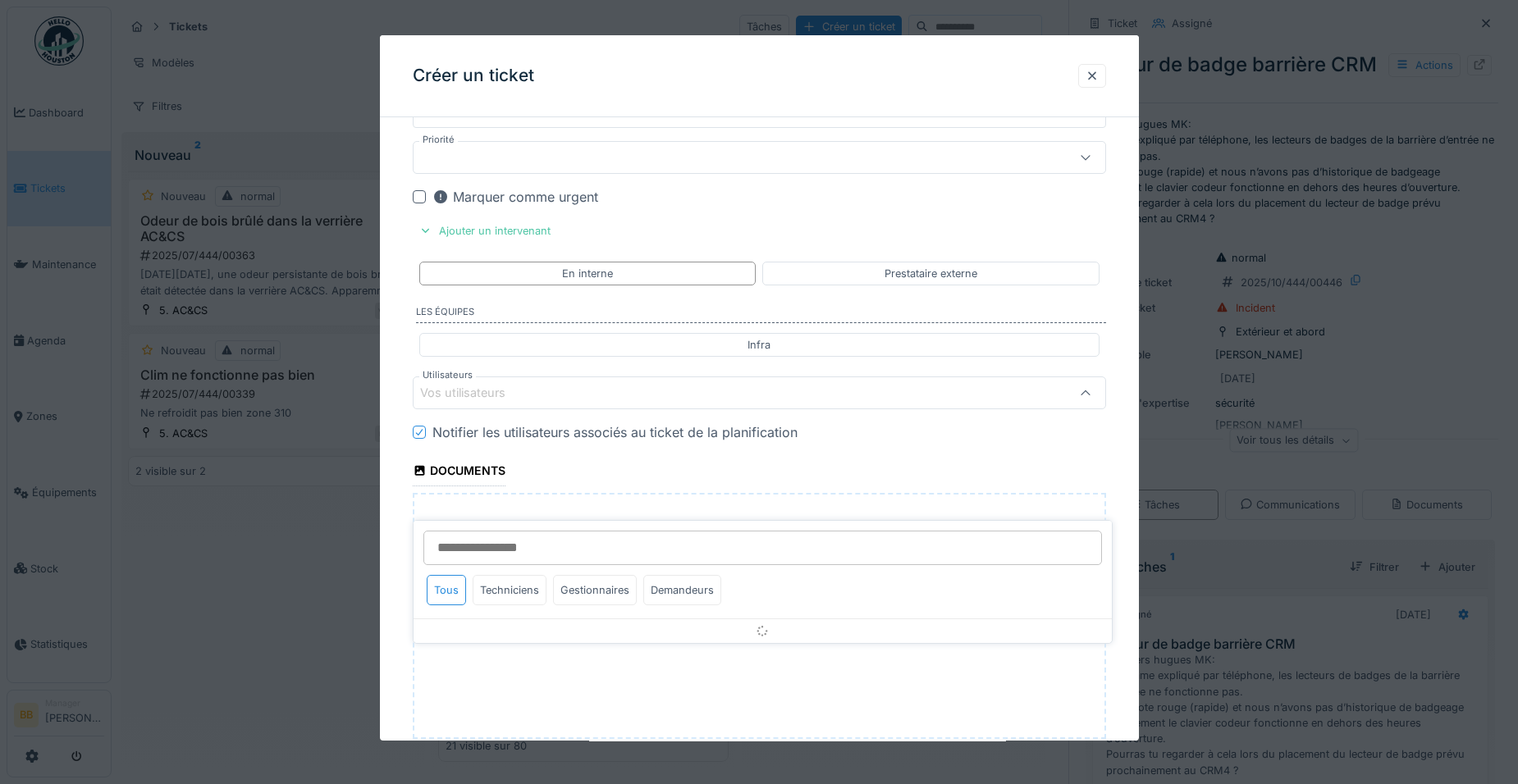
scroll to position [1223, 0]
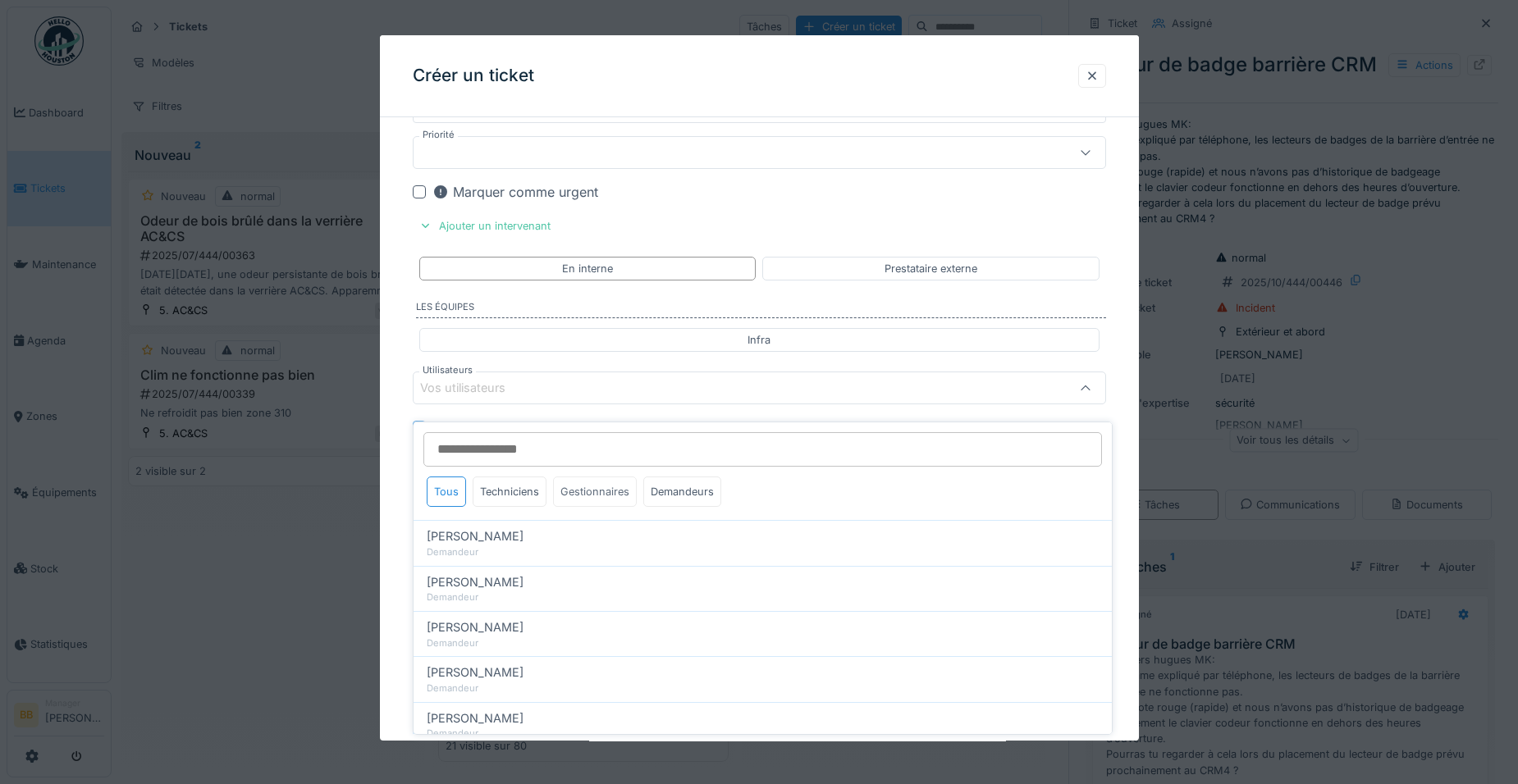
click at [574, 476] on div "Gestionnaires" at bounding box center [595, 491] width 84 height 30
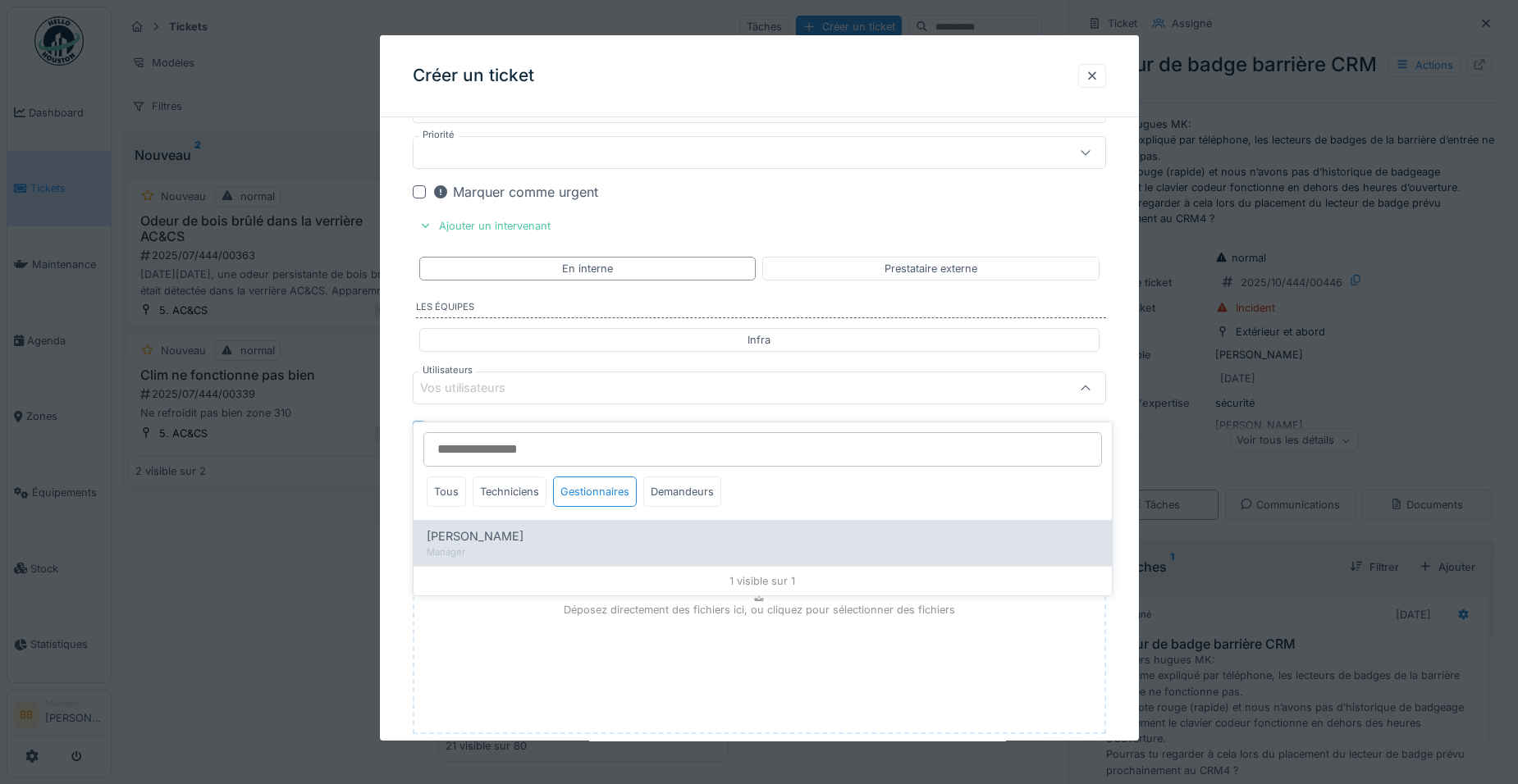
click at [535, 528] on div "[PERSON_NAME]" at bounding box center [762, 537] width 672 height 18
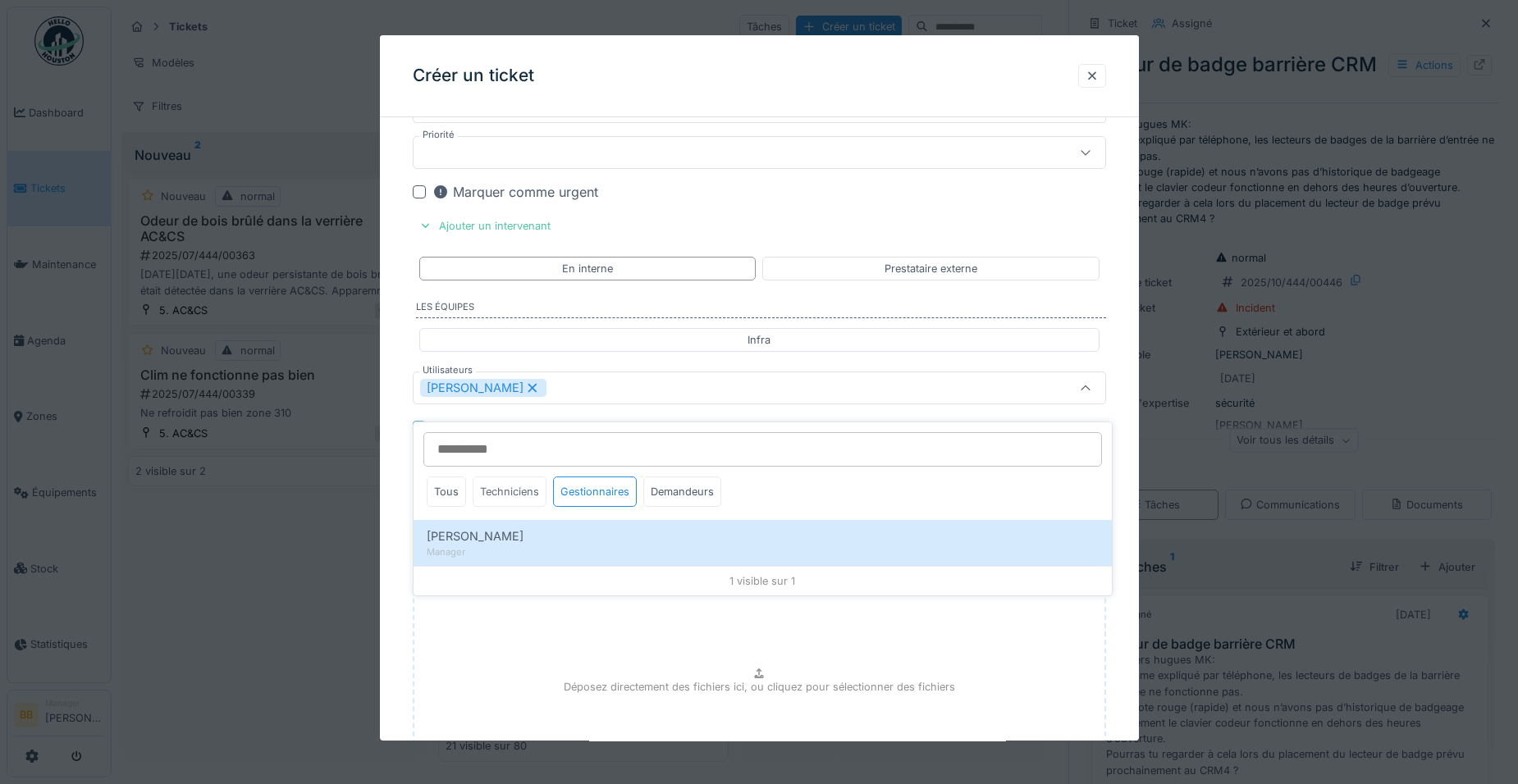
click at [527, 492] on div "Techniciens" at bounding box center [510, 491] width 74 height 30
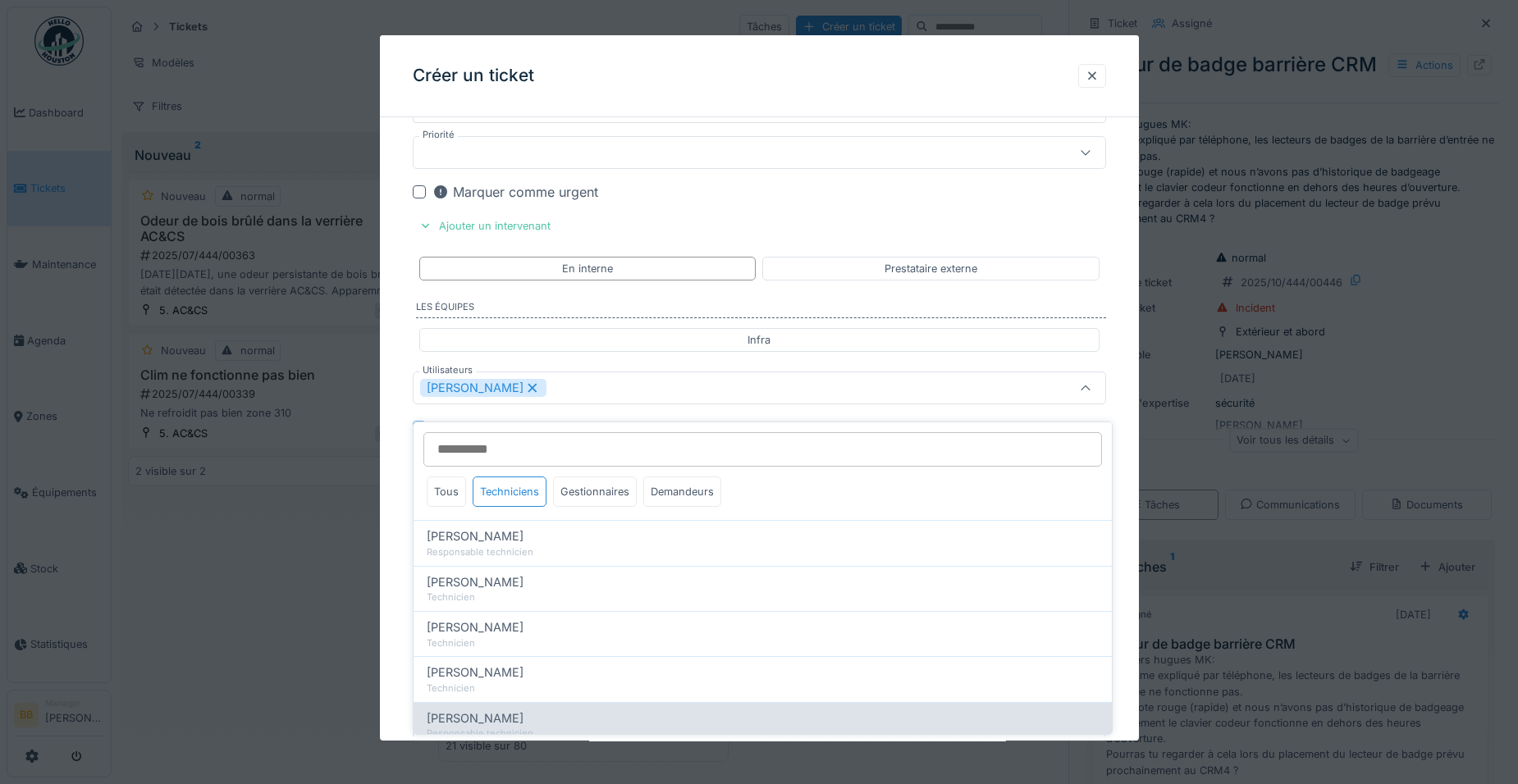
click at [486, 709] on span "Ronan Jurcaba" at bounding box center [475, 719] width 96 height 18
type input "**********"
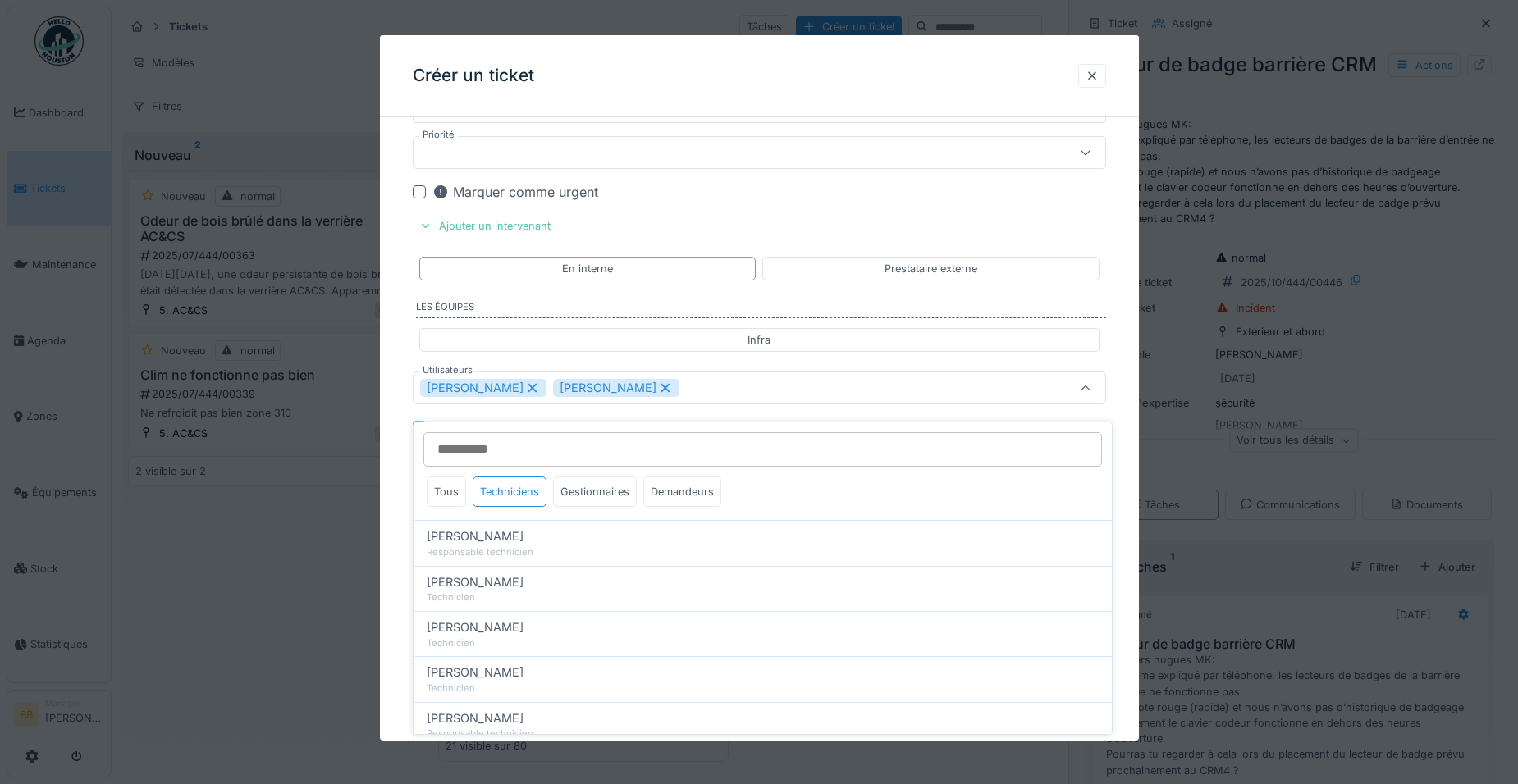
click at [1010, 376] on div "Benoit Benecchi Ronan Jurcaba" at bounding box center [759, 387] width 694 height 33
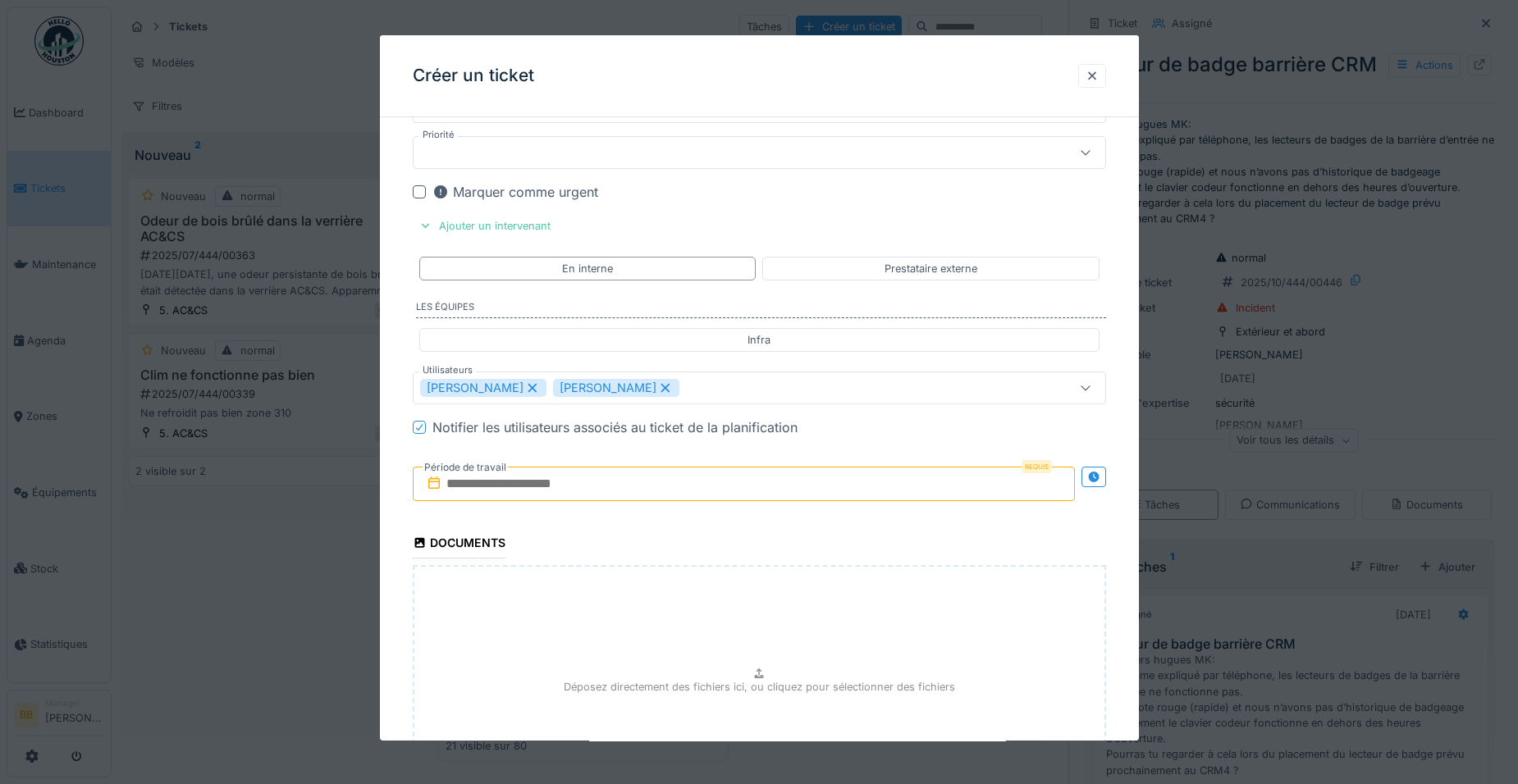
click at [859, 492] on input "text" at bounding box center [743, 484] width 662 height 34
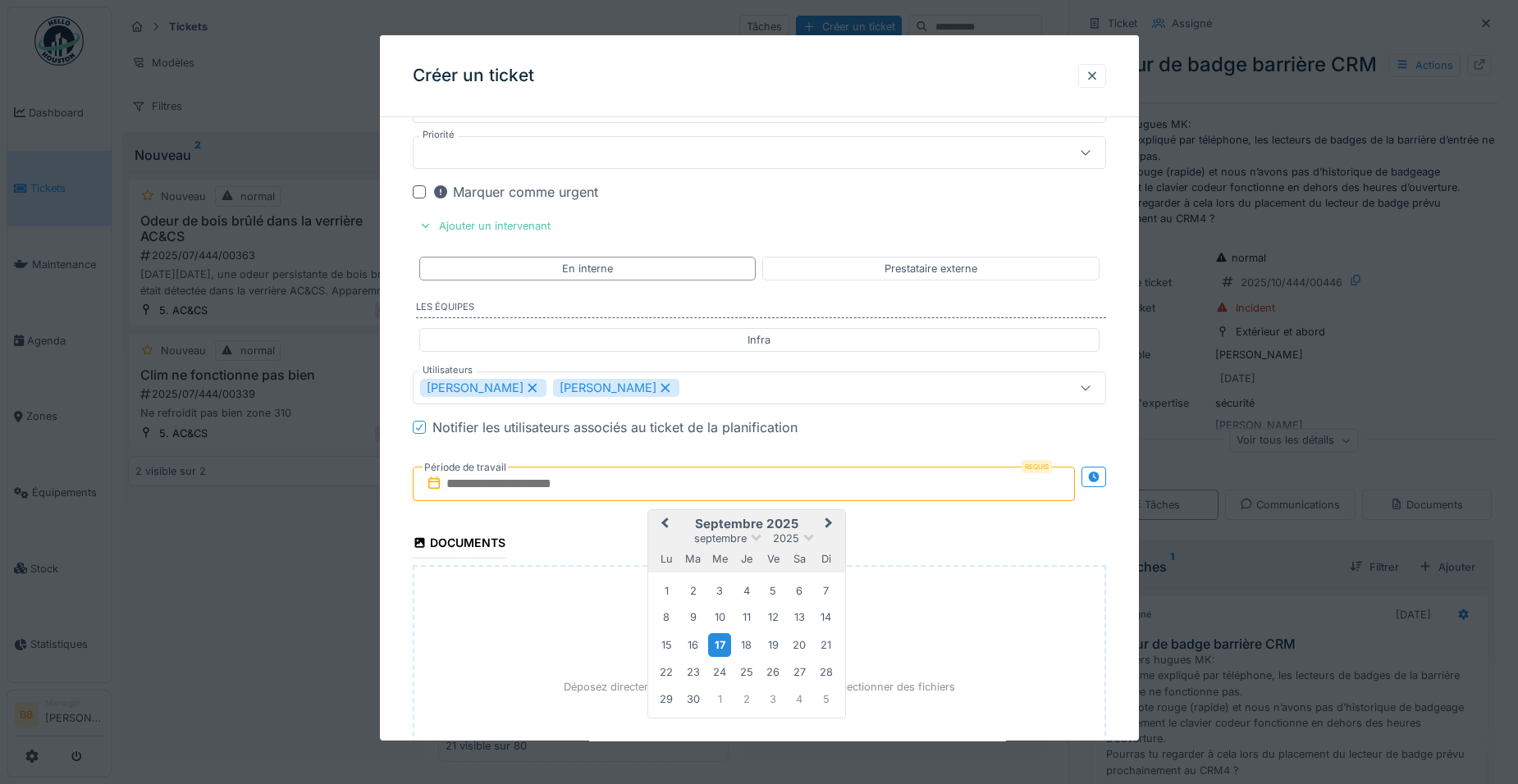
click at [730, 645] on div "17" at bounding box center [719, 645] width 22 height 23
click at [834, 528] on button "Next Month" at bounding box center [829, 524] width 26 height 26
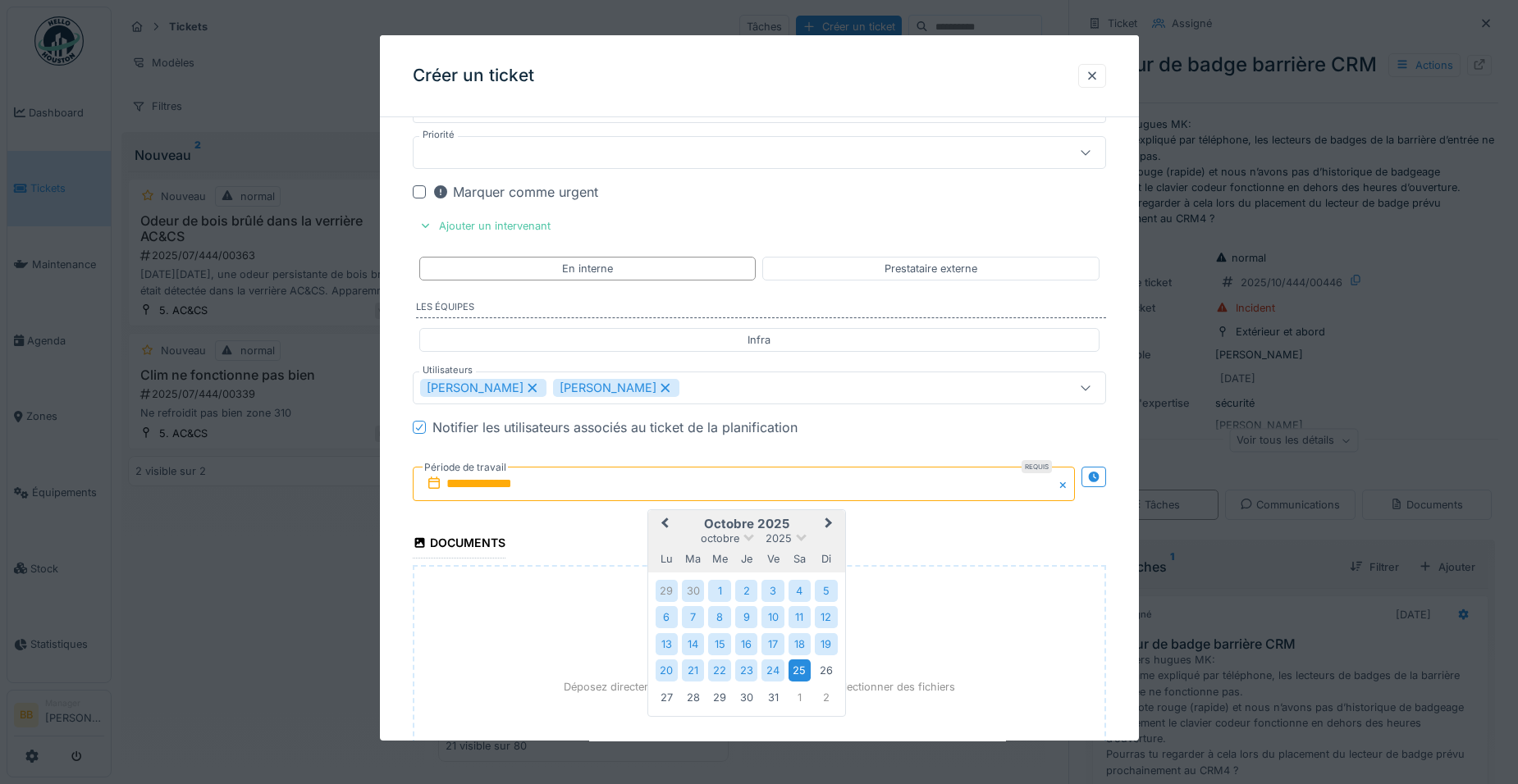
click at [795, 662] on div "25" at bounding box center [799, 671] width 22 height 22
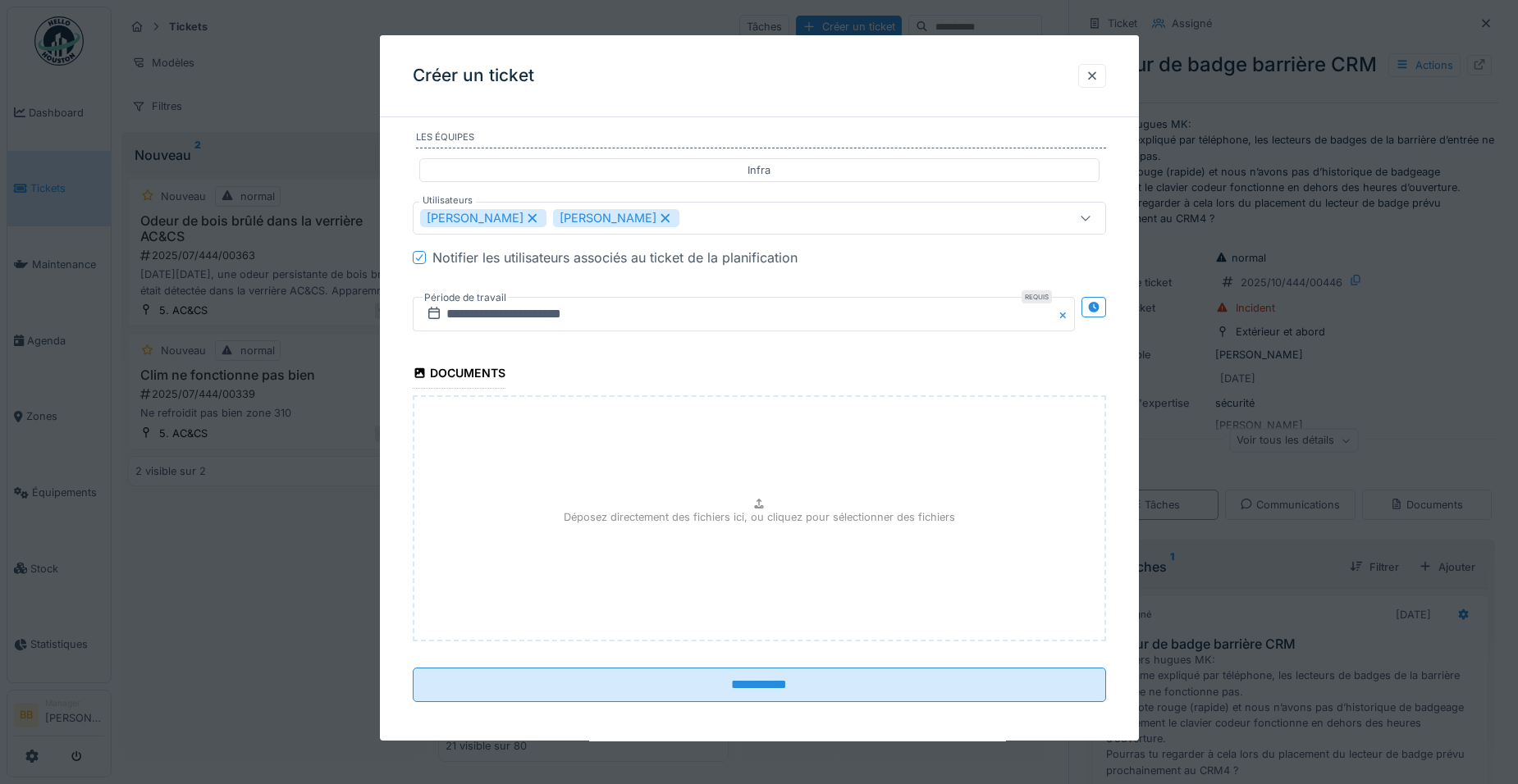
scroll to position [1399, 0]
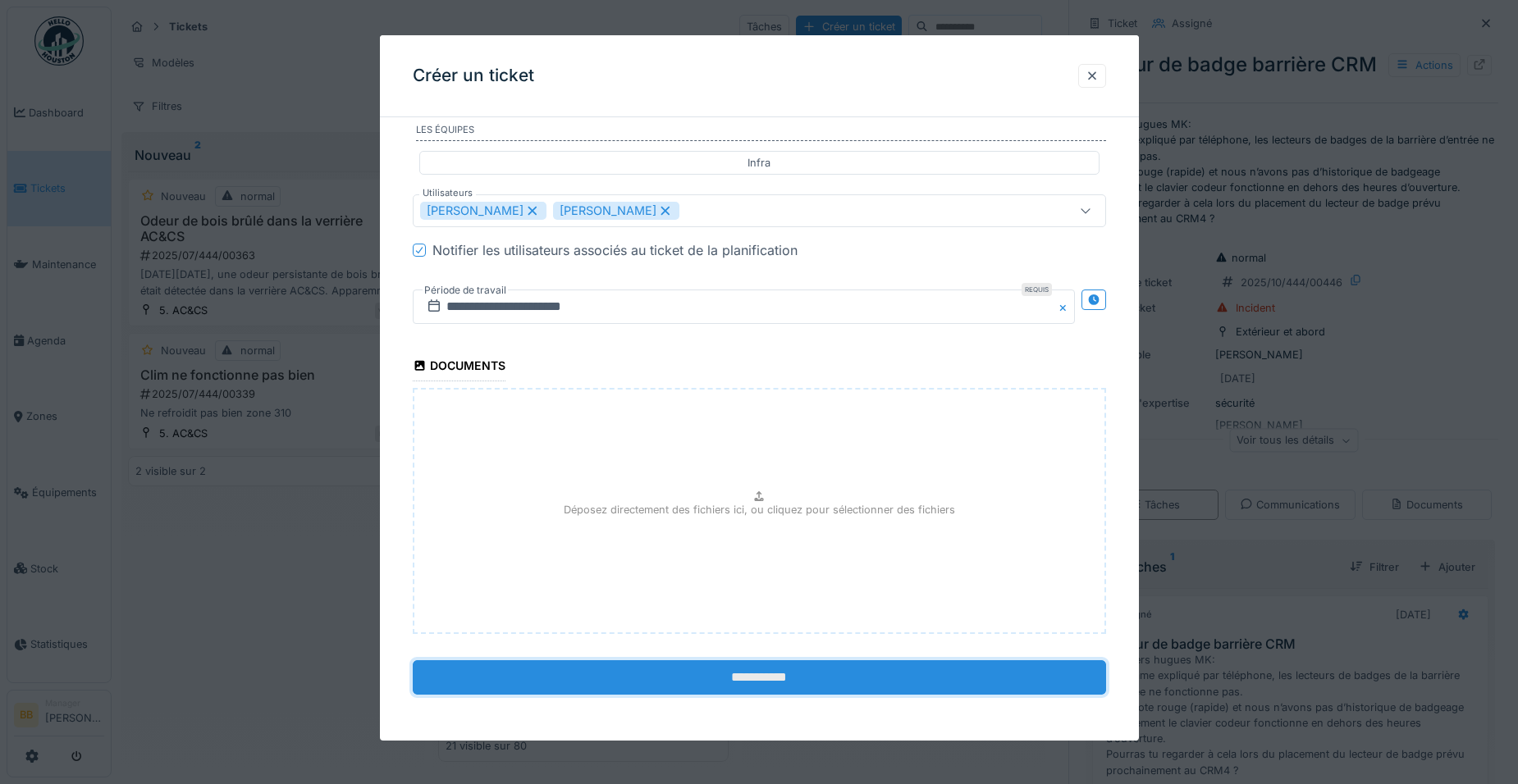
click at [793, 668] on input "**********" at bounding box center [759, 678] width 694 height 34
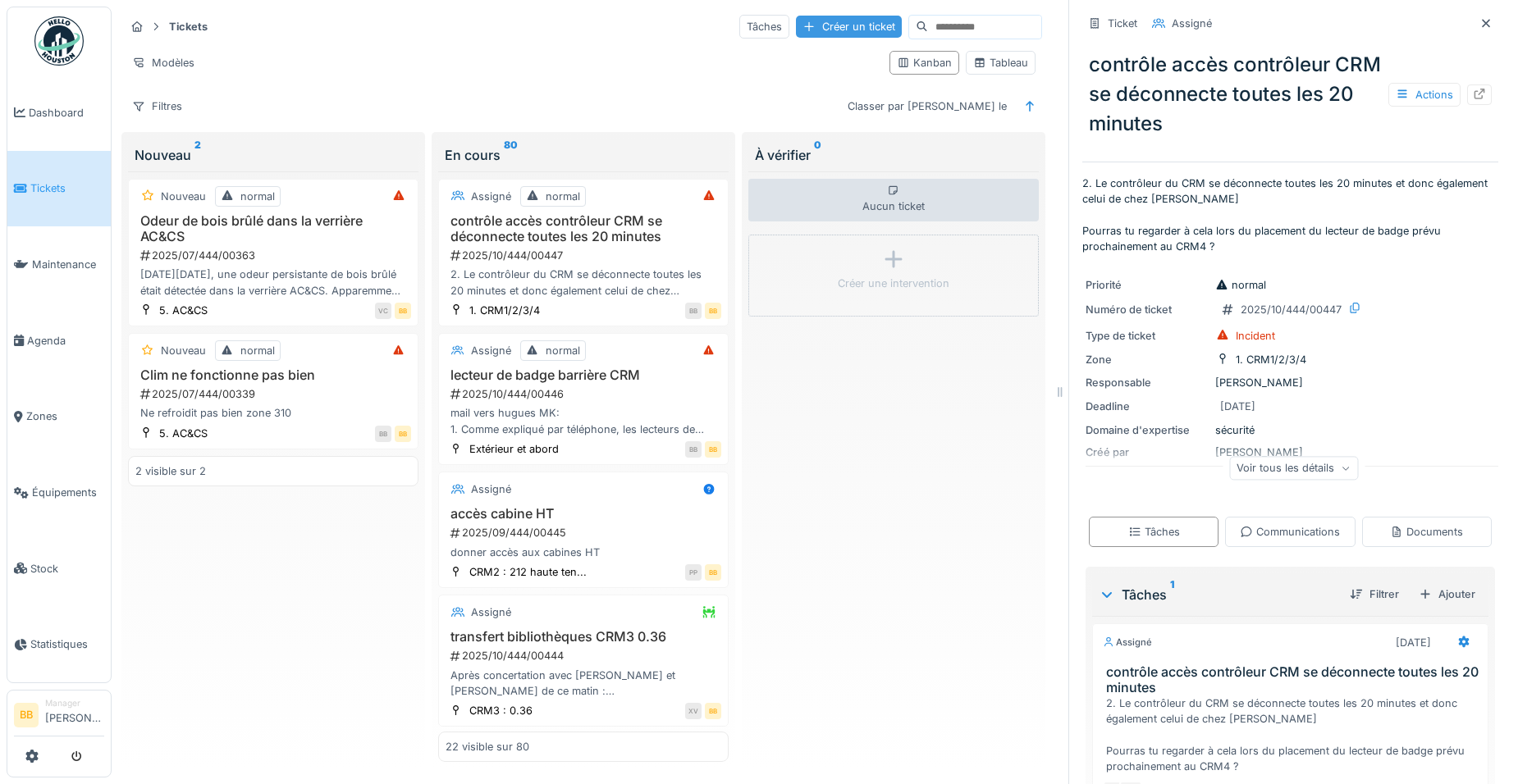
click at [835, 16] on div "Créer un ticket" at bounding box center [849, 27] width 106 height 22
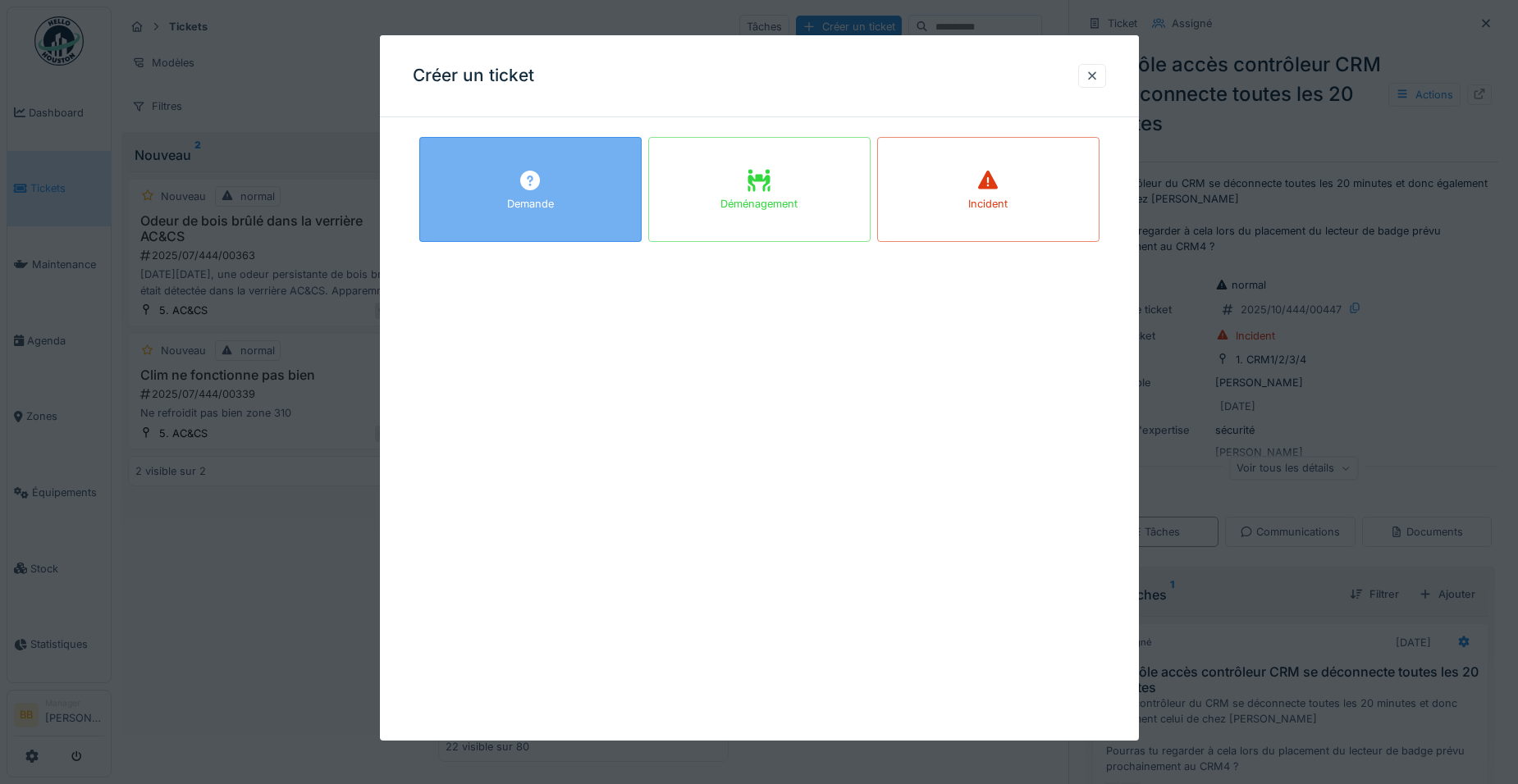
click at [572, 169] on div "Demande" at bounding box center [530, 189] width 222 height 105
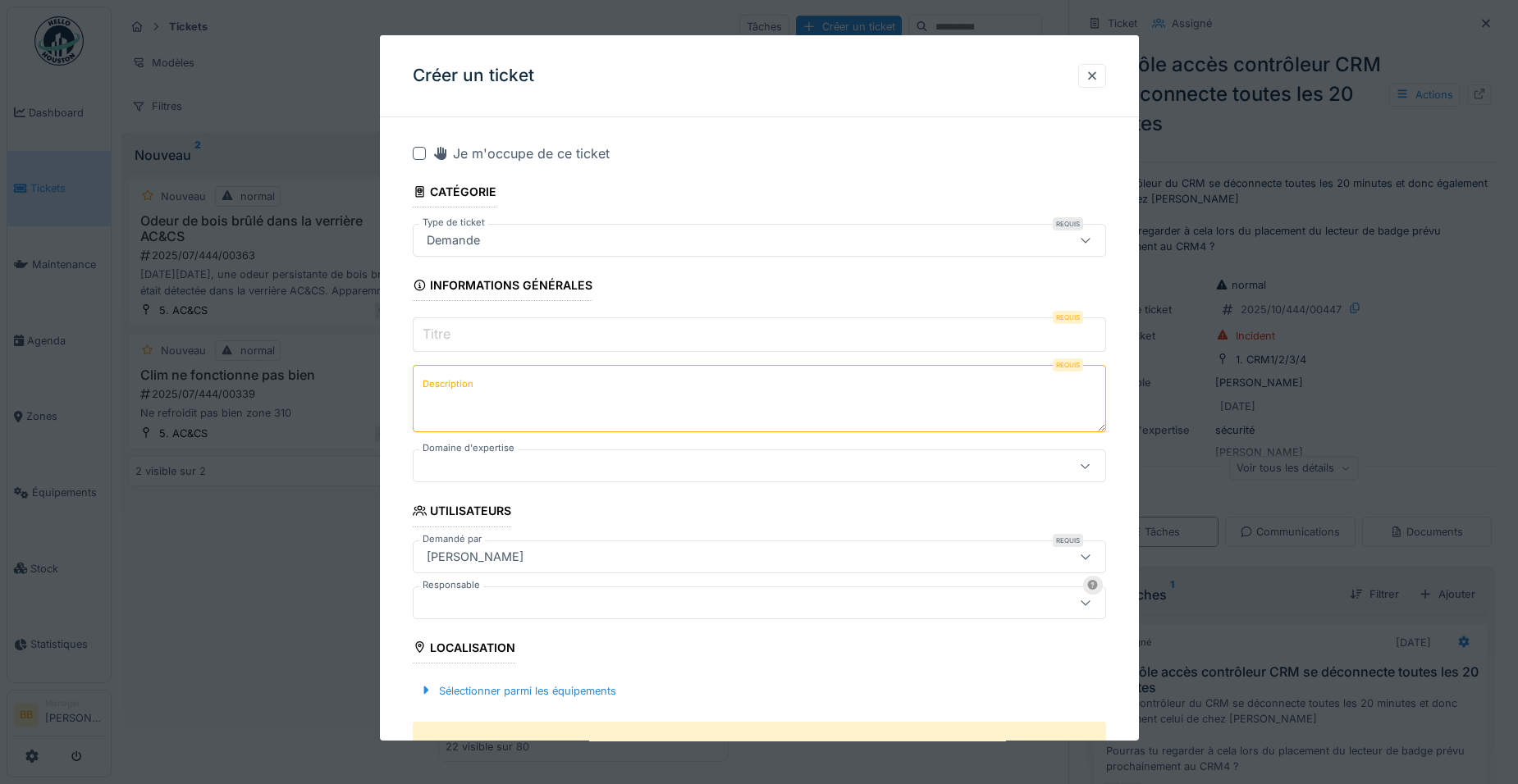
click at [473, 325] on input "Titre" at bounding box center [759, 335] width 694 height 34
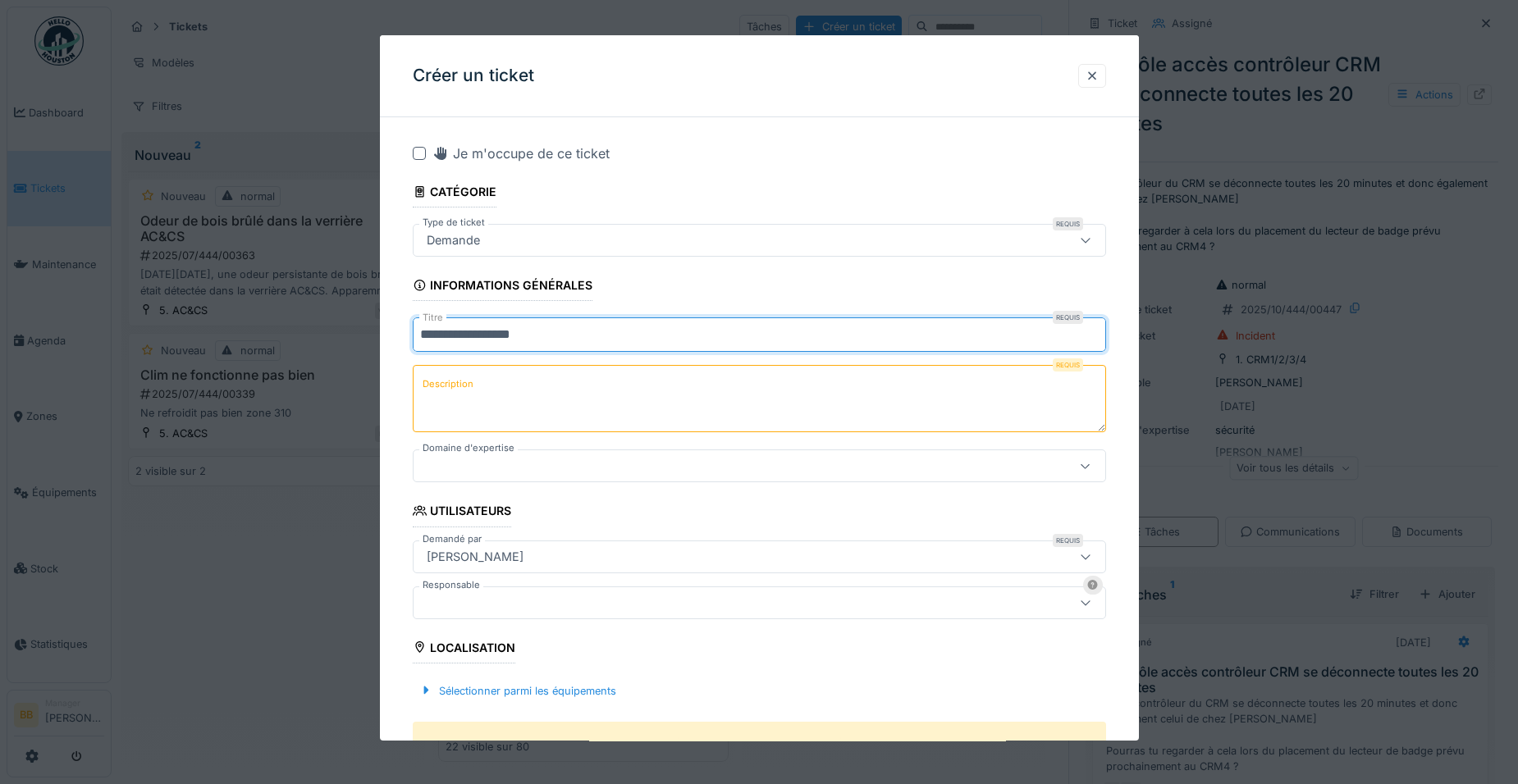
type input "**********"
click at [479, 399] on textarea "Description" at bounding box center [759, 398] width 694 height 67
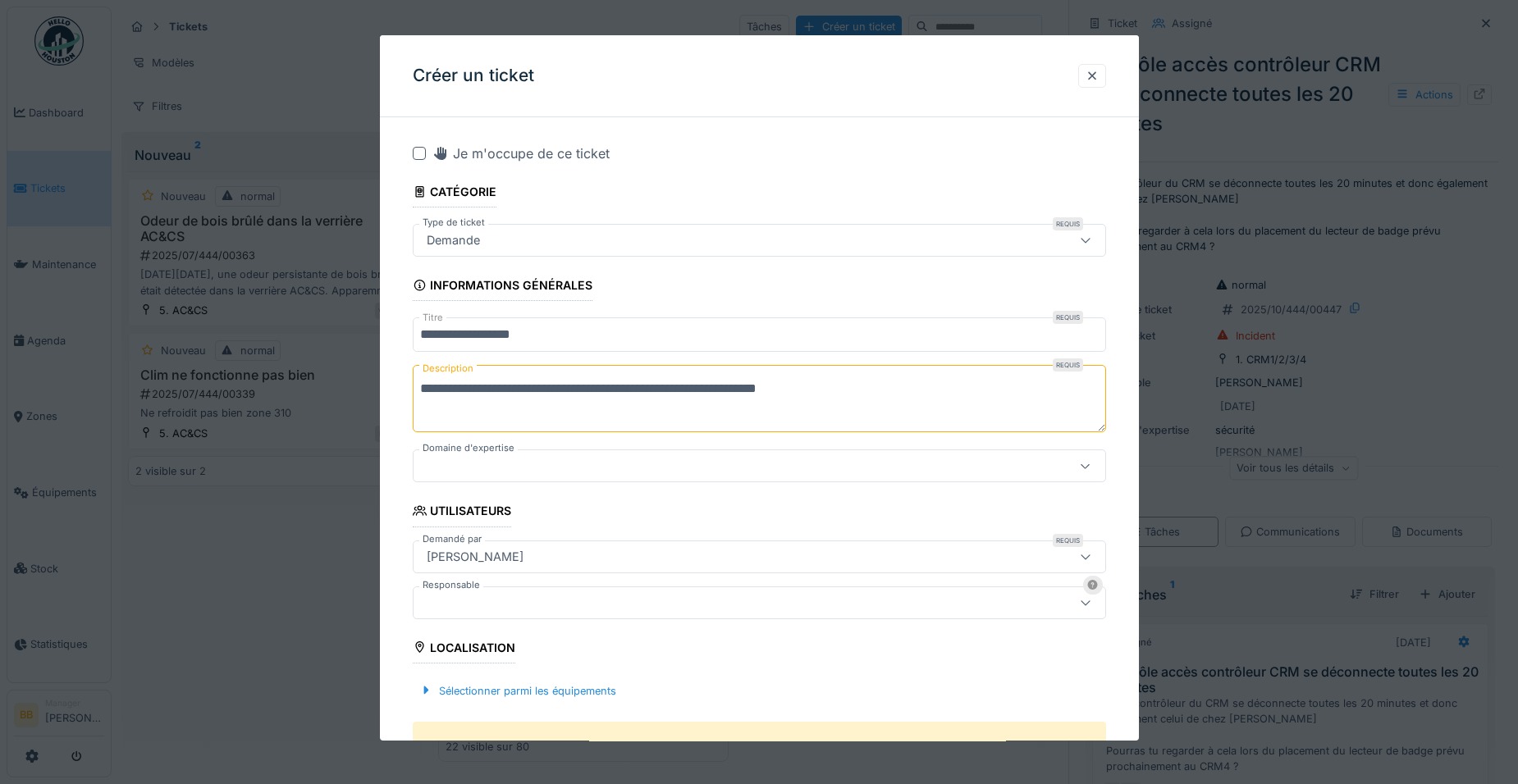
type textarea "**********"
click at [587, 462] on div at bounding box center [719, 466] width 597 height 18
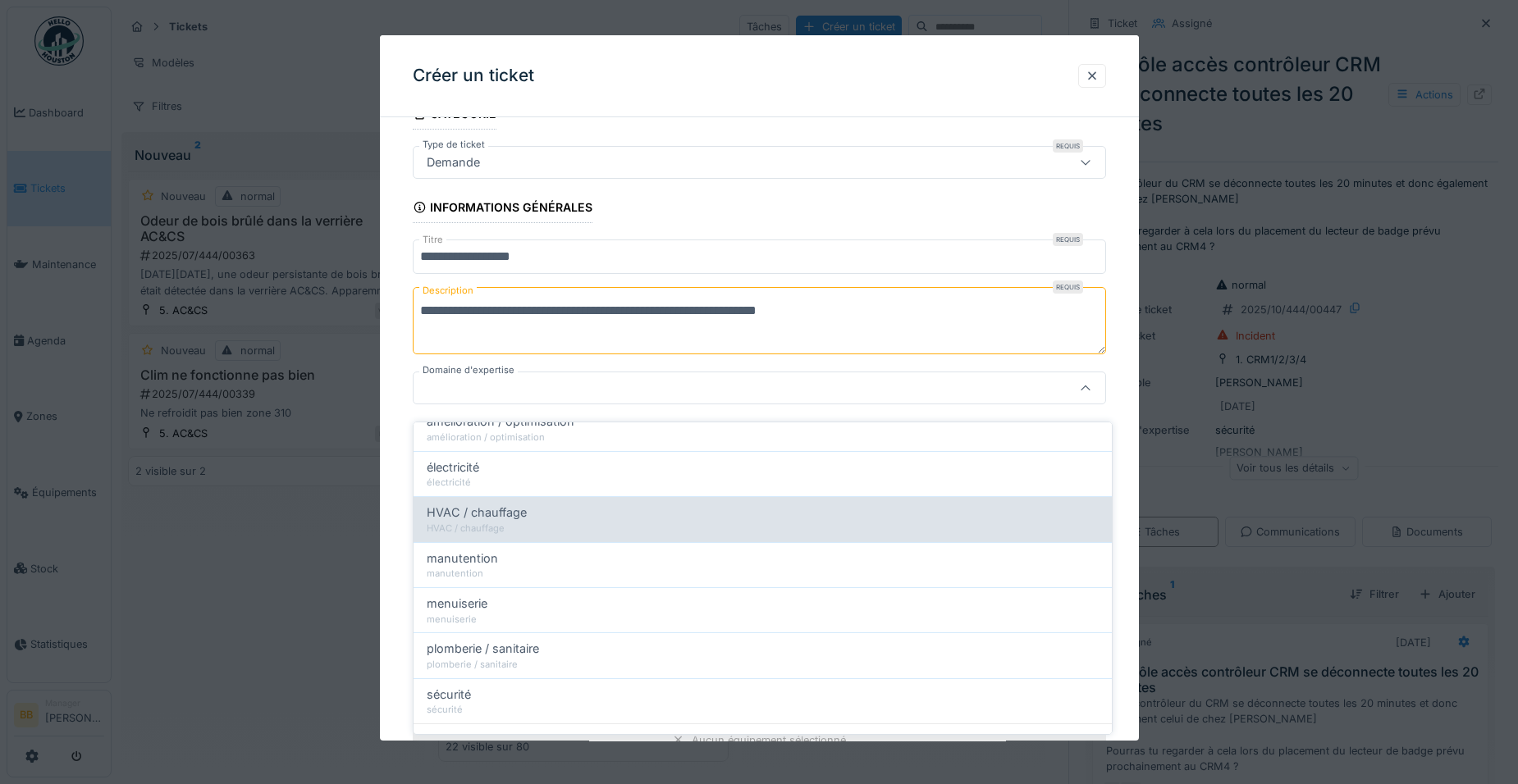
scroll to position [169, 0]
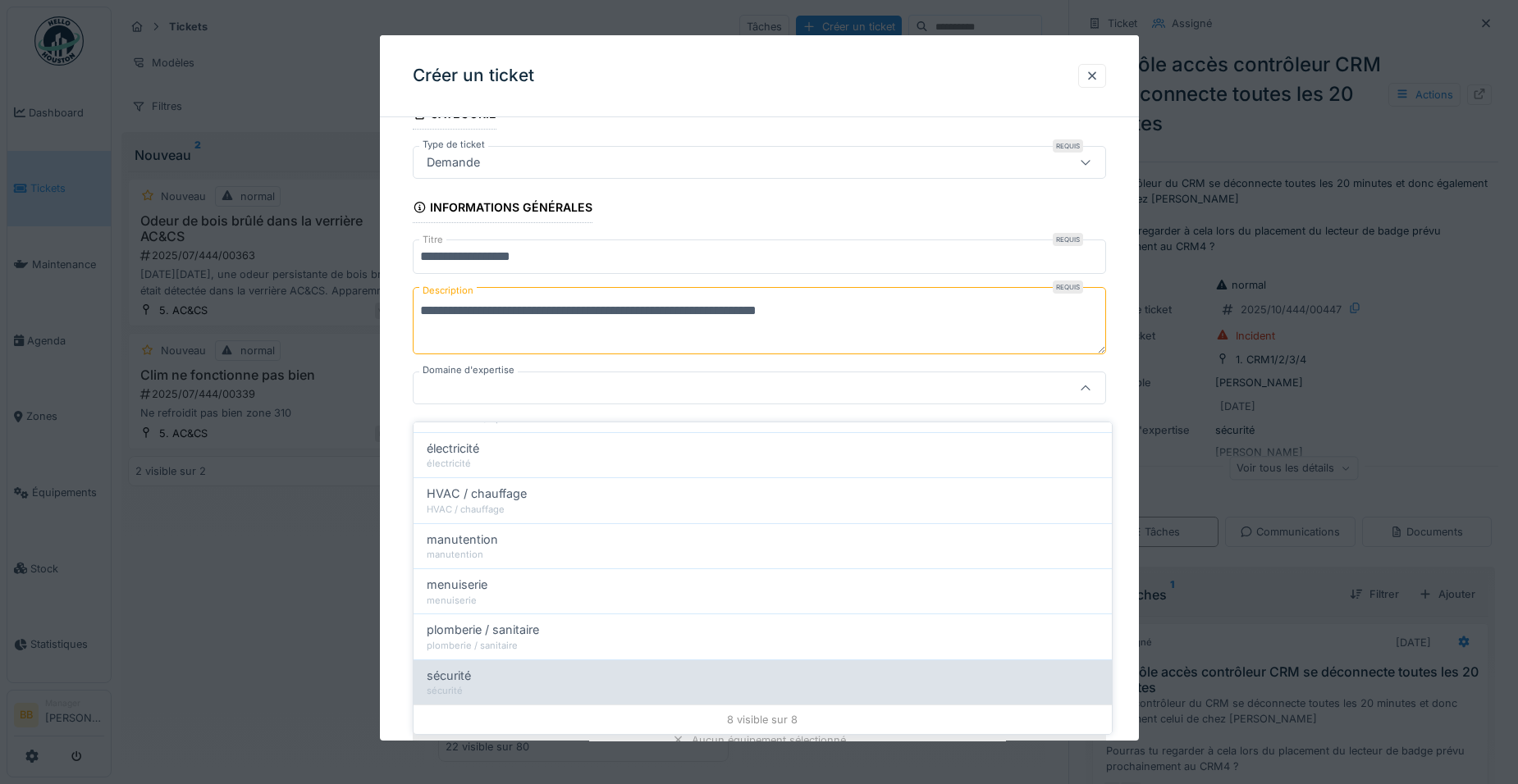
click at [525, 684] on div "sécurité" at bounding box center [762, 691] width 672 height 14
type input "****"
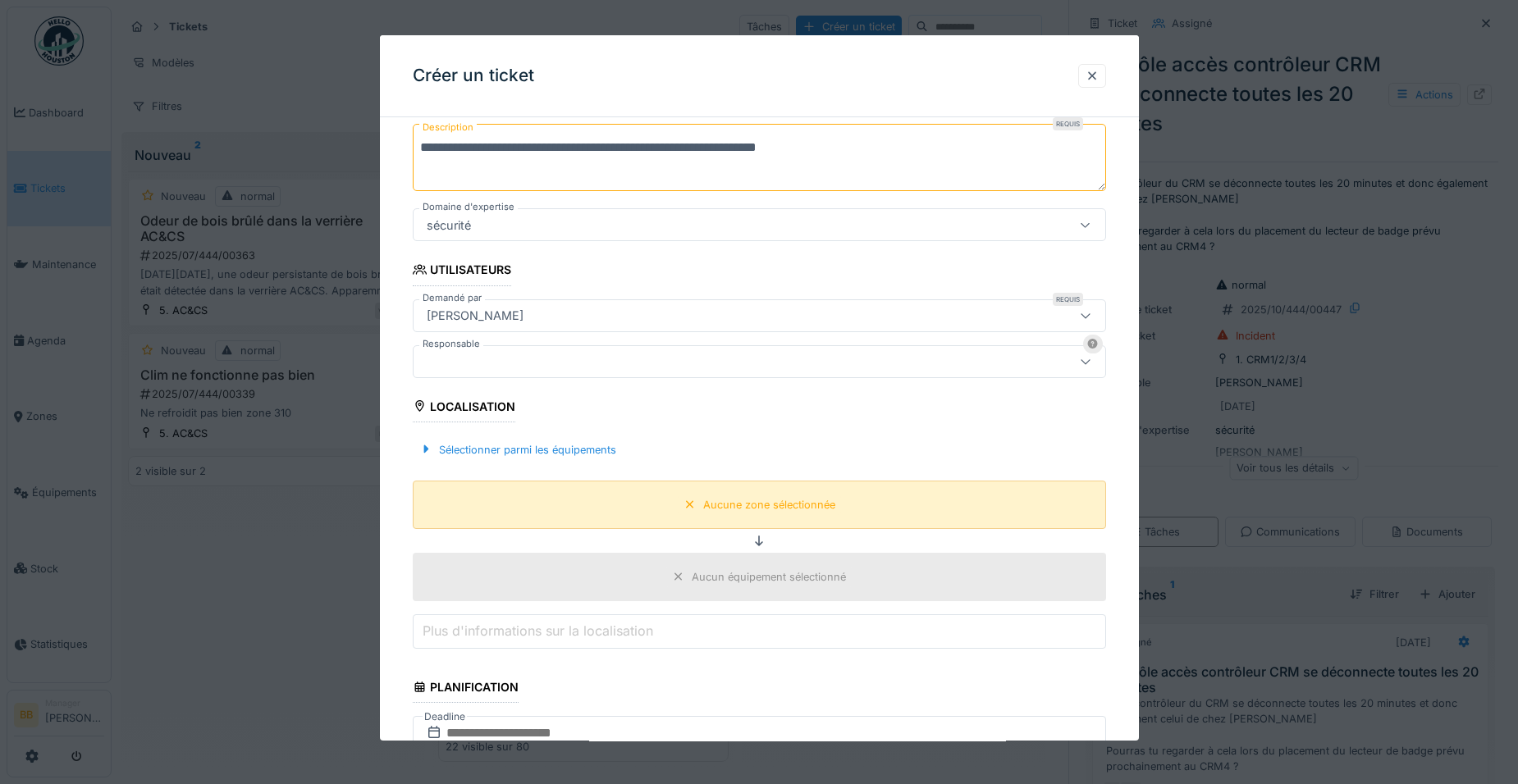
scroll to position [242, 0]
click at [509, 445] on div "Sélectionner parmi les équipements" at bounding box center [517, 449] width 210 height 22
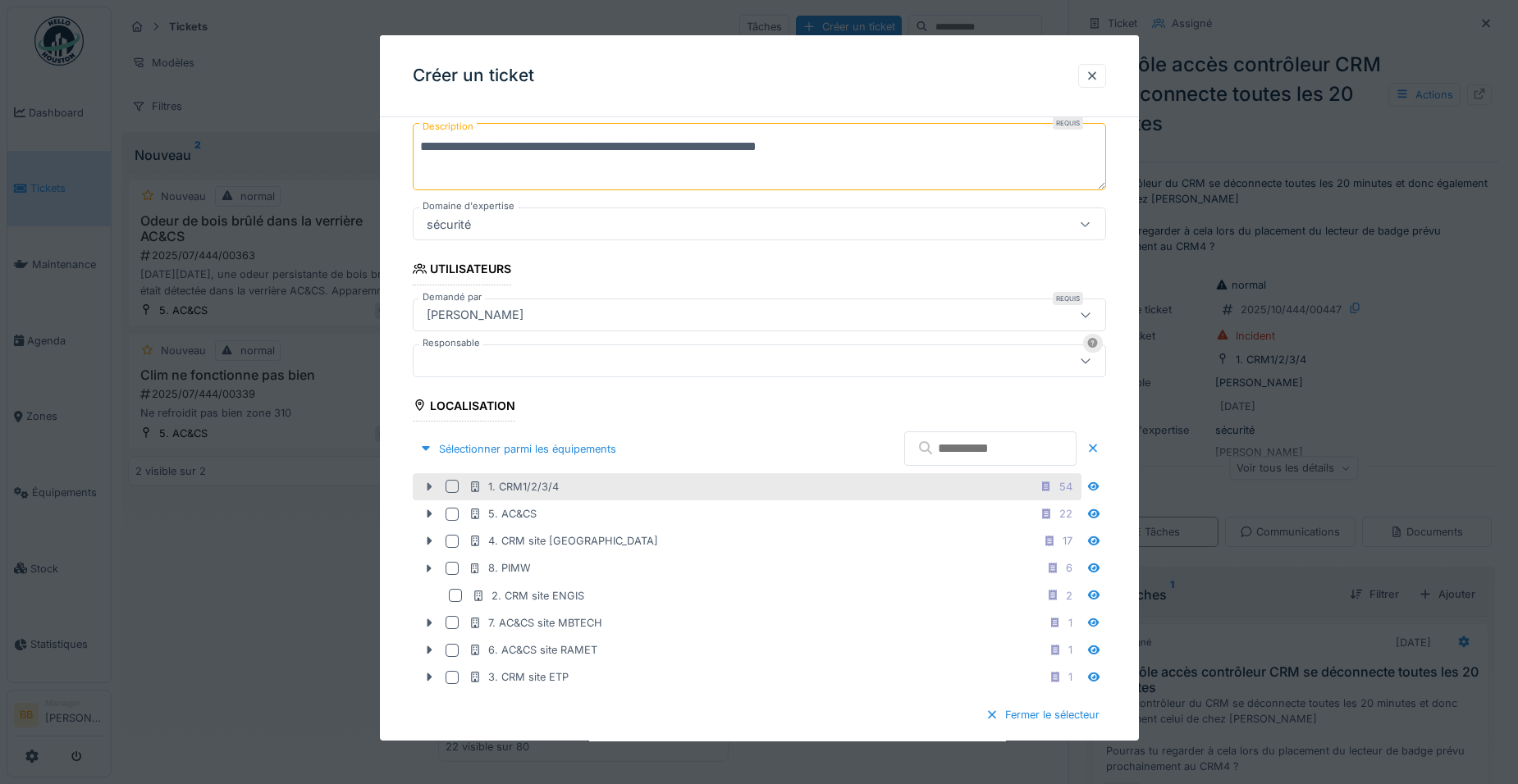
click at [429, 484] on icon at bounding box center [429, 486] width 13 height 11
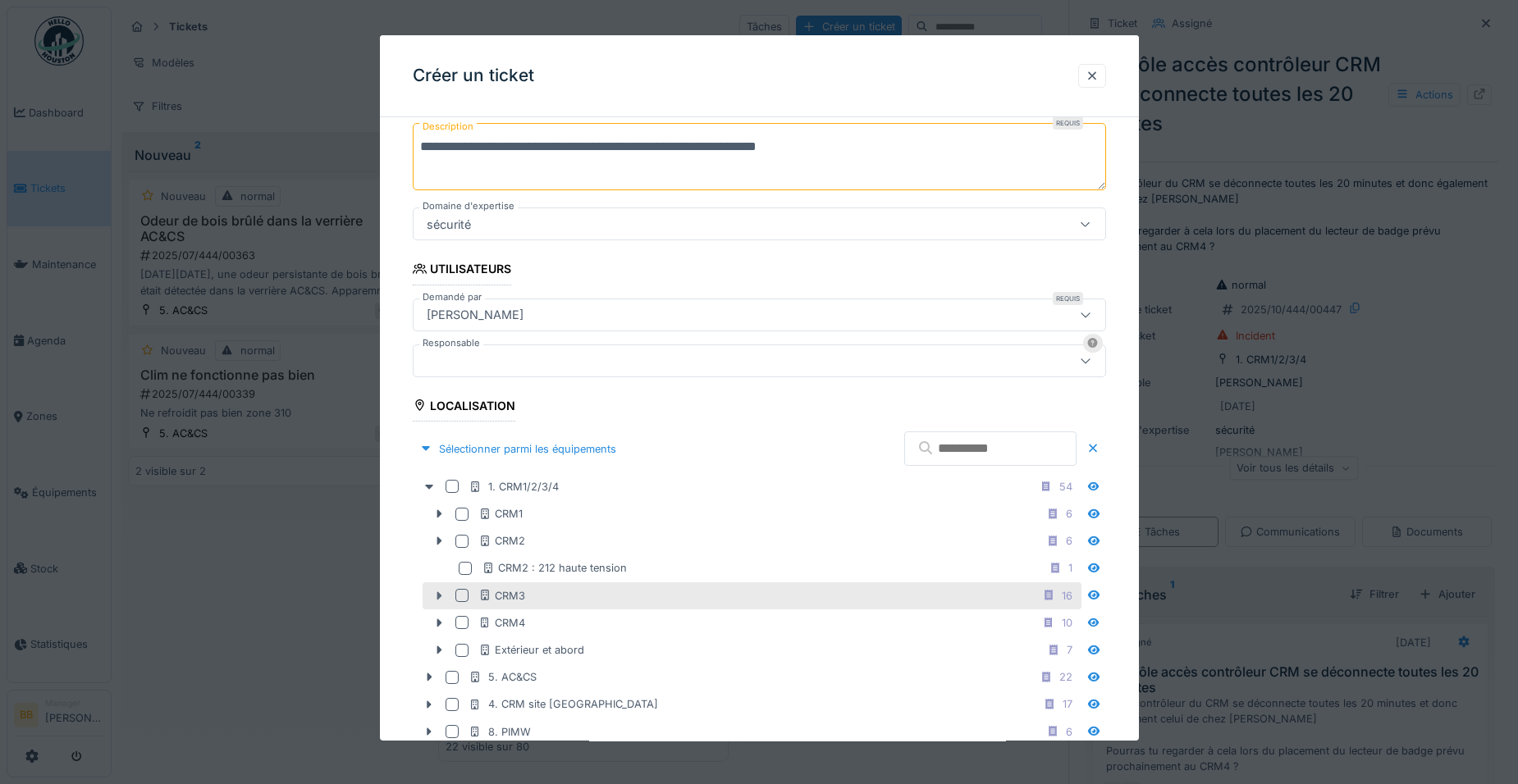
click at [434, 597] on icon at bounding box center [439, 595] width 13 height 11
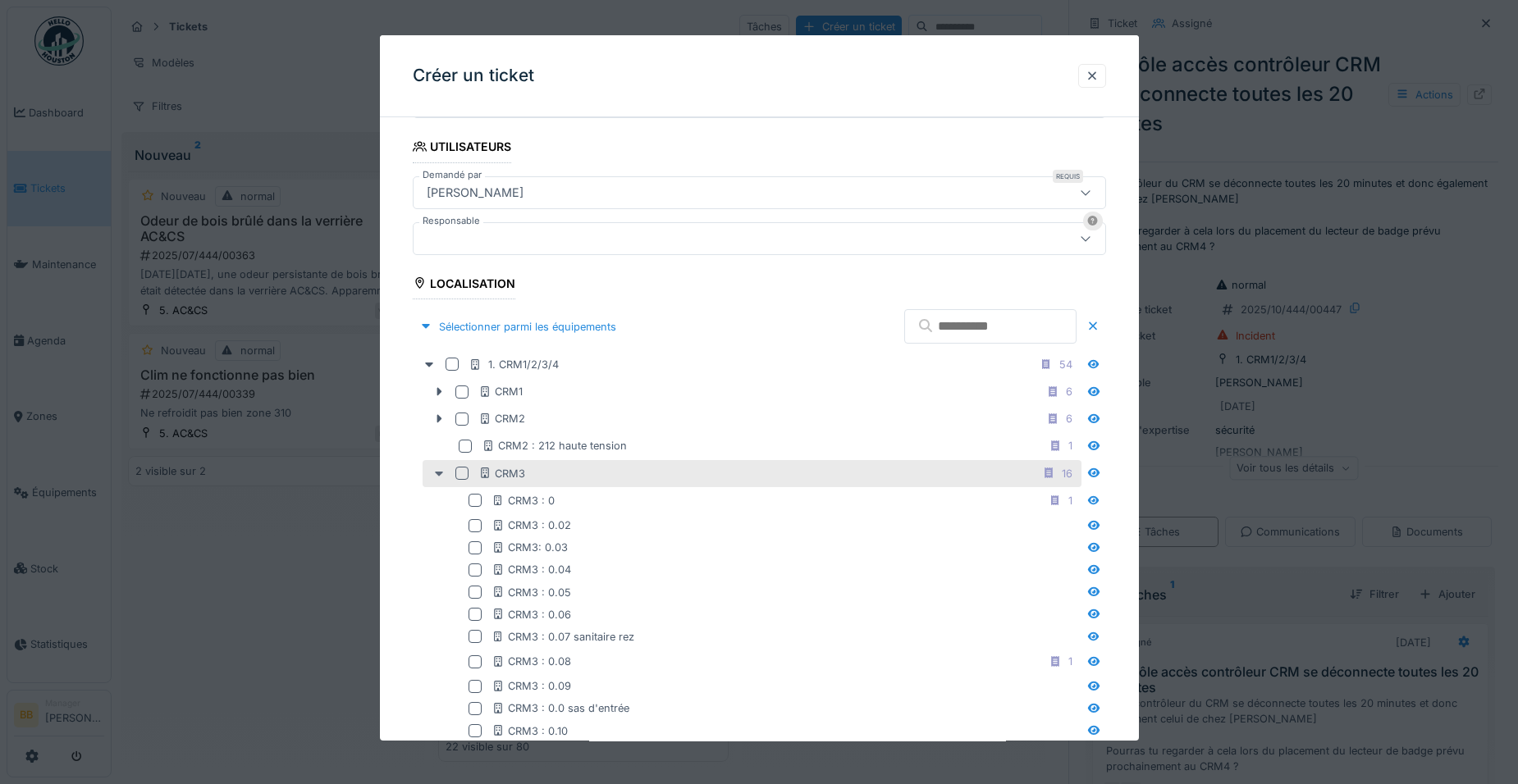
scroll to position [406, 0]
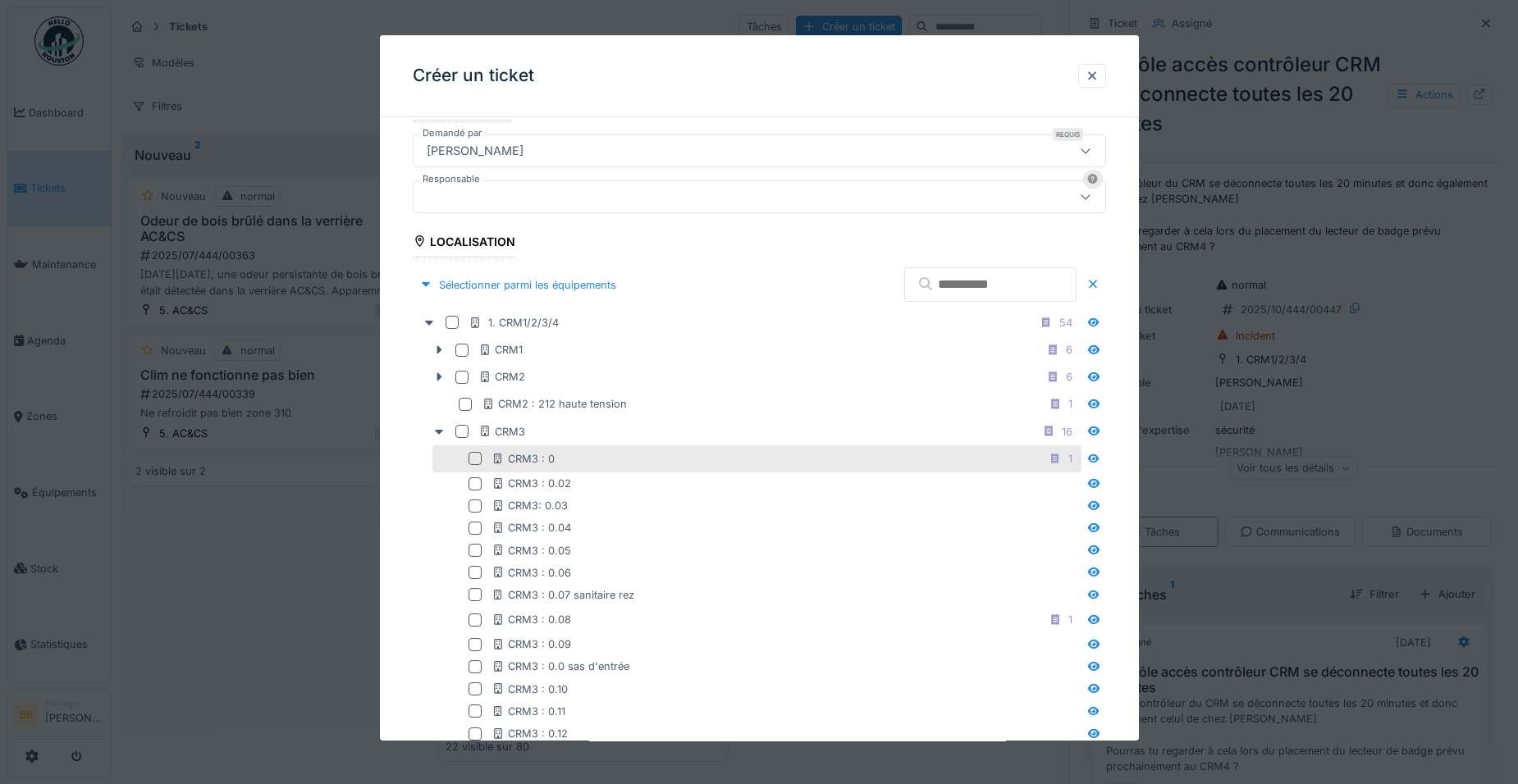
click at [478, 464] on div at bounding box center [476, 459] width 13 height 13
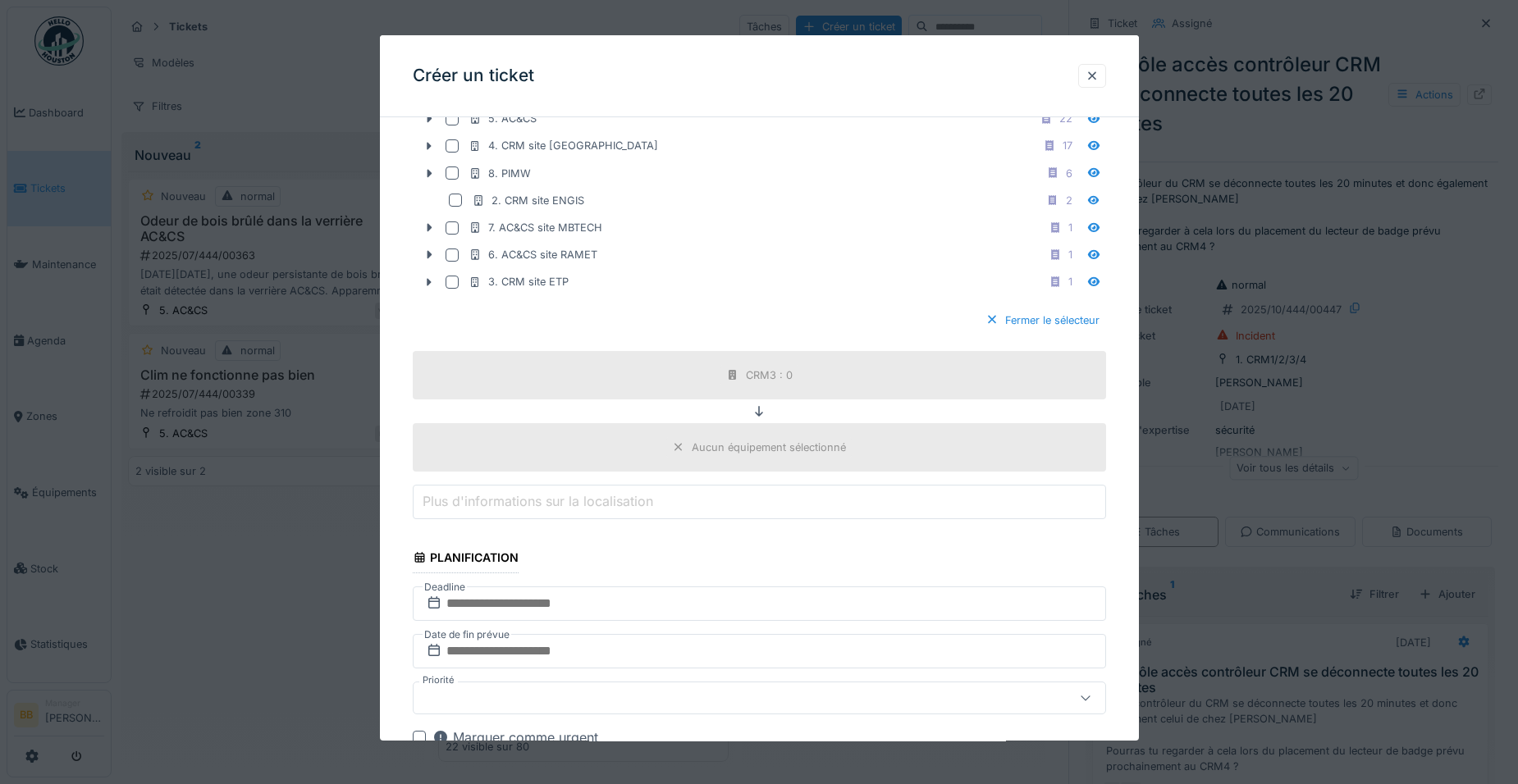
scroll to position [1308, 0]
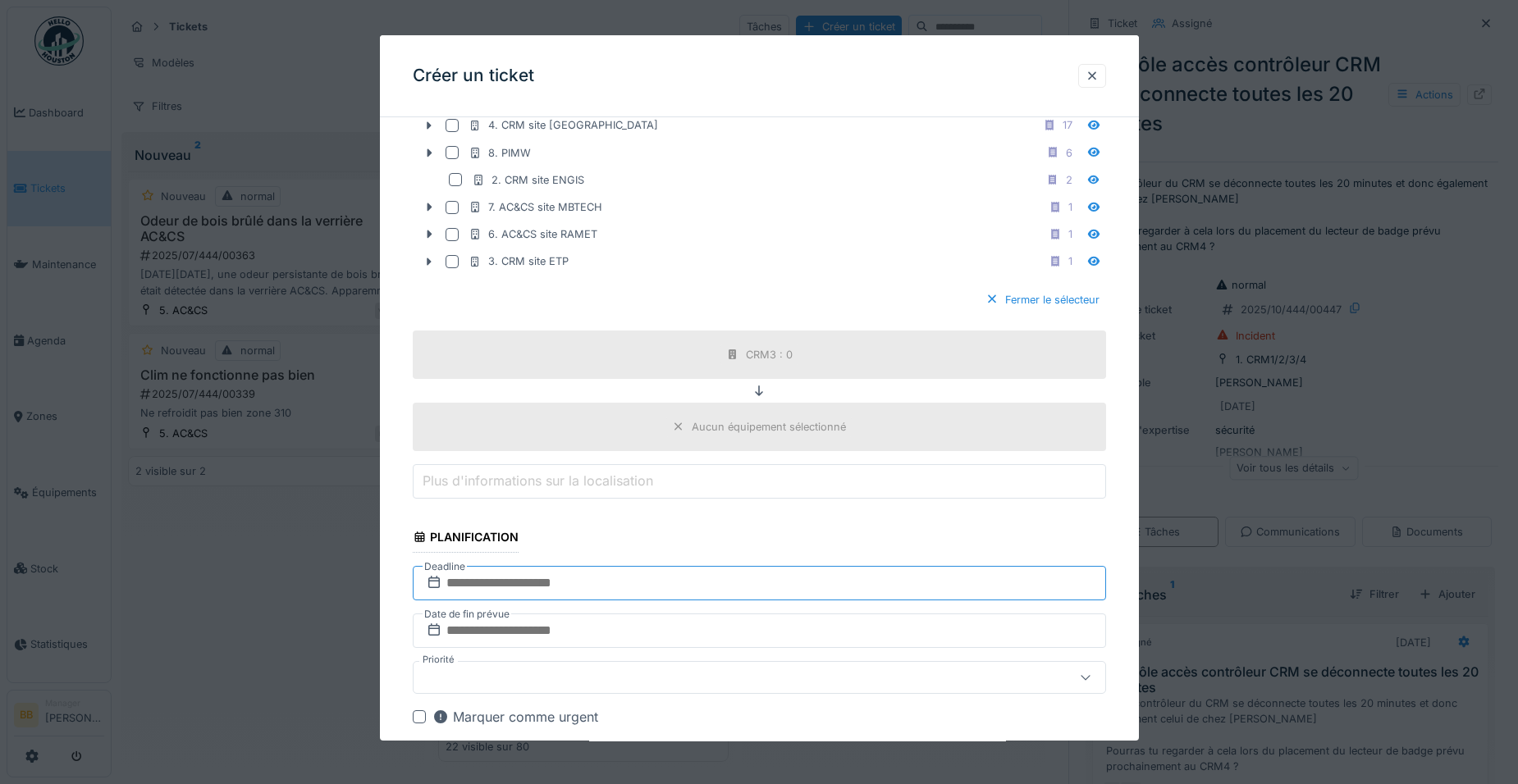
click at [512, 583] on input "text" at bounding box center [759, 583] width 694 height 34
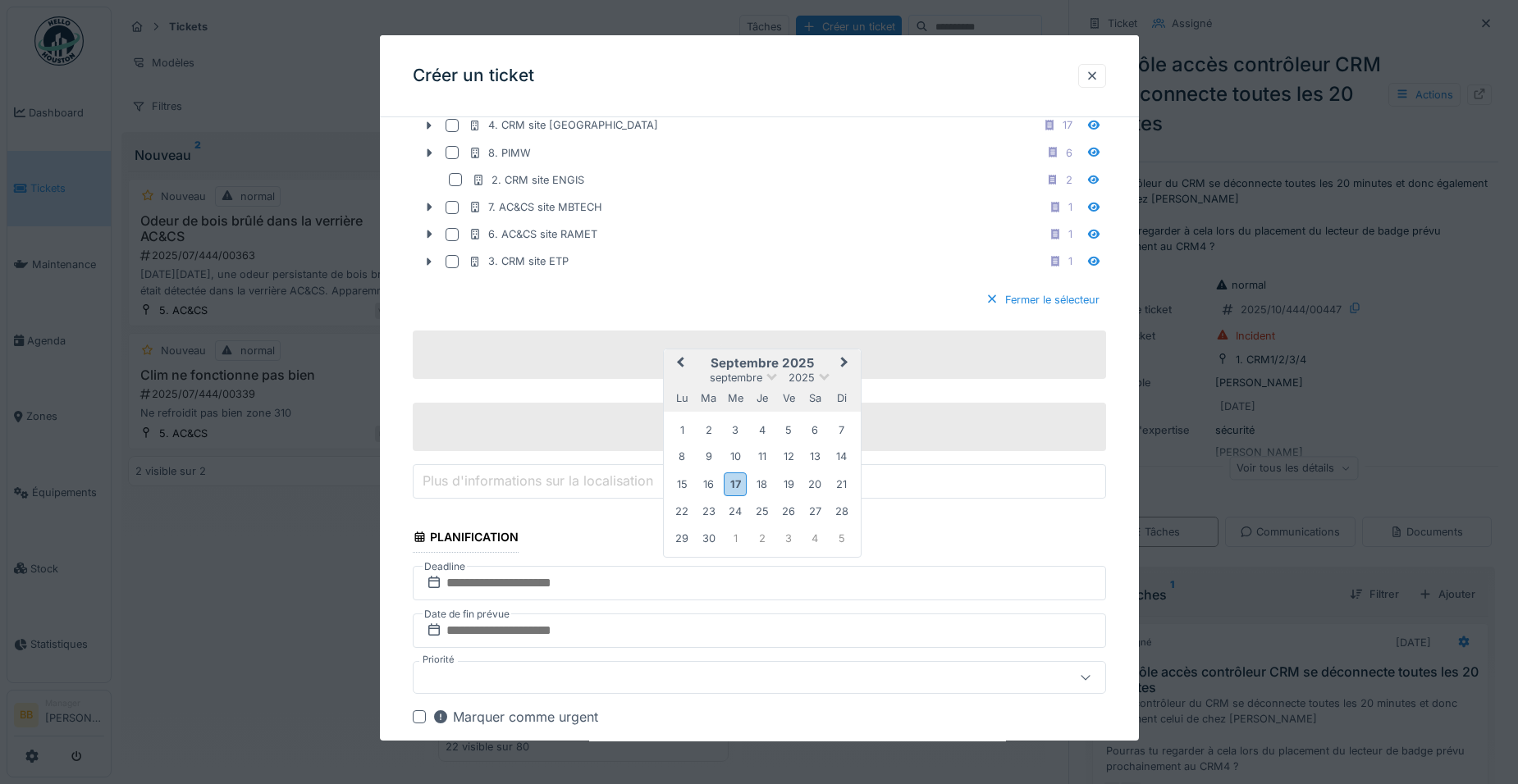
click at [850, 361] on button "Next Month" at bounding box center [845, 364] width 26 height 26
click at [788, 505] on div "24" at bounding box center [788, 511] width 22 height 22
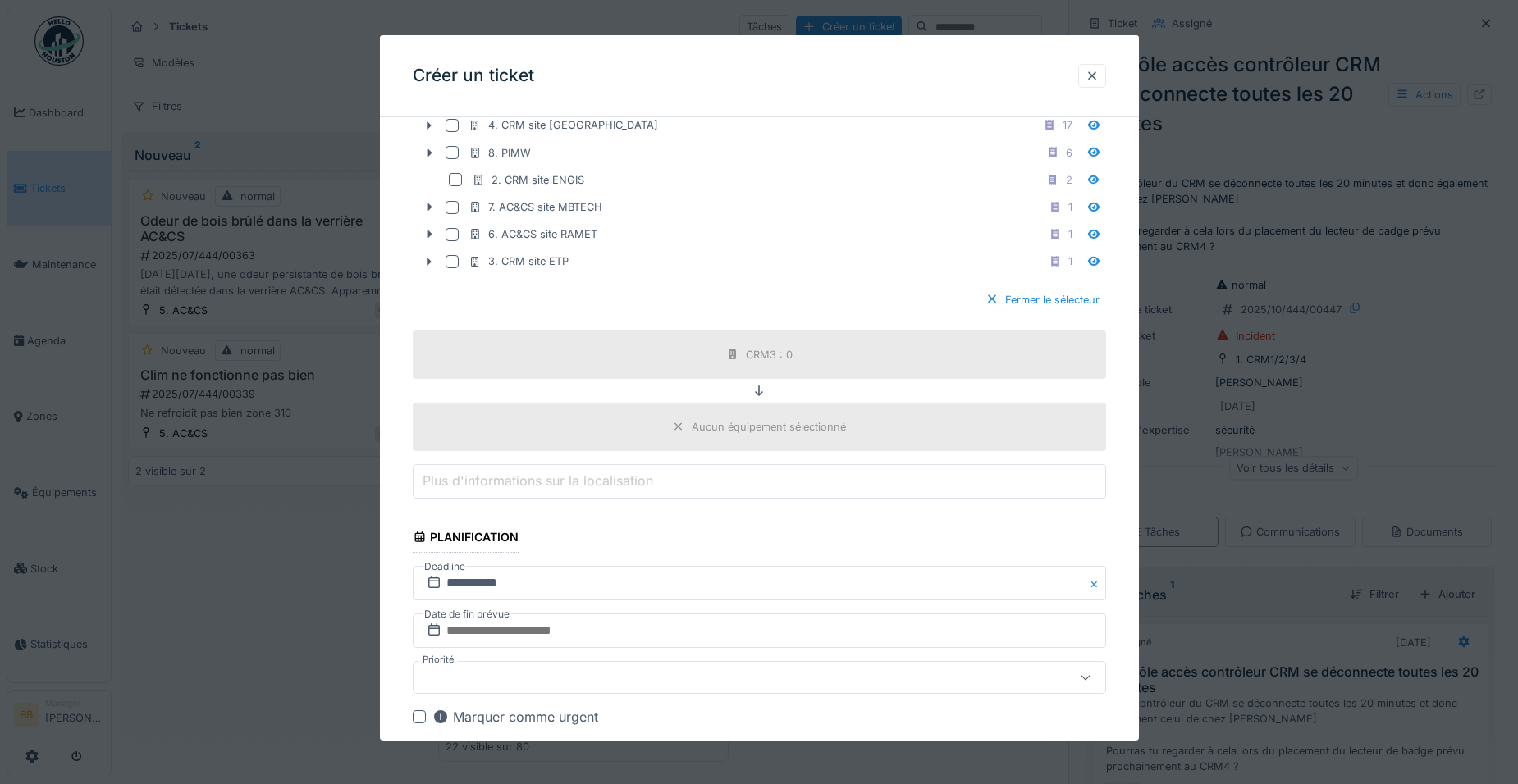
scroll to position [1472, 0]
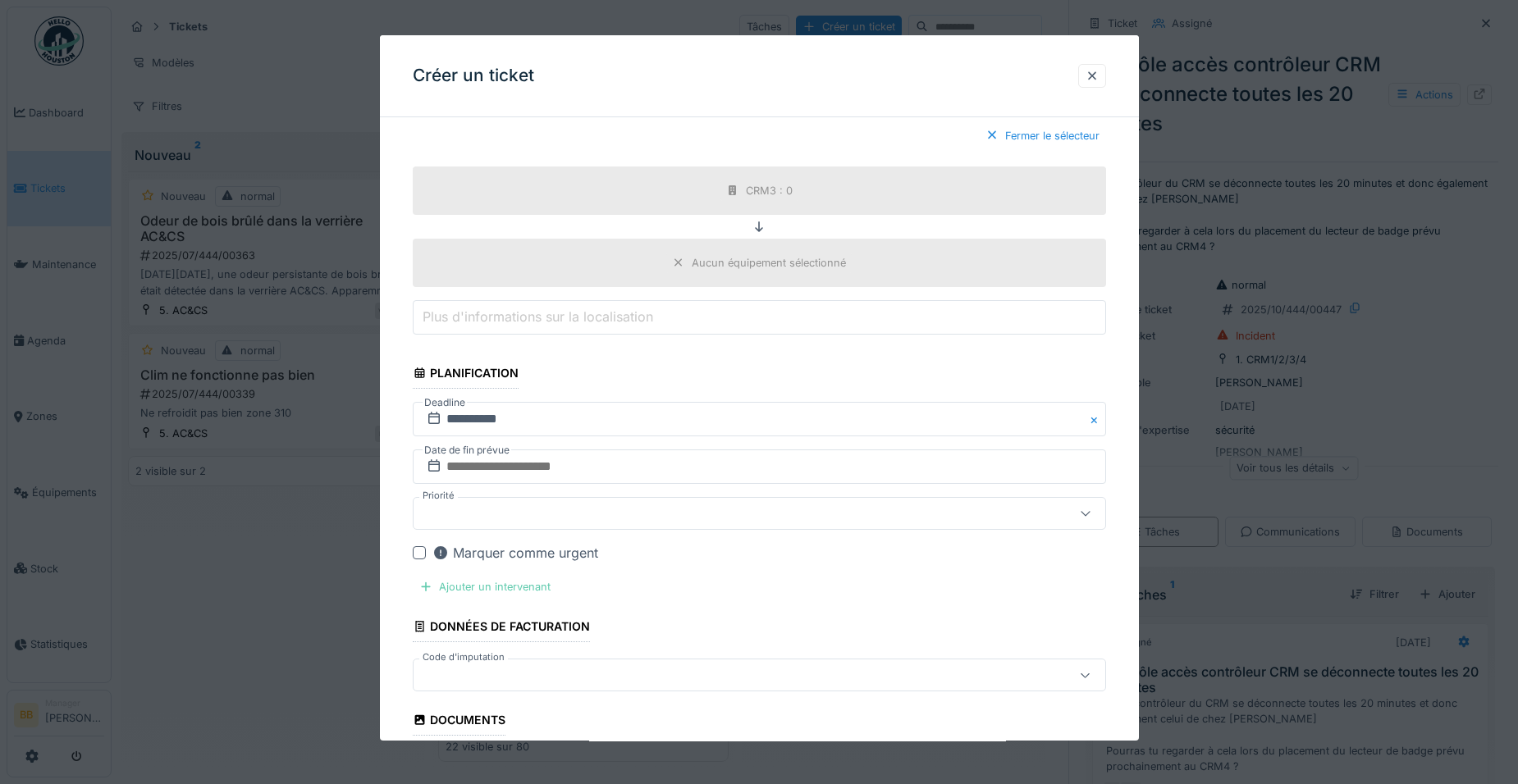
click at [536, 584] on div "Ajouter un intervenant" at bounding box center [485, 587] width 144 height 22
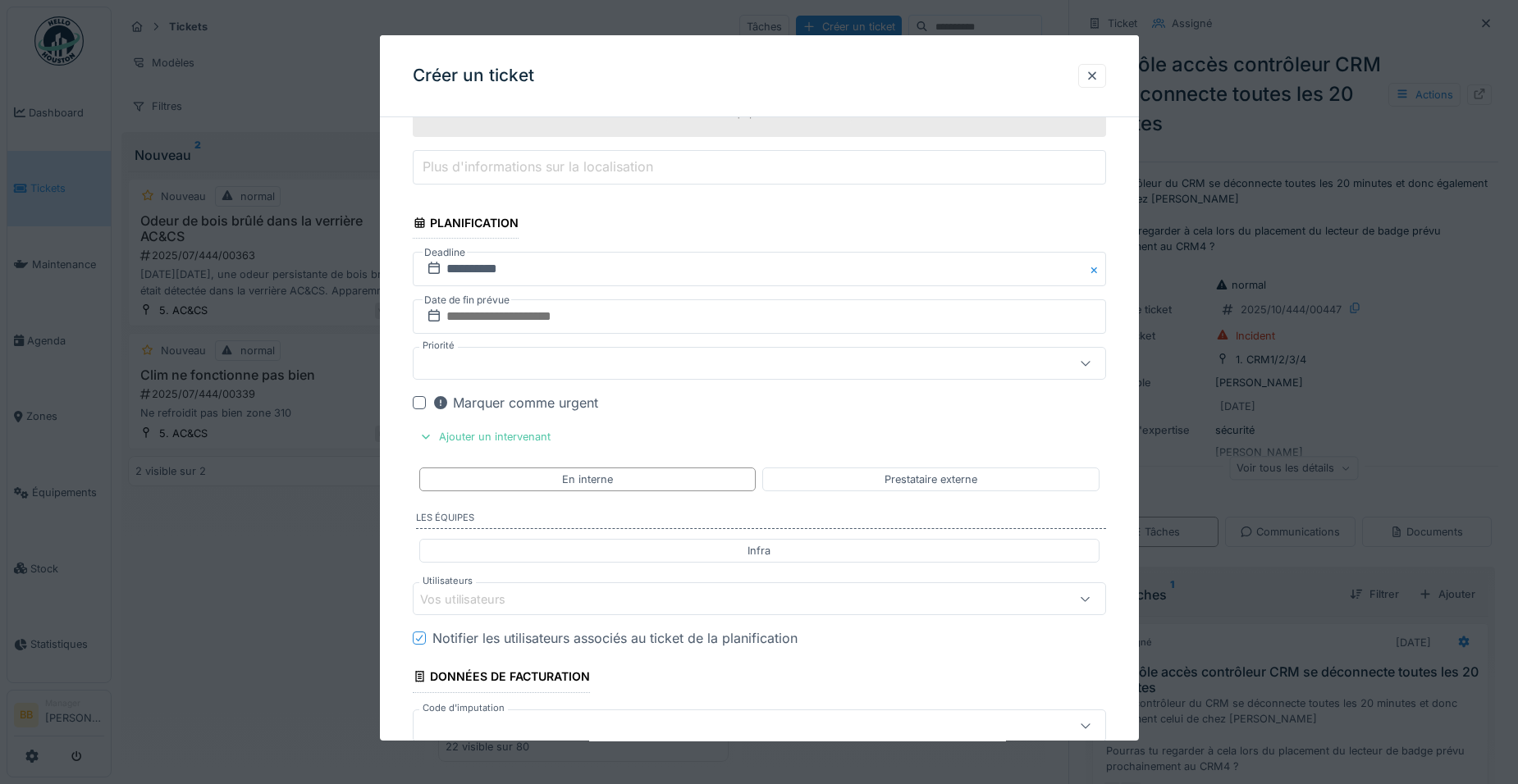
scroll to position [1637, 0]
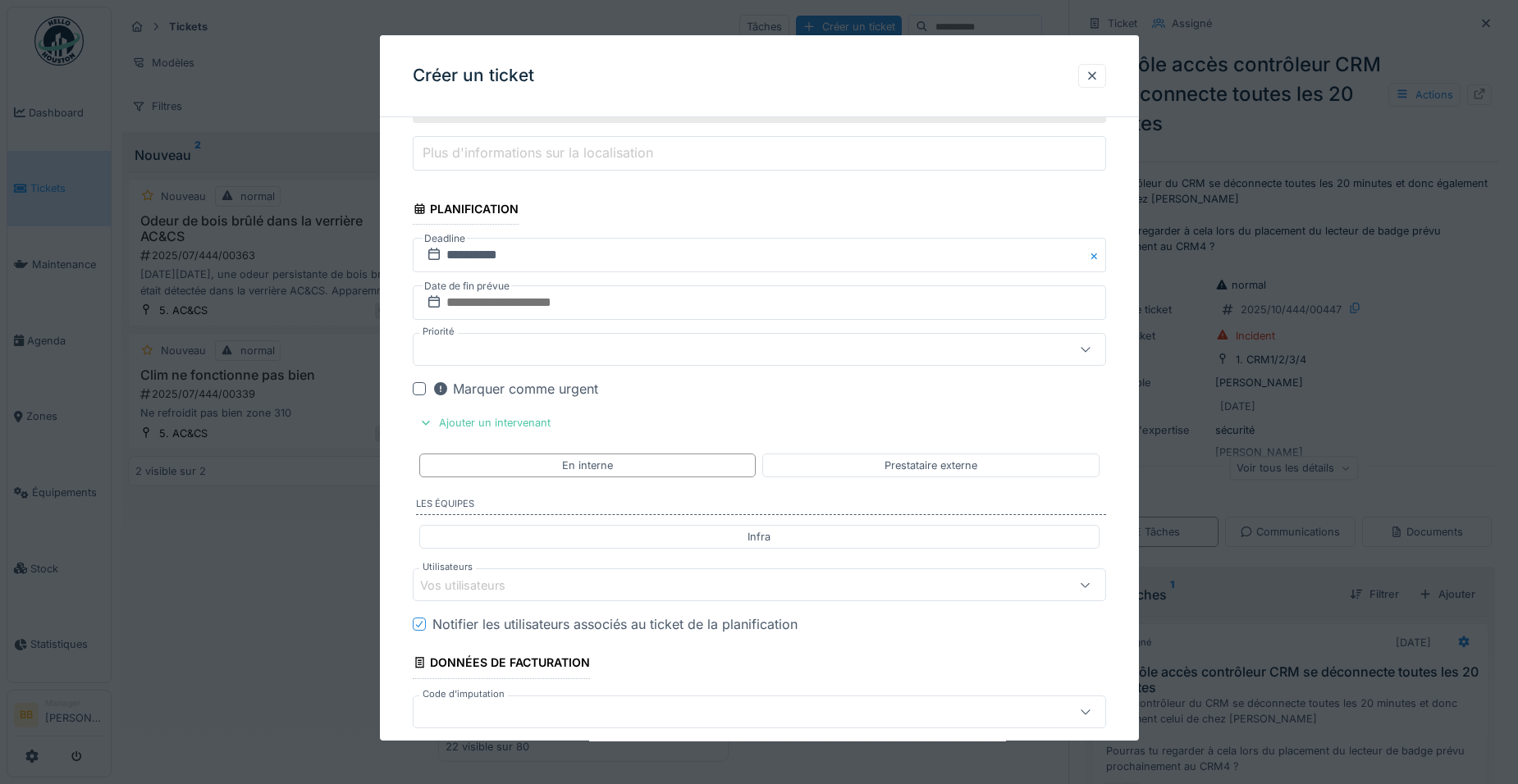
click at [564, 579] on div "Vos utilisateurs" at bounding box center [719, 585] width 597 height 18
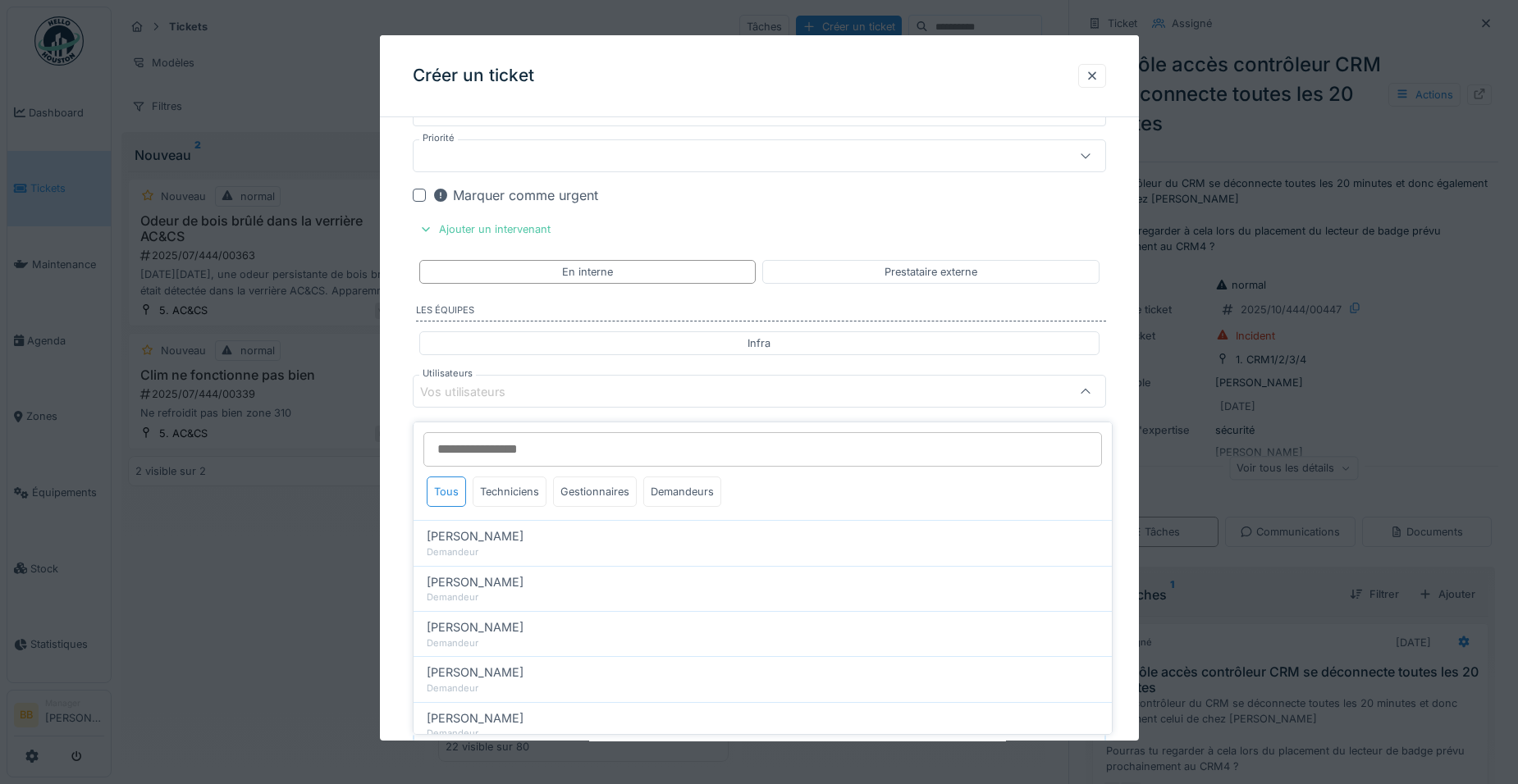
scroll to position [1834, 0]
click at [556, 477] on div "Gestionnaires" at bounding box center [595, 491] width 84 height 30
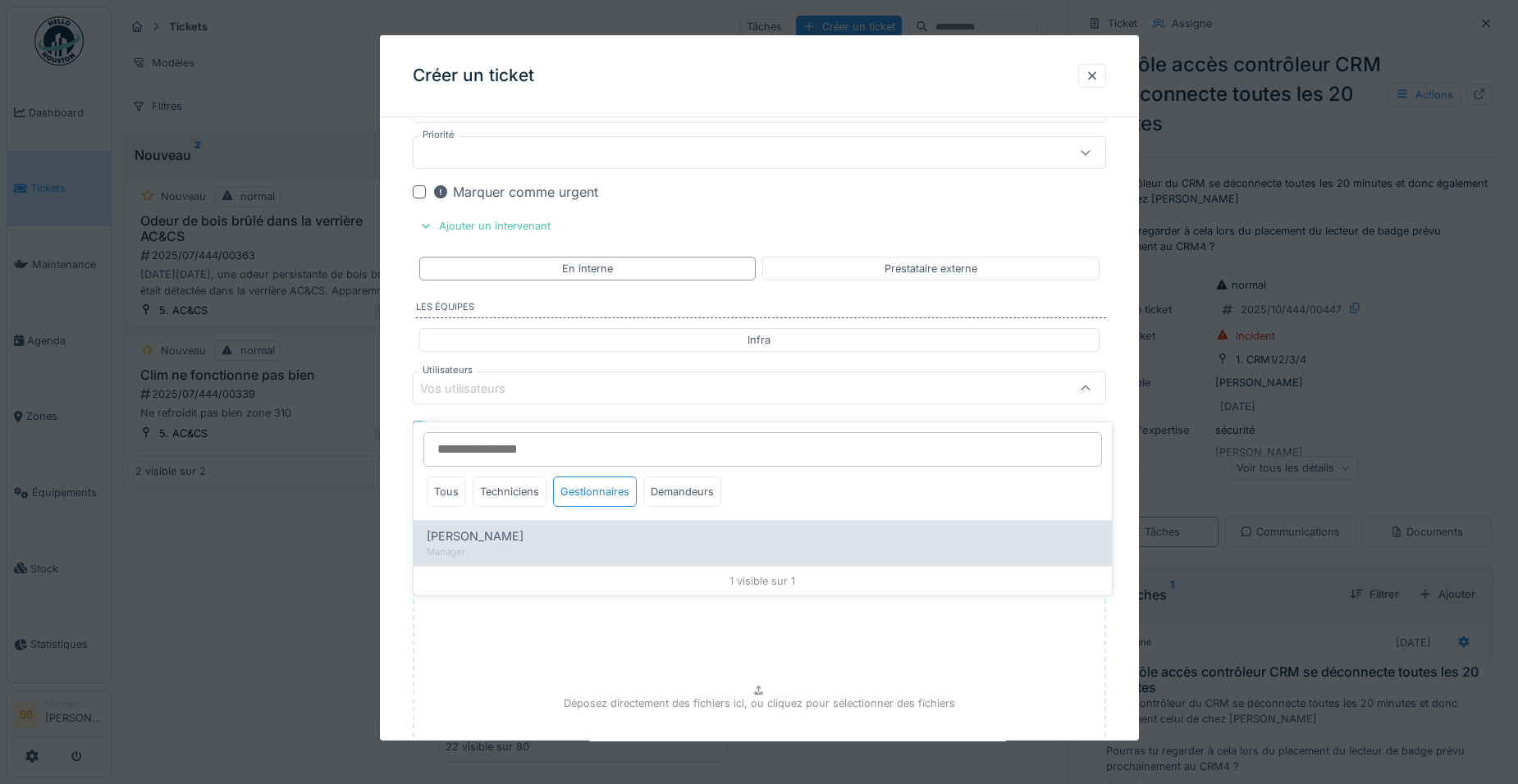
click at [538, 546] on div "Manager" at bounding box center [762, 553] width 672 height 14
type input "*****"
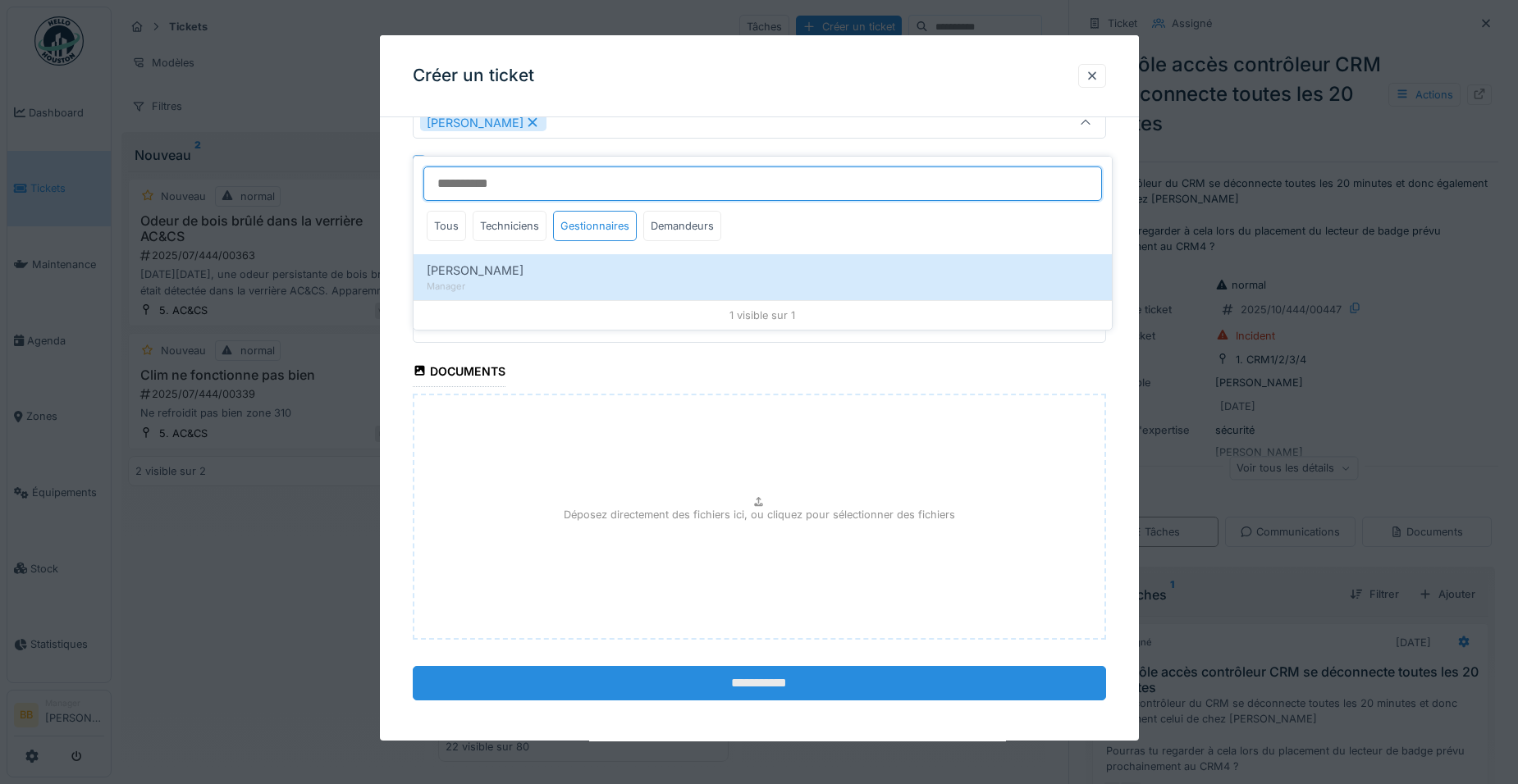
scroll to position [2105, 0]
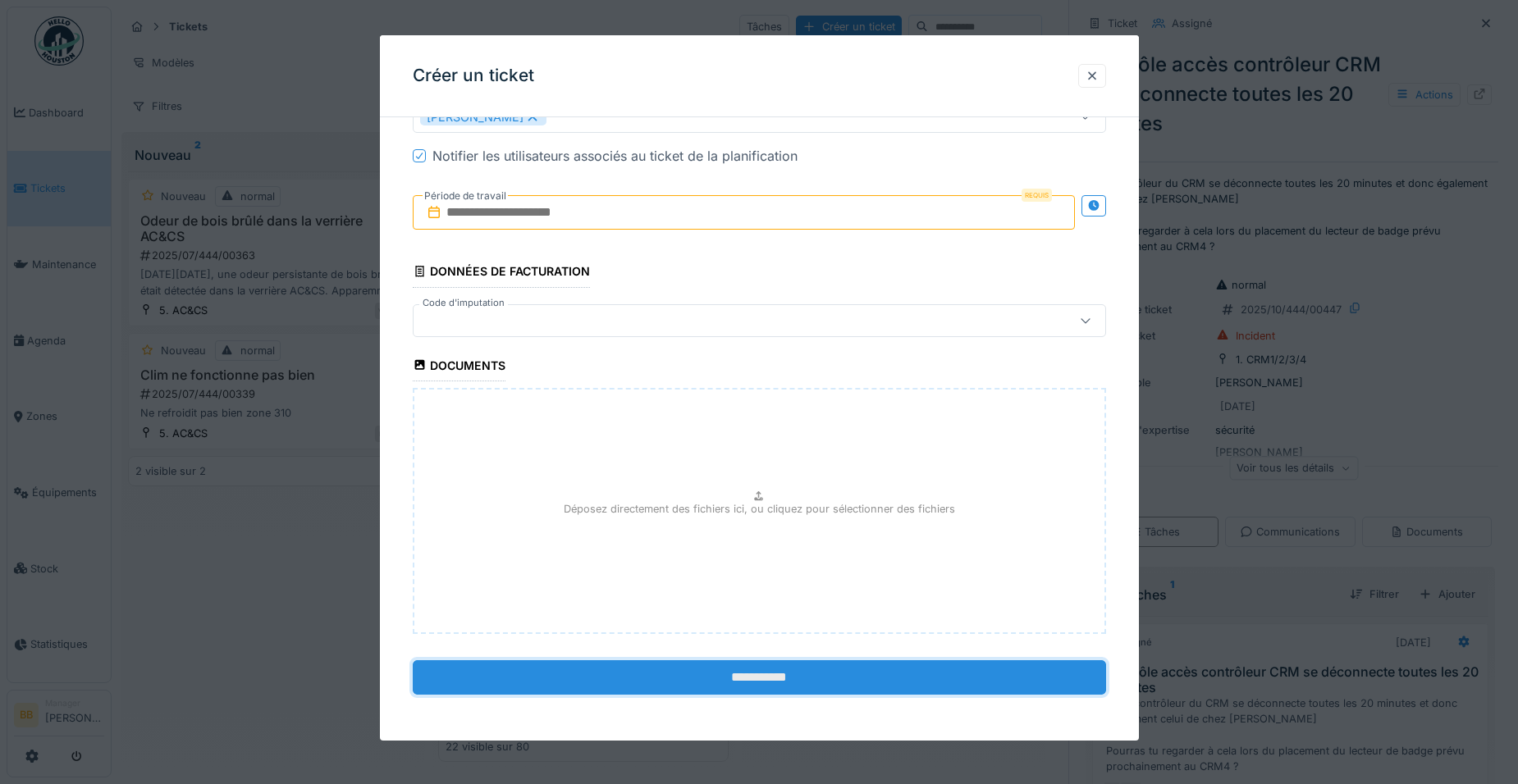
click at [615, 668] on input "**********" at bounding box center [759, 678] width 694 height 34
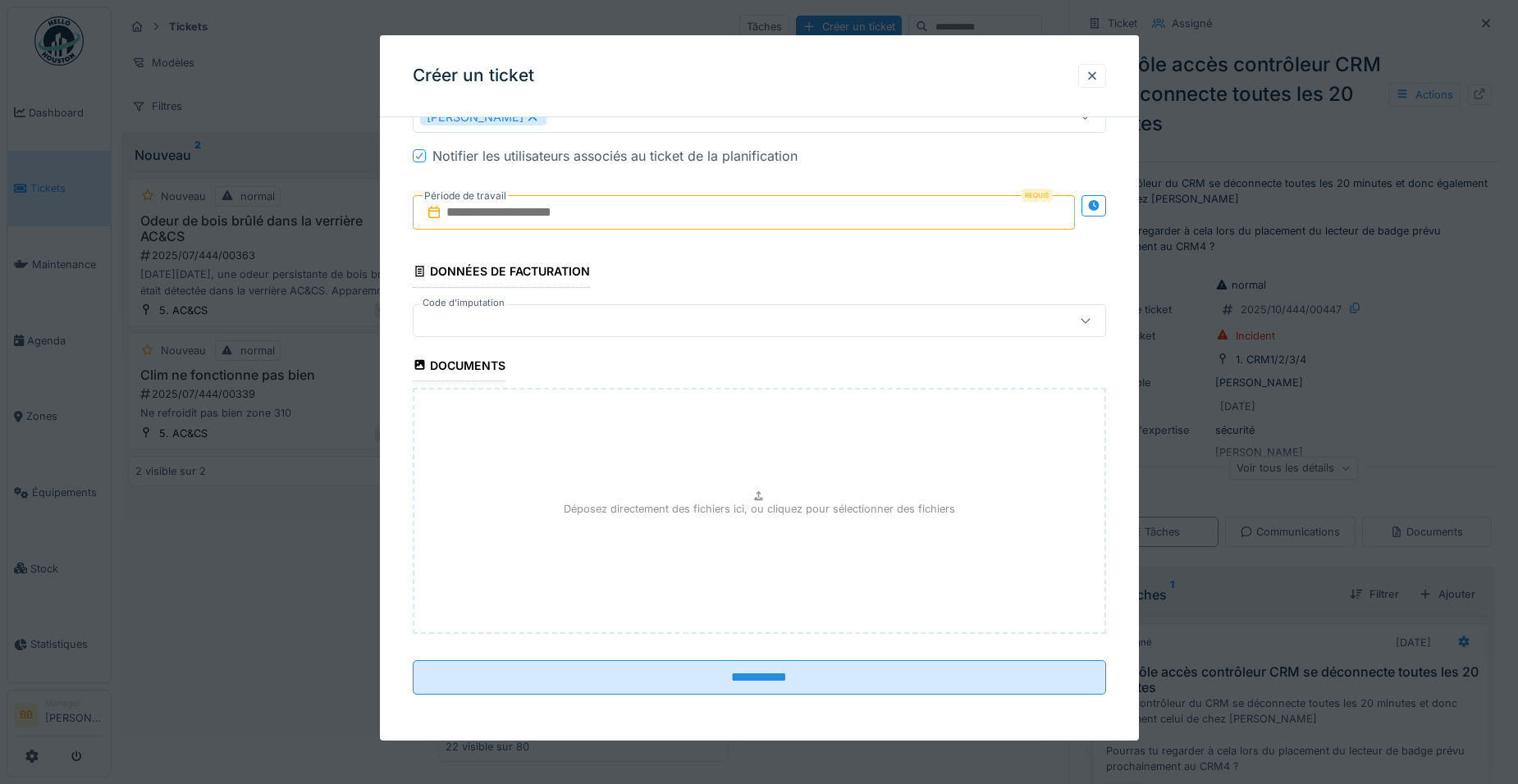
click at [567, 206] on input "text" at bounding box center [743, 212] width 662 height 34
click at [715, 371] on div "17" at bounding box center [719, 373] width 22 height 23
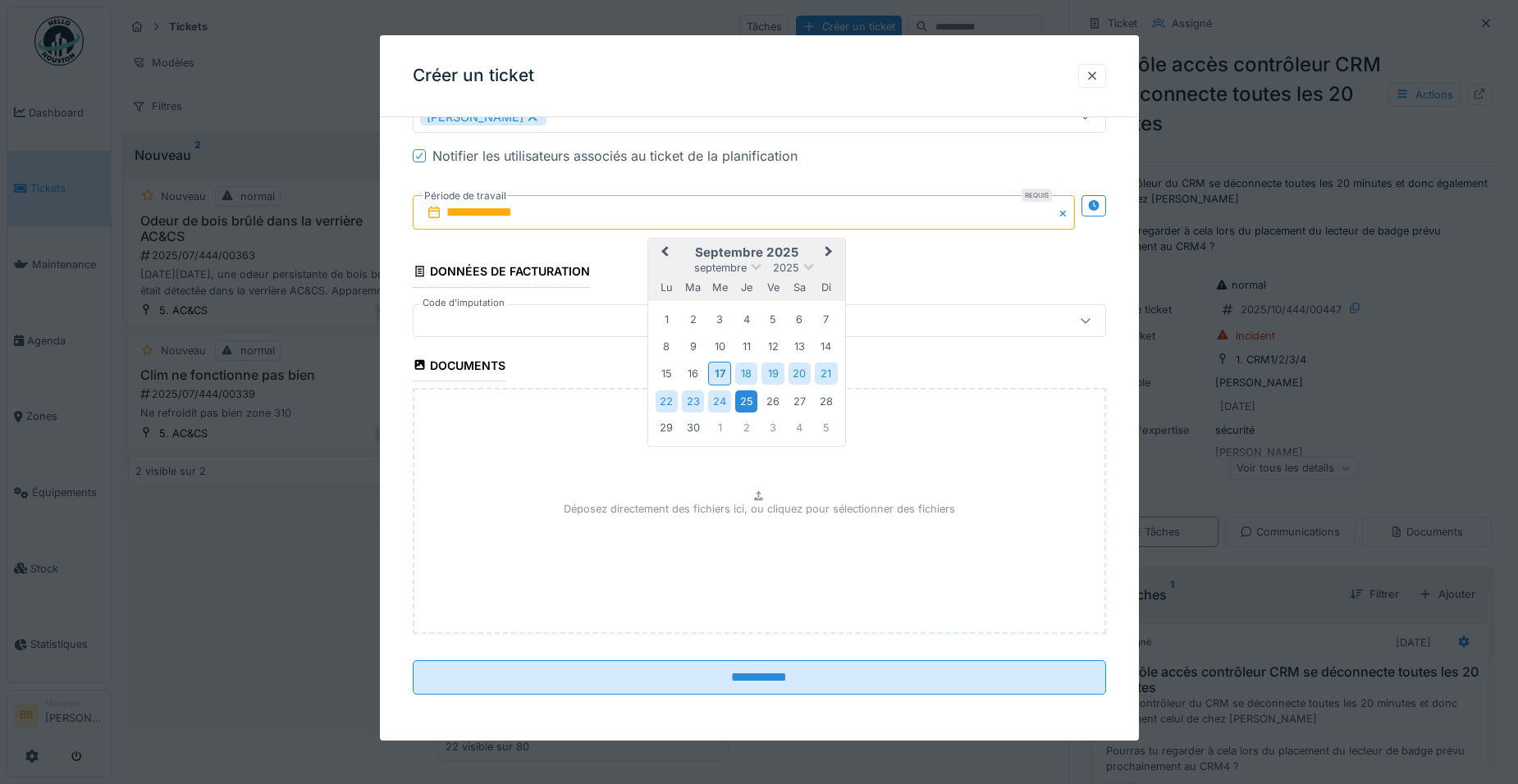
click at [756, 397] on div "25" at bounding box center [746, 402] width 22 height 22
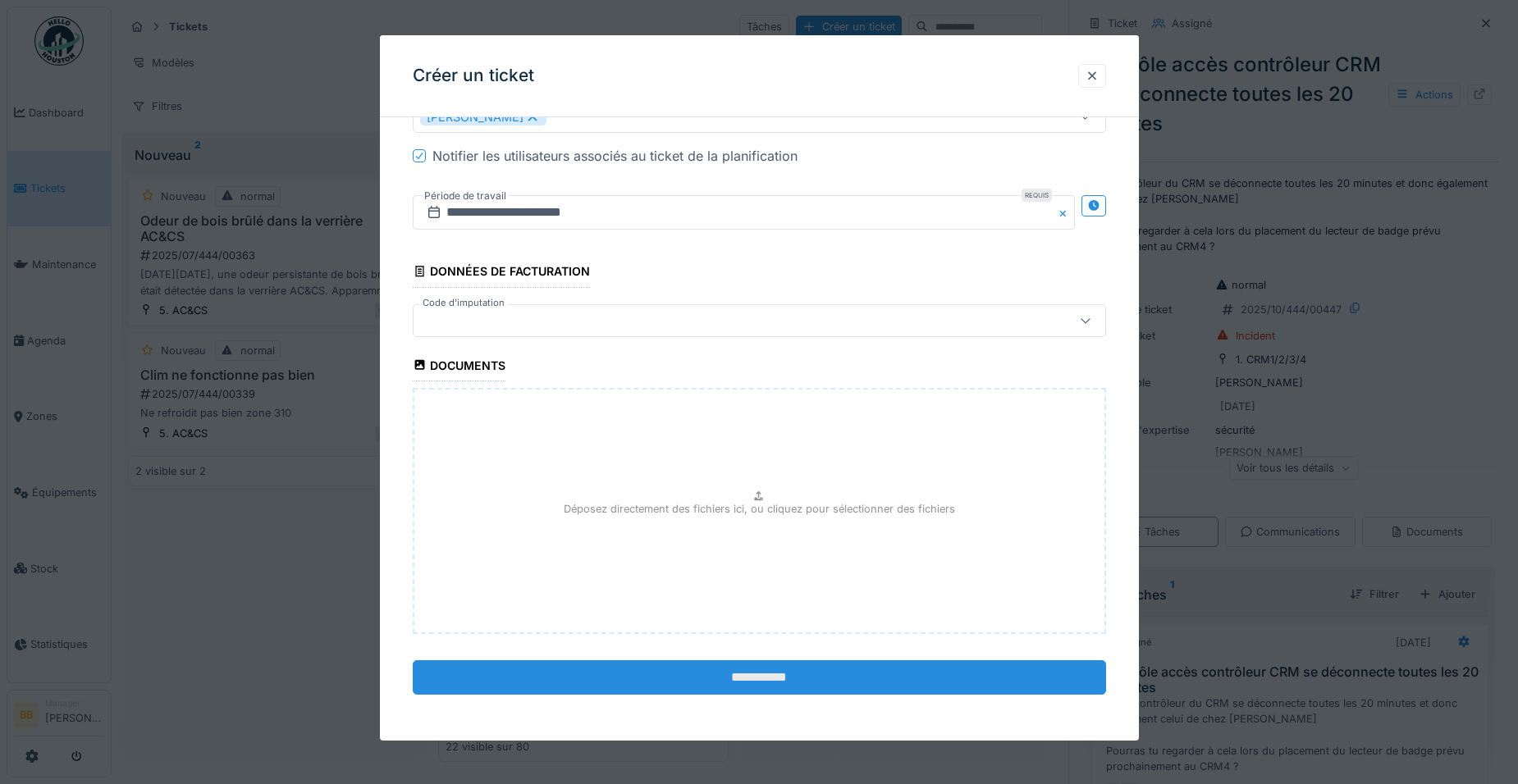
click at [737, 668] on input "**********" at bounding box center [759, 678] width 694 height 34
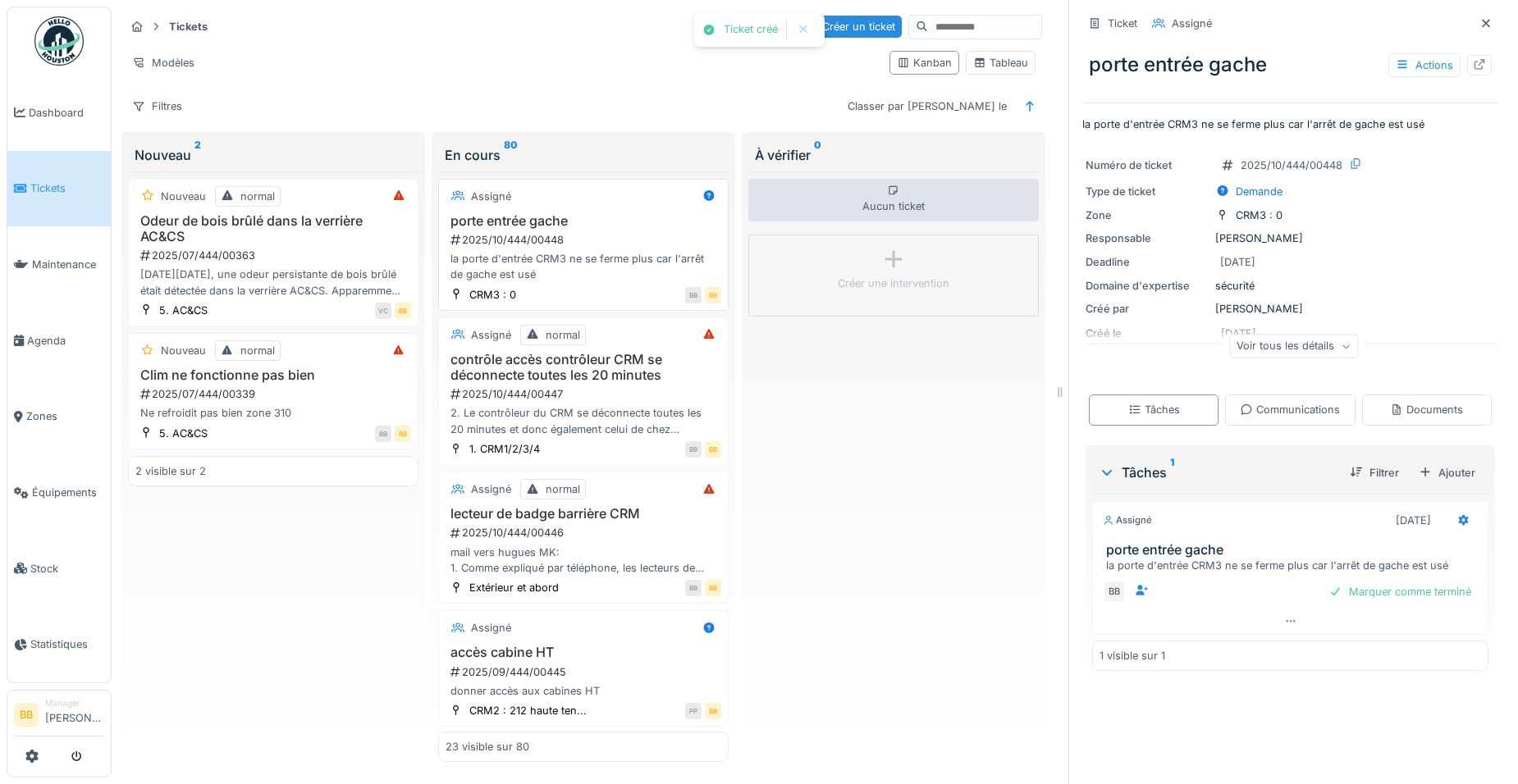
click at [512, 213] on h3 "porte entrée gache" at bounding box center [583, 221] width 276 height 16
click at [520, 213] on h3 "porte entrée gache" at bounding box center [583, 221] width 276 height 16
click at [1473, 59] on icon at bounding box center [1479, 64] width 13 height 11
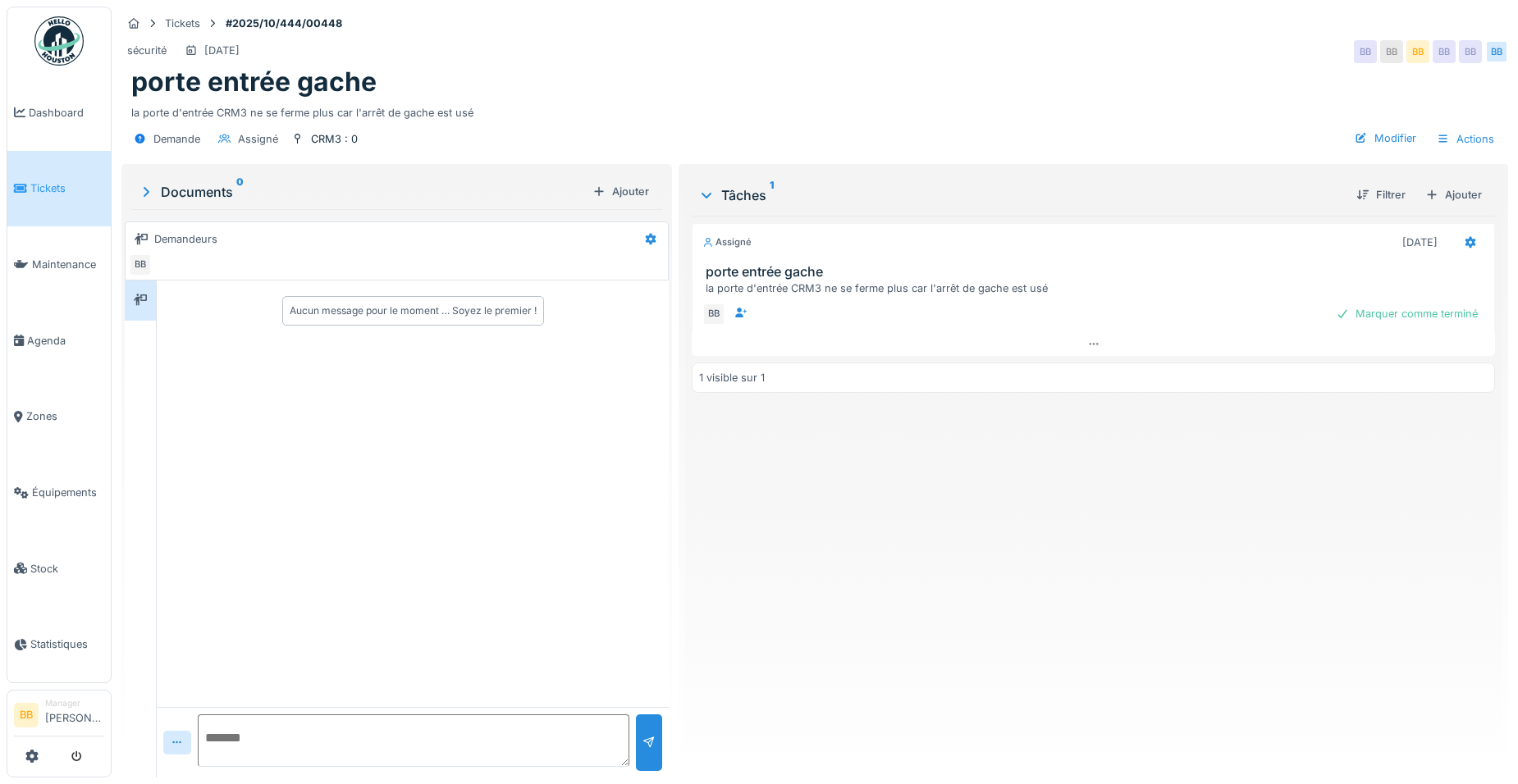
click at [253, 729] on textarea at bounding box center [413, 740] width 432 height 53
type textarea "**********"
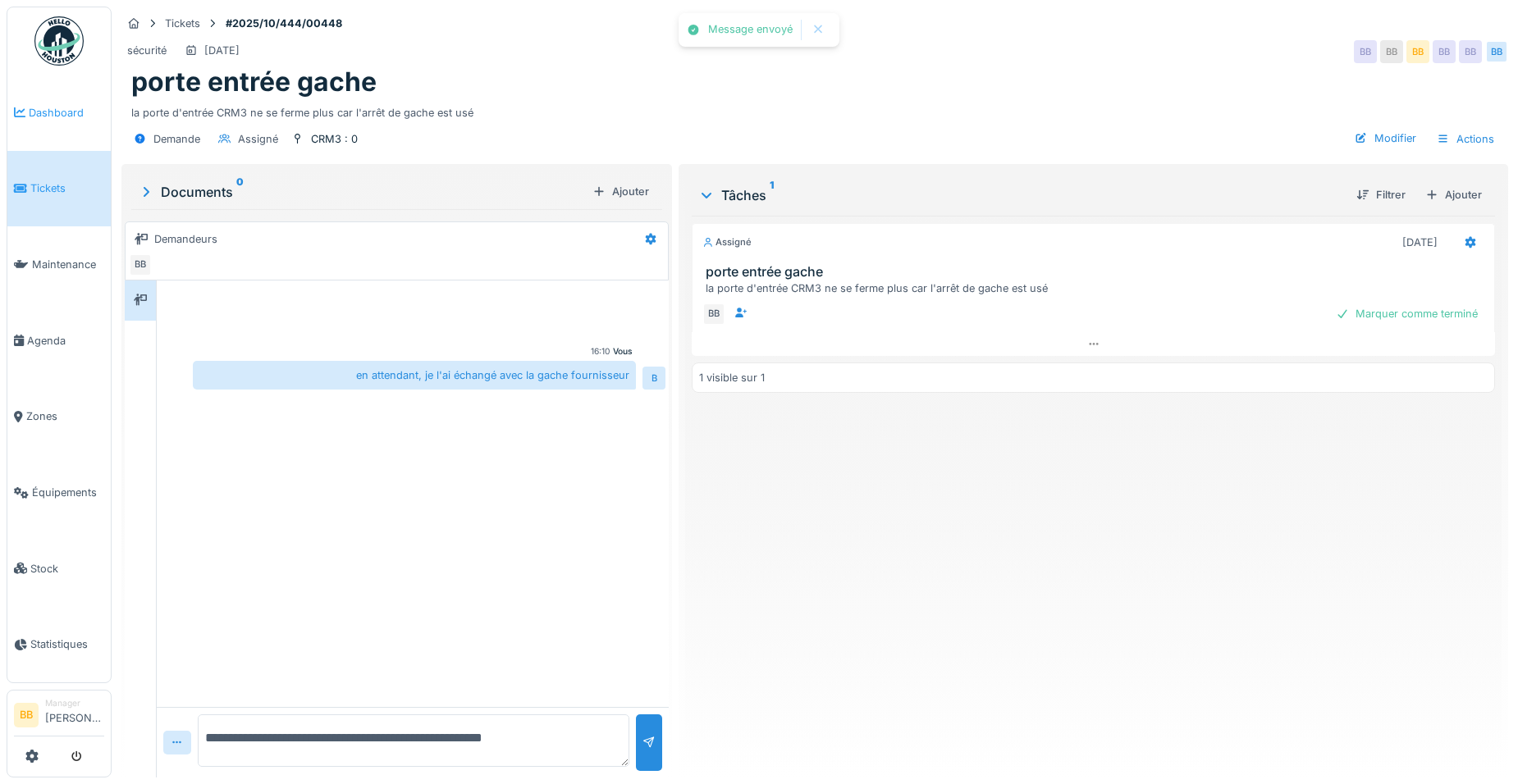
click at [77, 120] on link "Dashboard" at bounding box center [59, 112] width 103 height 76
